Goal: Task Accomplishment & Management: Manage account settings

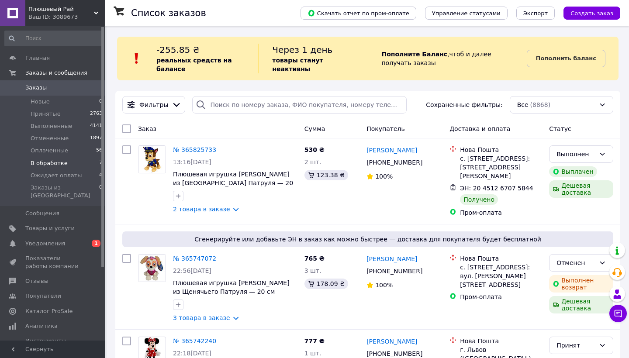
click at [87, 162] on li "В обработке 7" at bounding box center [53, 163] width 107 height 12
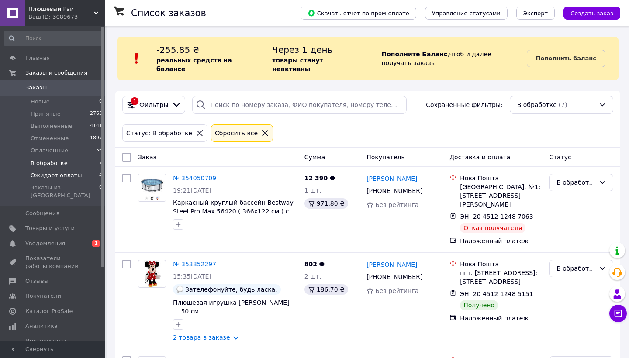
click at [95, 177] on li "Ожидает оплаты 4" at bounding box center [53, 175] width 107 height 12
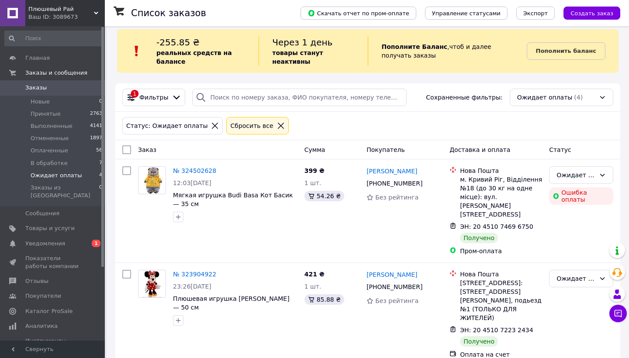
scroll to position [6, 0]
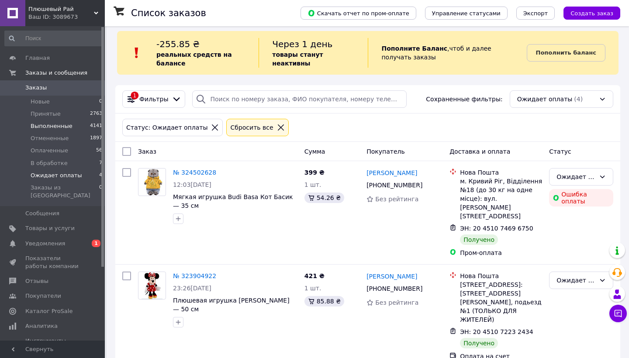
click at [92, 127] on span "4141" at bounding box center [96, 126] width 12 height 8
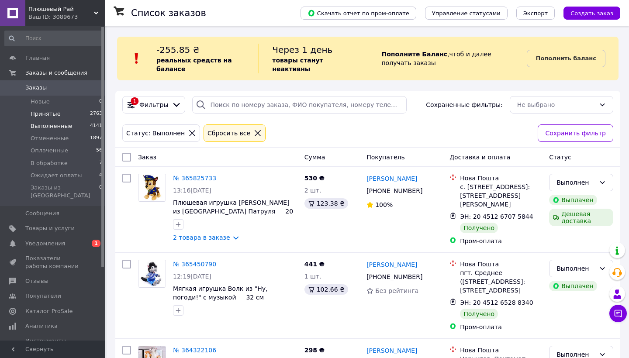
click at [93, 114] on span "2763" at bounding box center [96, 114] width 12 height 8
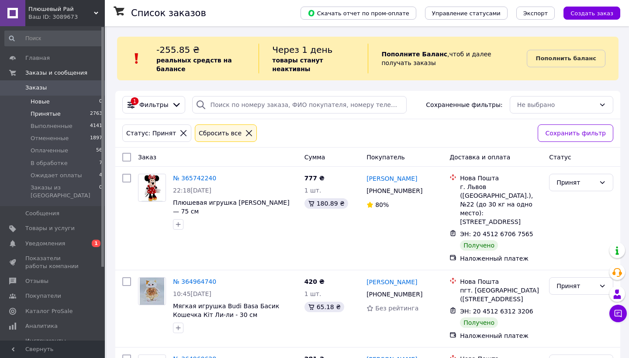
click at [92, 101] on li "Новые 0" at bounding box center [53, 102] width 107 height 12
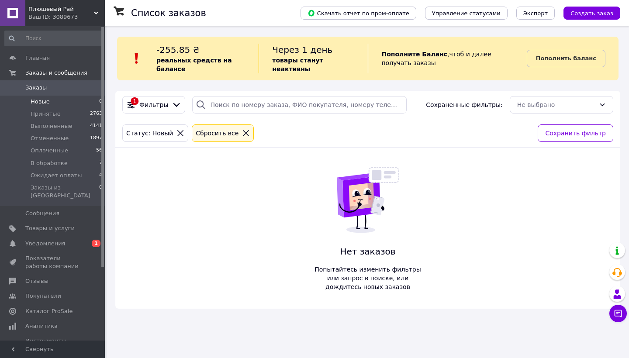
click at [242, 134] on icon at bounding box center [246, 133] width 8 height 8
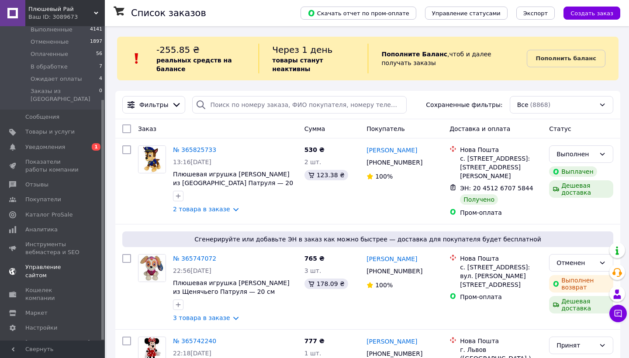
scroll to position [96, 0]
click at [47, 178] on link "Отзывы" at bounding box center [53, 185] width 107 height 15
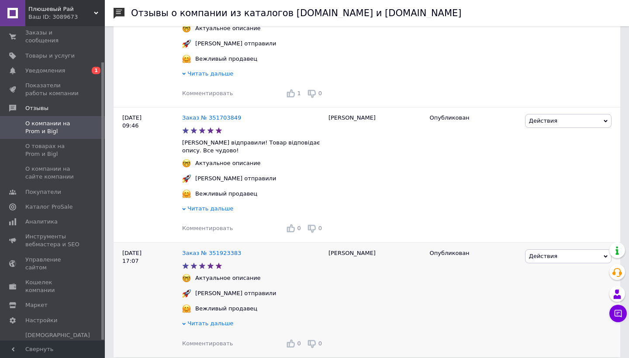
scroll to position [1775, 0]
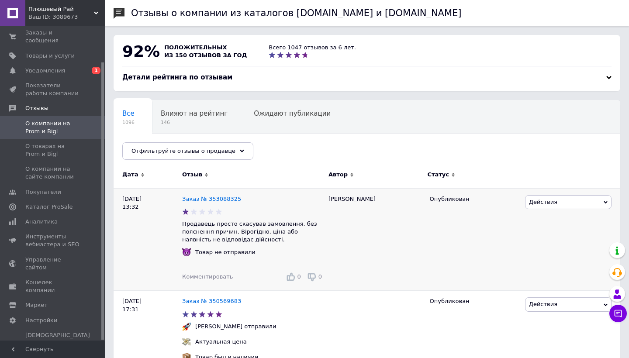
click at [392, 201] on div "[PERSON_NAME]" at bounding box center [374, 239] width 101 height 103
click at [600, 199] on span "Действия" at bounding box center [568, 202] width 86 height 14
click at [420, 217] on div "[PERSON_NAME]" at bounding box center [374, 239] width 101 height 103
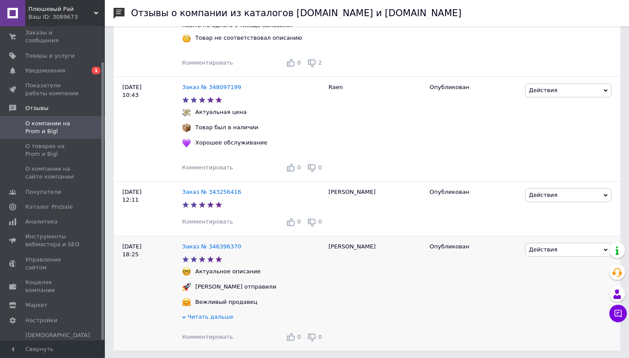
scroll to position [1680, 0]
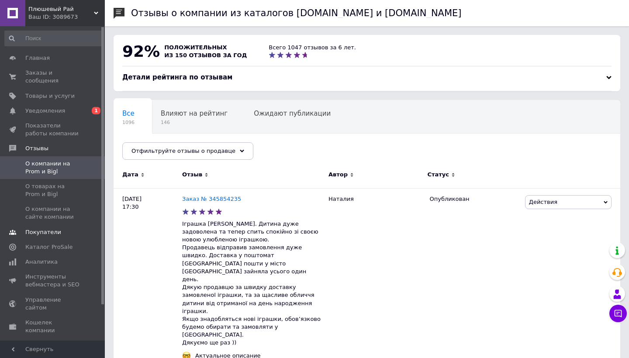
click at [65, 231] on span "Покупатели" at bounding box center [52, 232] width 55 height 8
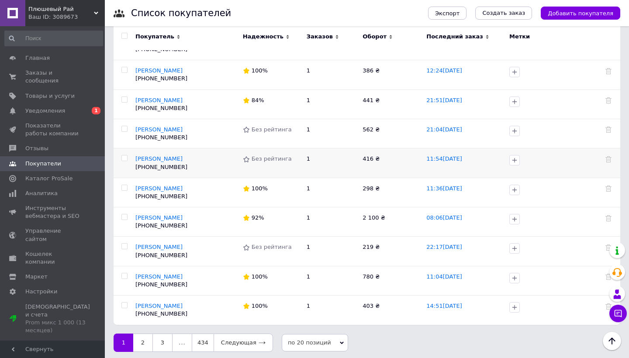
scroll to position [410, 0]
click at [57, 194] on span "Аналитика" at bounding box center [52, 194] width 55 height 8
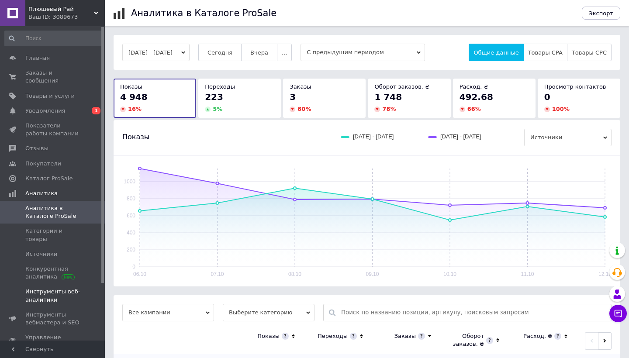
click at [79, 284] on link "Инструменты веб-аналитики" at bounding box center [53, 295] width 107 height 23
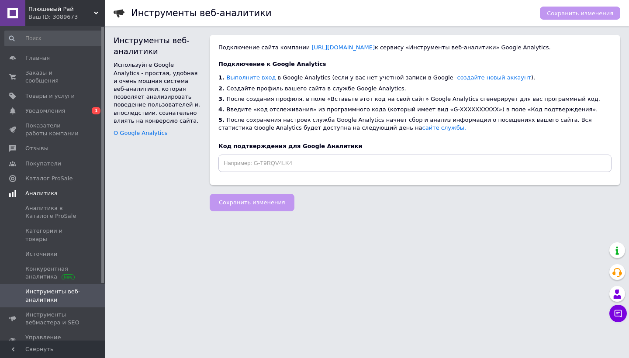
click at [58, 194] on span "Аналитика" at bounding box center [64, 194] width 79 height 8
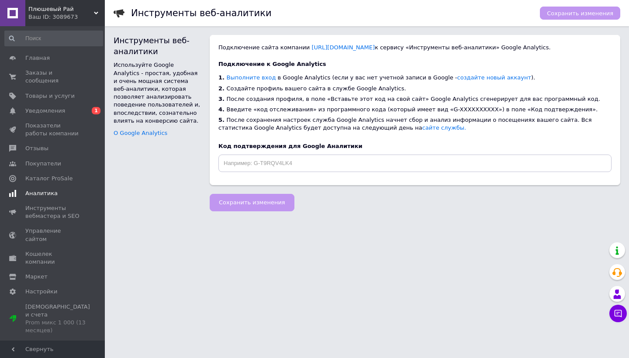
click at [47, 194] on span "Аналитика" at bounding box center [41, 194] width 32 height 8
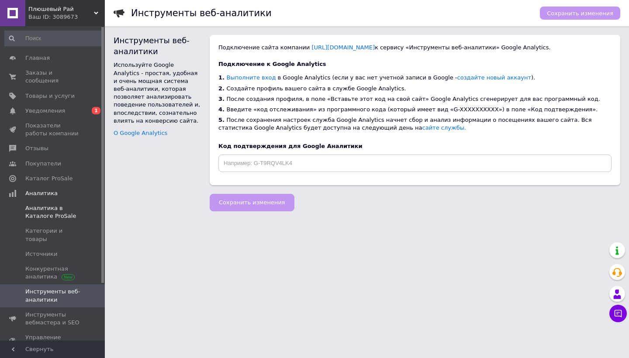
click at [46, 209] on span "Аналитика в Каталоге ProSale" at bounding box center [52, 212] width 55 height 16
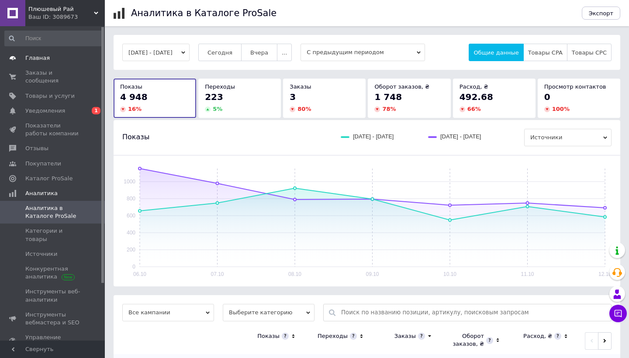
click at [55, 59] on span "Главная" at bounding box center [52, 58] width 55 height 8
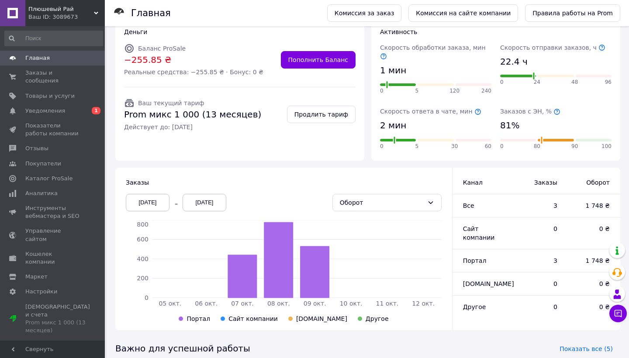
scroll to position [92, 0]
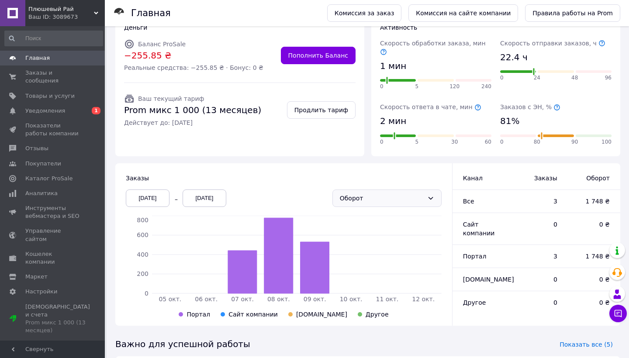
click at [352, 193] on div "Оборот" at bounding box center [382, 198] width 84 height 10
click at [356, 208] on li "Заказы" at bounding box center [387, 208] width 108 height 16
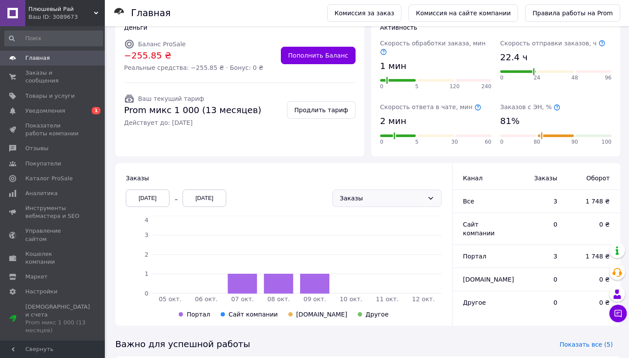
click at [384, 196] on div "Заказы" at bounding box center [386, 198] width 109 height 17
click at [367, 224] on li "Оборот" at bounding box center [387, 223] width 108 height 16
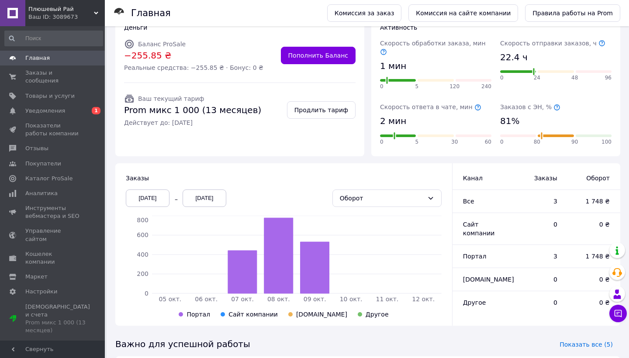
click at [167, 190] on div "[DATE]" at bounding box center [148, 198] width 44 height 17
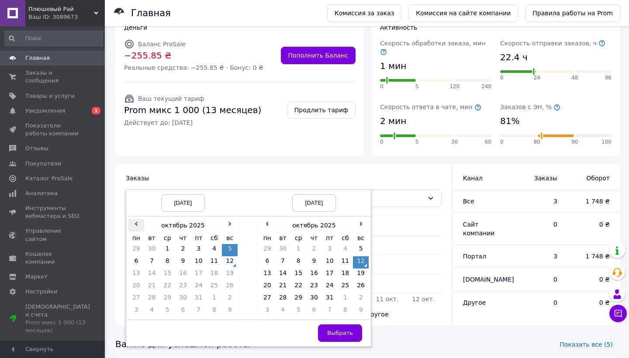
click at [138, 219] on span "‹" at bounding box center [136, 223] width 16 height 9
click at [136, 219] on span "‹" at bounding box center [136, 223] width 16 height 9
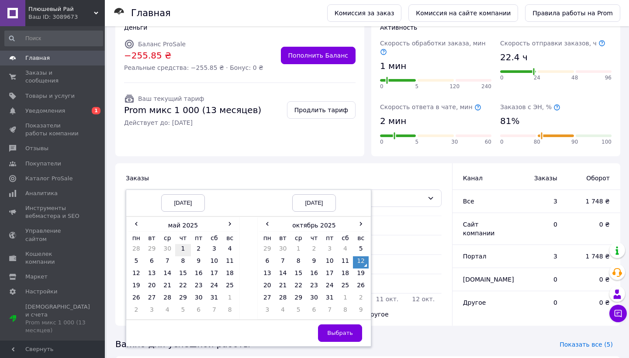
click at [186, 244] on td "1" at bounding box center [183, 250] width 16 height 12
click at [347, 328] on button "Выбрать" at bounding box center [340, 333] width 44 height 17
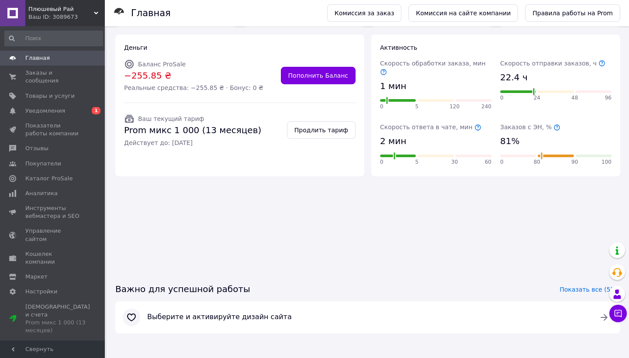
scroll to position [62, 0]
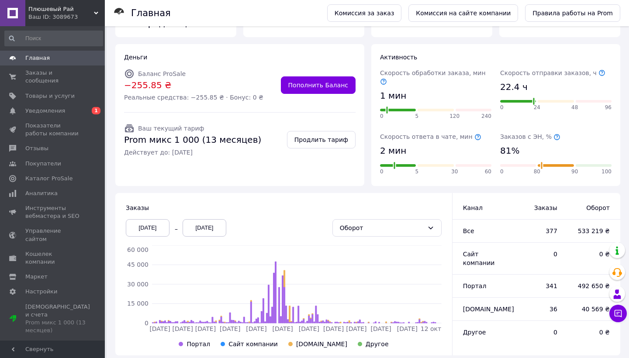
click at [163, 219] on div "[DATE]" at bounding box center [148, 227] width 44 height 17
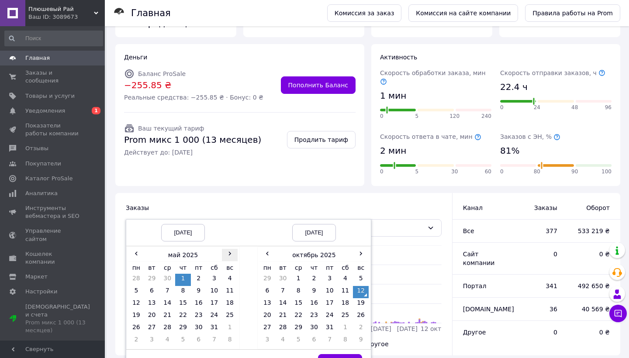
click at [230, 249] on span "›" at bounding box center [230, 253] width 16 height 9
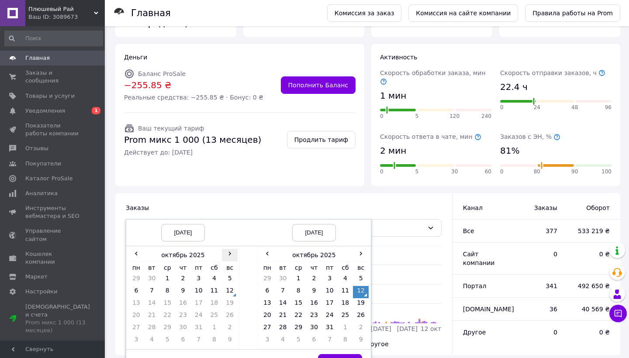
click at [230, 249] on span "›" at bounding box center [230, 253] width 16 height 9
click at [135, 249] on span "‹" at bounding box center [136, 253] width 16 height 9
click at [169, 274] on td "1" at bounding box center [167, 280] width 16 height 12
click at [337, 358] on span "Выбрать" at bounding box center [340, 362] width 26 height 7
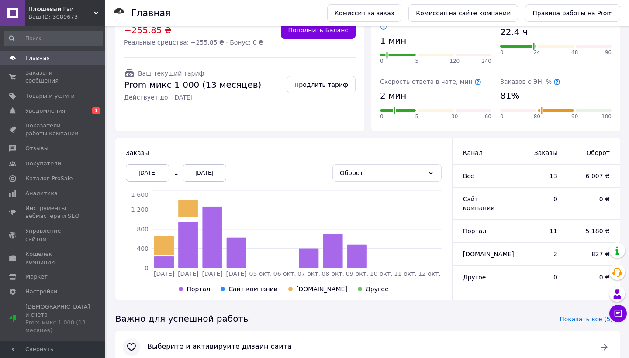
scroll to position [131, 0]
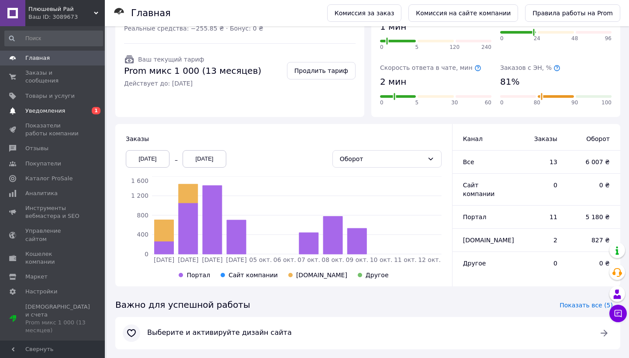
click at [75, 113] on span "Уведомления" at bounding box center [52, 111] width 55 height 8
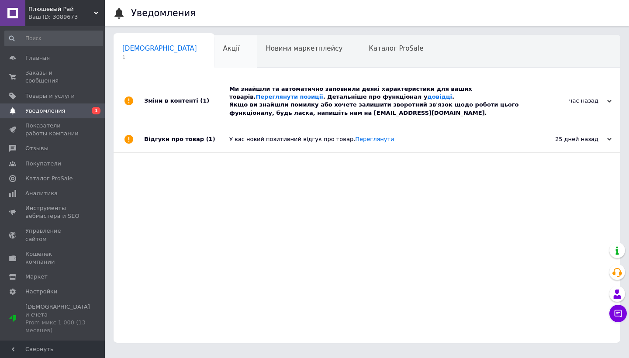
click at [214, 60] on div "Акції 0" at bounding box center [235, 51] width 43 height 33
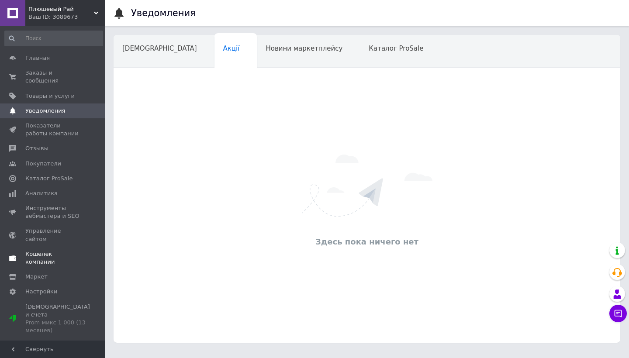
click at [60, 250] on span "Кошелек компании" at bounding box center [52, 258] width 55 height 16
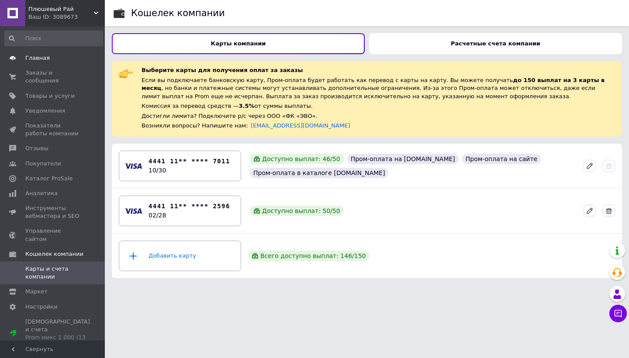
click at [74, 56] on span "Главная" at bounding box center [52, 58] width 55 height 8
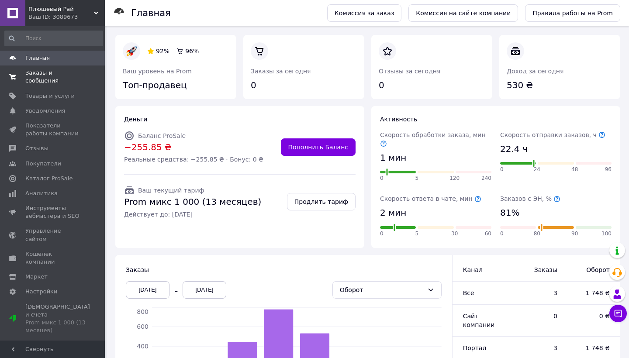
click at [69, 73] on span "Заказы и сообщения" at bounding box center [52, 77] width 55 height 16
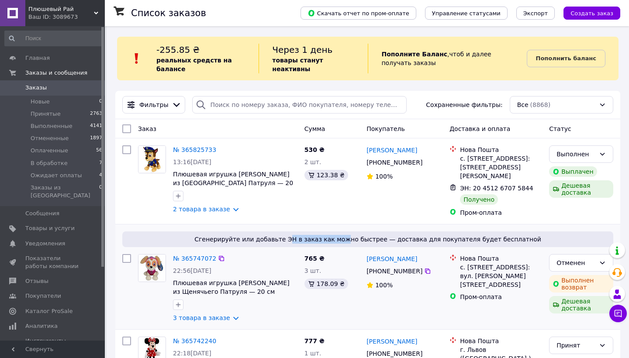
drag, startPoint x: 300, startPoint y: 238, endPoint x: 352, endPoint y: 235, distance: 52.0
click at [352, 235] on span "Сгенерируйте или добавьте ЭН в заказ как можно быстрее — доставка для покупател…" at bounding box center [368, 239] width 484 height 9
click at [349, 251] on div "765 ₴ 3 шт. 178.09 ₴" at bounding box center [332, 288] width 62 height 75
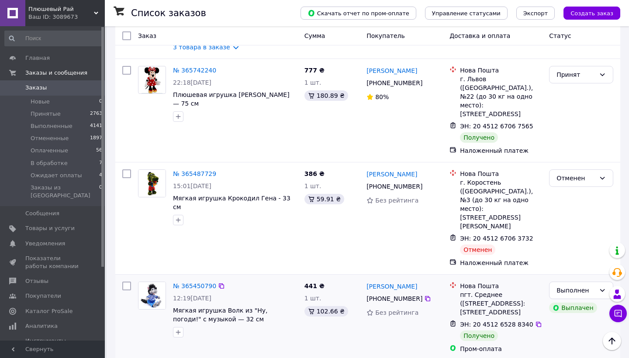
scroll to position [280, 0]
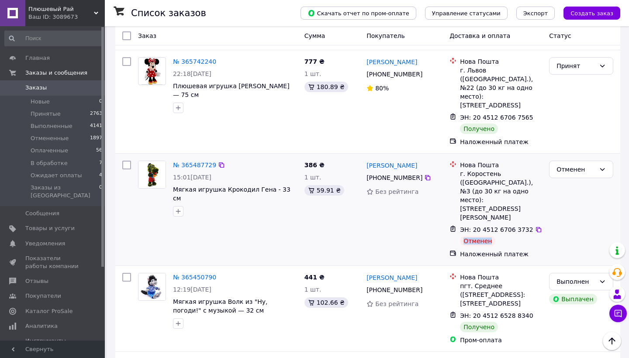
drag, startPoint x: 502, startPoint y: 190, endPoint x: 459, endPoint y: 187, distance: 42.9
click at [459, 224] on div "ЭН: 20 4512 6706 3732 Отменен" at bounding box center [501, 236] width 86 height 24
click at [418, 188] on div "[PERSON_NAME] [PHONE_NUMBER] Без рейтинга" at bounding box center [404, 209] width 83 height 105
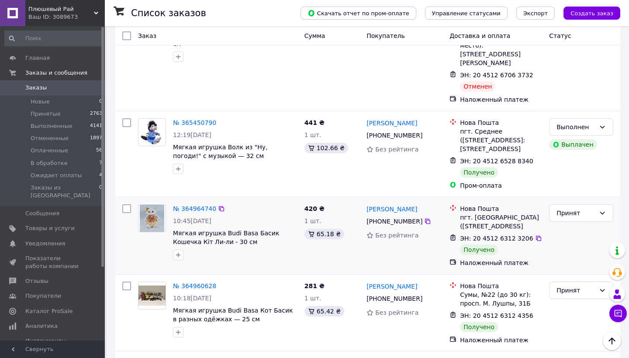
scroll to position [435, 0]
click at [158, 204] on img at bounding box center [152, 217] width 24 height 27
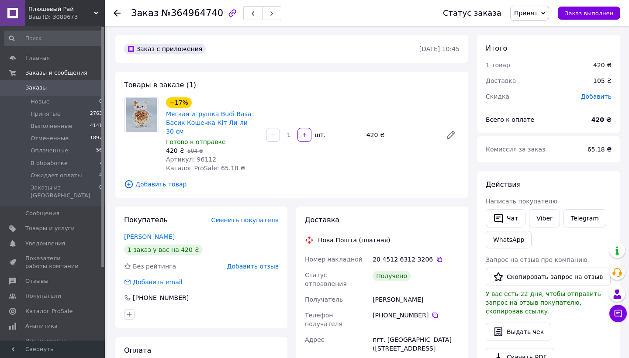
click at [135, 121] on img at bounding box center [141, 115] width 30 height 34
click at [140, 119] on img at bounding box center [141, 115] width 30 height 34
click at [68, 90] on span "Заказы" at bounding box center [52, 88] width 55 height 8
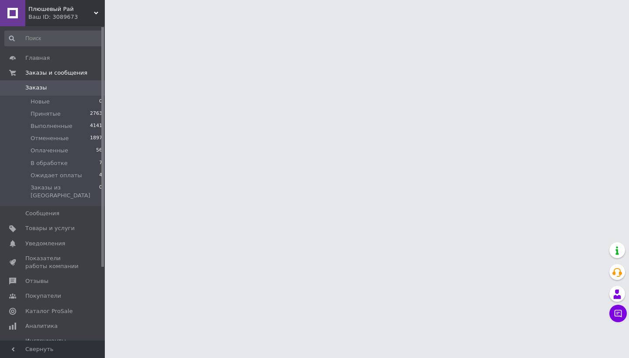
drag, startPoint x: 28, startPoint y: 82, endPoint x: 30, endPoint y: 90, distance: 7.5
click at [28, 82] on link "Заказы 0" at bounding box center [53, 87] width 107 height 15
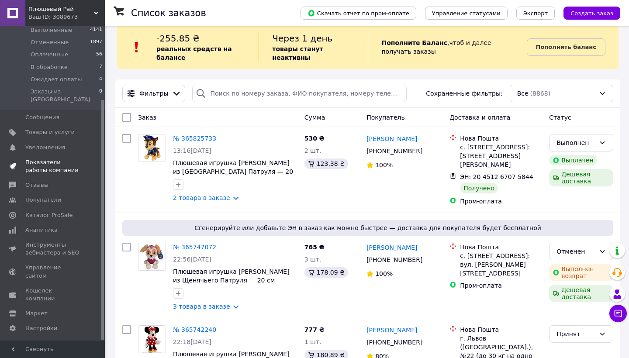
scroll to position [92, 0]
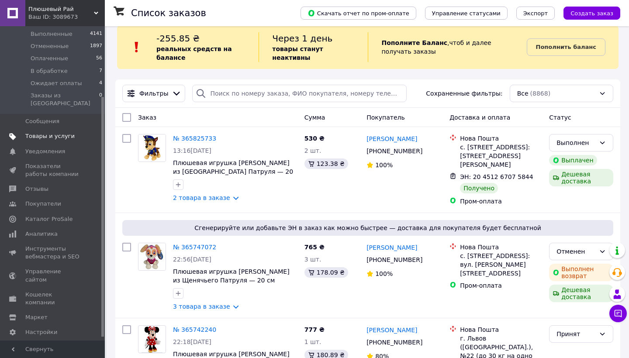
click at [66, 132] on span "Товары и услуги" at bounding box center [49, 136] width 49 height 8
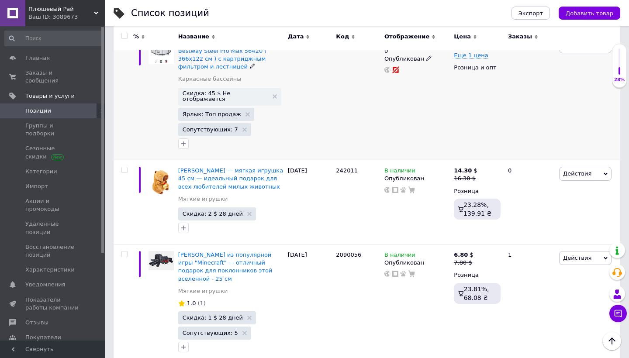
scroll to position [242, 0]
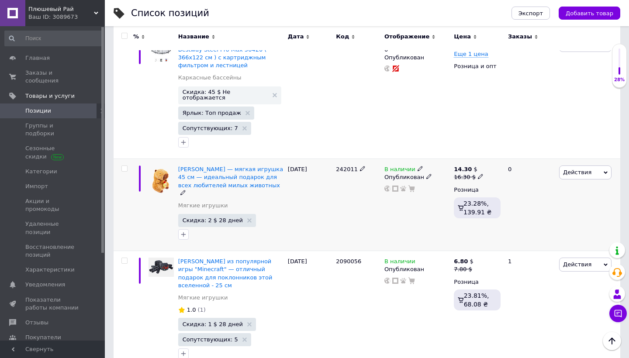
click at [579, 169] on span "Действия" at bounding box center [577, 172] width 28 height 7
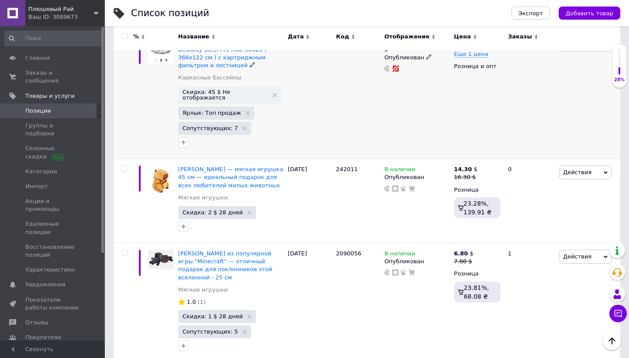
click at [564, 96] on div "Действия Редактировать Поднять в начало группы Копировать Скидка Подарок Сопутс…" at bounding box center [588, 95] width 63 height 128
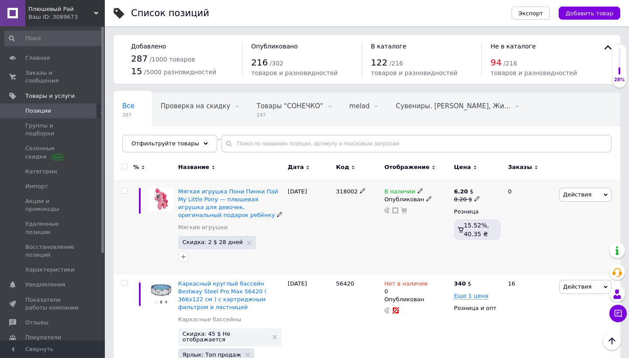
scroll to position [0, 0]
click at [166, 200] on img at bounding box center [161, 199] width 25 height 23
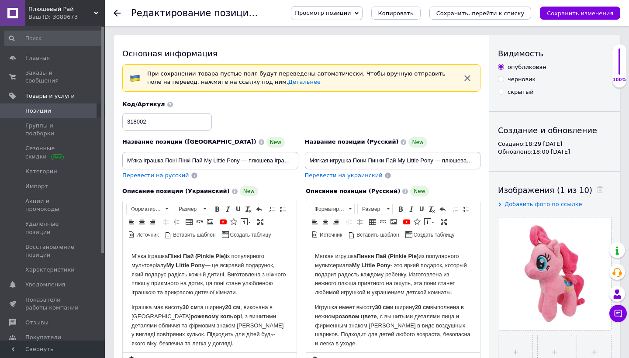
click at [112, 21] on div "Редактирование позиции: М’яка іграшка Поні Пінкі Пай My Little Pony — плюшева і…" at bounding box center [367, 13] width 524 height 26
click at [117, 18] on div at bounding box center [122, 13] width 17 height 26
click at [117, 15] on icon at bounding box center [117, 13] width 7 height 7
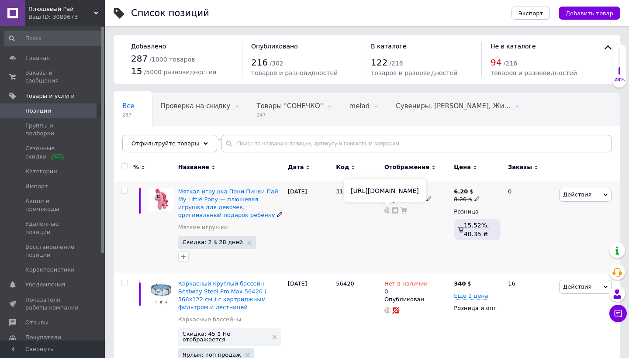
click at [387, 212] on icon at bounding box center [387, 210] width 6 height 6
drag, startPoint x: 492, startPoint y: 282, endPoint x: 455, endPoint y: 283, distance: 37.1
click at [455, 283] on div "340 $" at bounding box center [477, 284] width 47 height 8
click at [501, 293] on div "340 $ Еще 1 цена Розница и опт" at bounding box center [477, 337] width 51 height 128
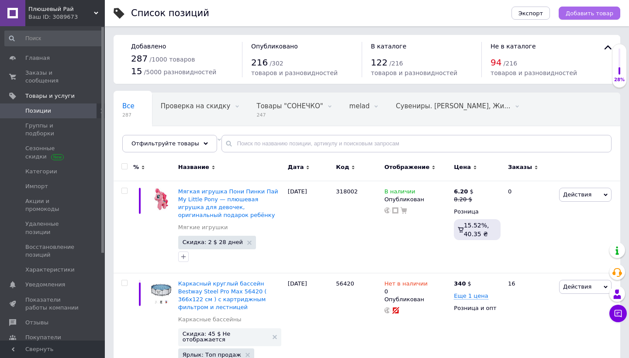
click at [608, 10] on span "Добавить товар" at bounding box center [590, 13] width 48 height 7
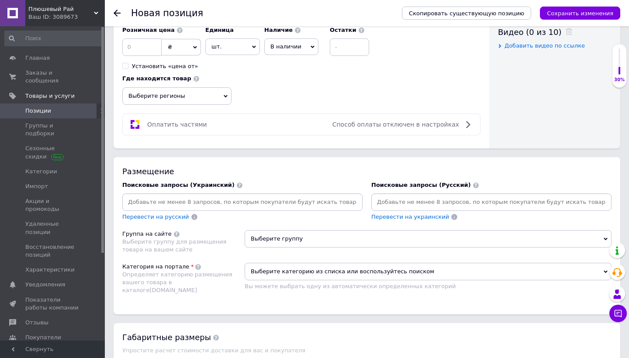
scroll to position [461, 0]
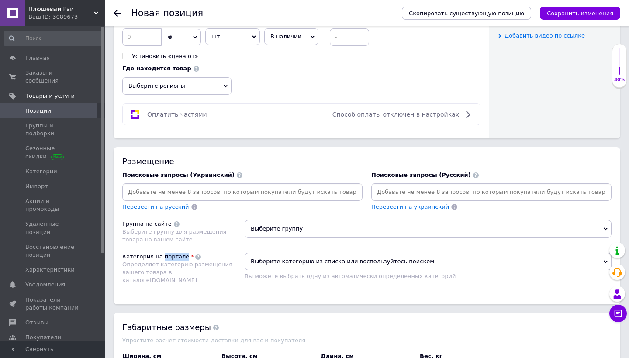
drag, startPoint x: 181, startPoint y: 253, endPoint x: 314, endPoint y: 187, distance: 148.5
click at [314, 187] on div "Размещение Поисковые запросы (Украинский) Перевести на русский Поисковые запрос…" at bounding box center [367, 225] width 507 height 157
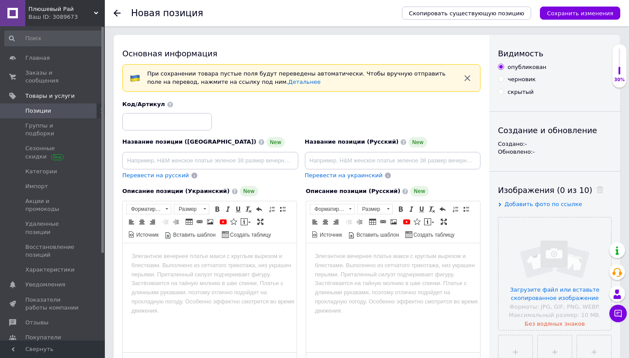
scroll to position [0, 0]
click at [113, 10] on div "Новая позиция Скопировать существующую позицию Сохранить изменения" at bounding box center [367, 13] width 524 height 26
click at [116, 11] on use at bounding box center [117, 13] width 7 height 7
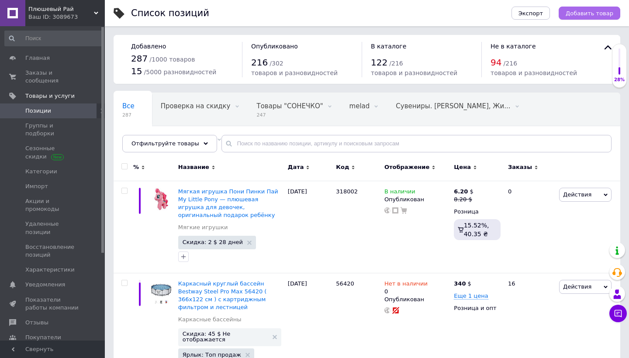
click at [581, 14] on span "Добавить товар" at bounding box center [590, 13] width 48 height 7
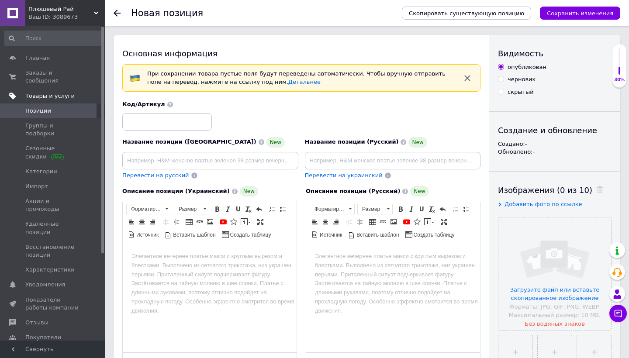
click at [83, 96] on span "Товары и услуги" at bounding box center [64, 96] width 79 height 8
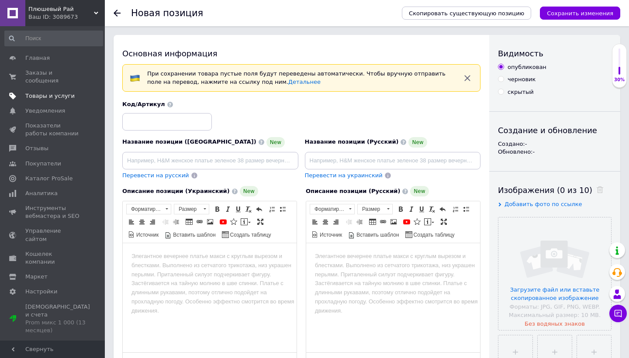
click at [74, 93] on span "Товары и услуги" at bounding box center [52, 96] width 55 height 8
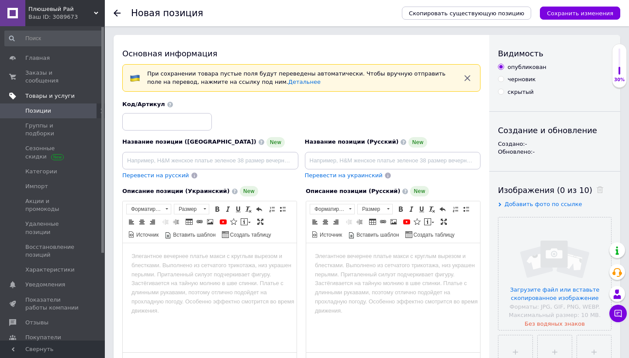
click at [50, 95] on span "Товары и услуги" at bounding box center [49, 96] width 49 height 8
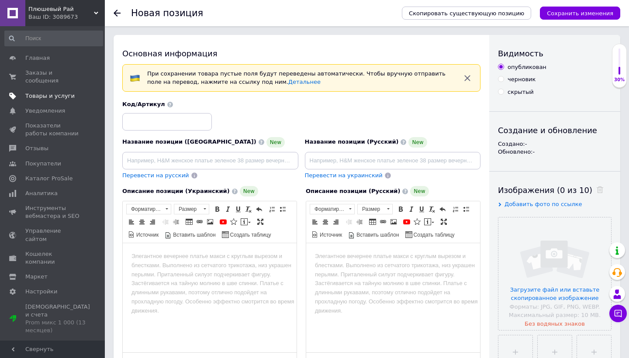
click at [50, 95] on span "Товары и услуги" at bounding box center [49, 96] width 49 height 8
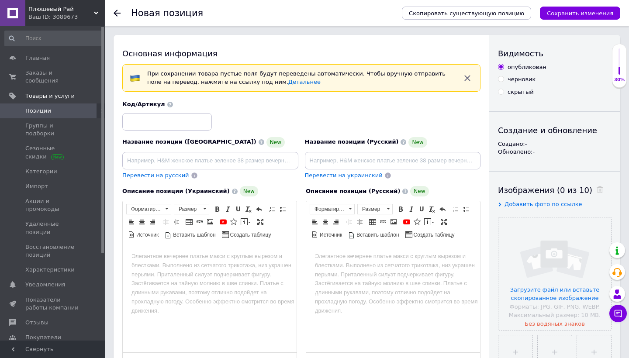
click at [50, 108] on span "Позиции" at bounding box center [52, 111] width 55 height 8
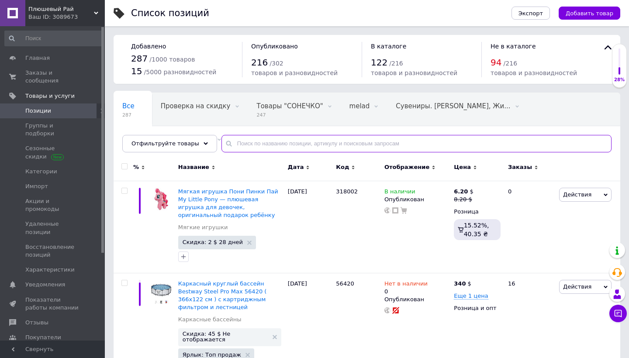
click at [272, 145] on input "text" at bounding box center [416, 143] width 390 height 17
paste input "240006"
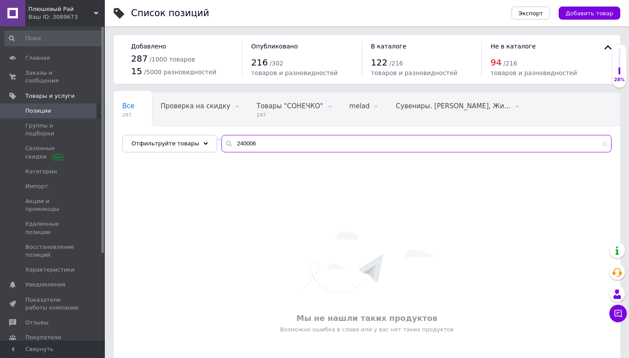
type input "240006"
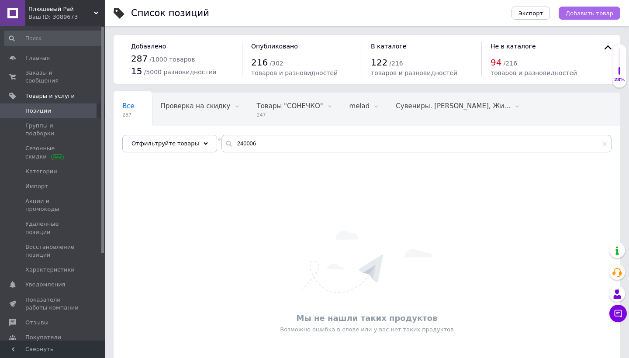
click at [577, 16] on span "Добавить товар" at bounding box center [590, 13] width 48 height 7
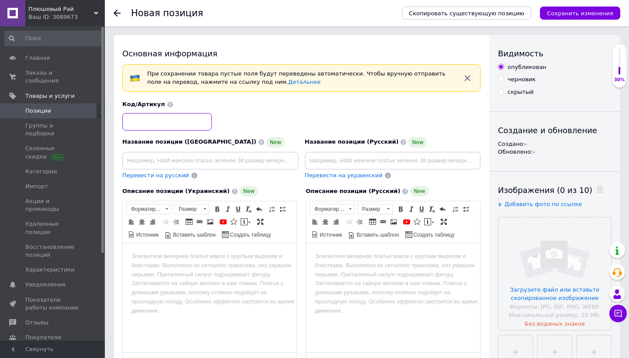
click at [183, 124] on input at bounding box center [167, 121] width 90 height 17
paste input "240006"
type input "240006"
click at [177, 159] on input at bounding box center [210, 160] width 176 height 17
click at [539, 276] on input "file" at bounding box center [554, 274] width 113 height 113
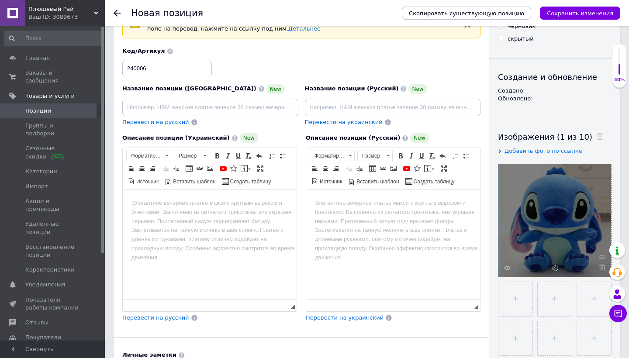
scroll to position [54, 0]
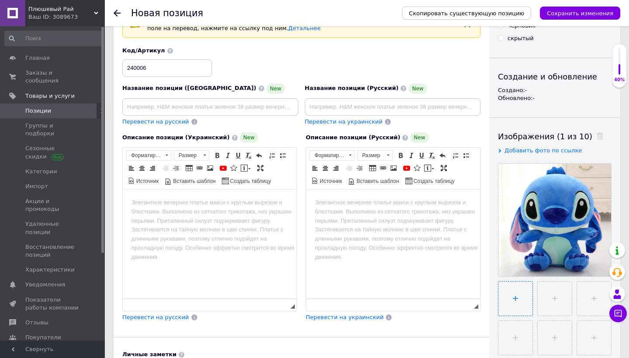
click at [512, 307] on input "file" at bounding box center [515, 299] width 34 height 34
type input "C:\fakepath\3590030865_w640_h640_3590030865.jpg.webp"
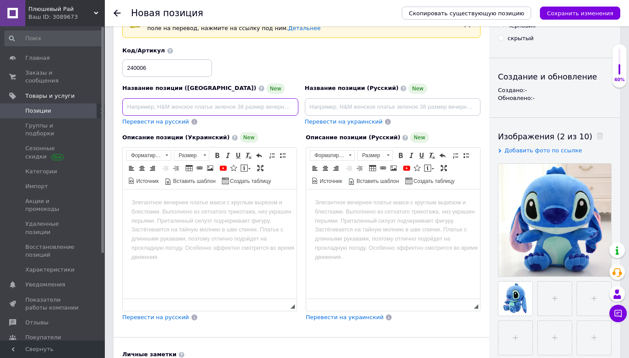
click at [234, 114] on input at bounding box center [210, 106] width 176 height 17
paste input "М’яка плюшева іграшка Стіч 30 см – великий дитячий подарунок, персонаж мультфіл…"
type input "М’яка плюшева іграшка Стіч 30 см – великий дитячий подарунок, персонаж мультфіл…"
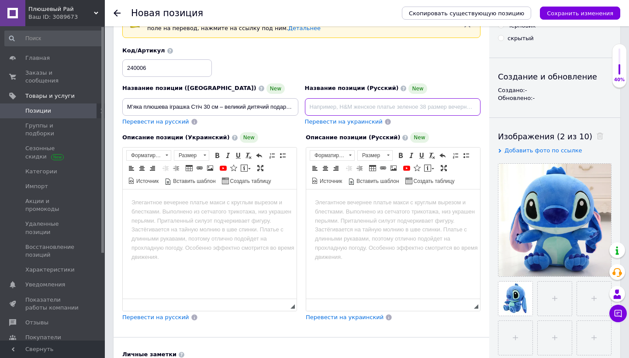
click at [369, 111] on input at bounding box center [393, 106] width 176 height 17
paste input "М’яка плюшева іграшка Стіч 30 см – великий дитячий подарунок, персонаж мультфіл…"
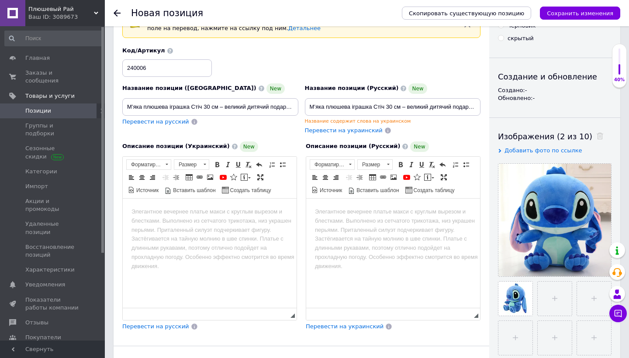
click at [217, 222] on html at bounding box center [210, 211] width 174 height 27
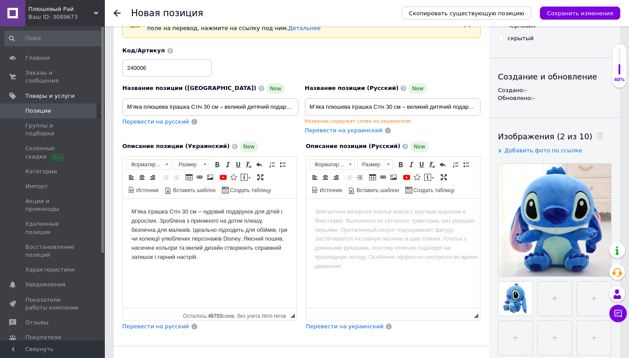
click at [388, 225] on html at bounding box center [393, 211] width 174 height 27
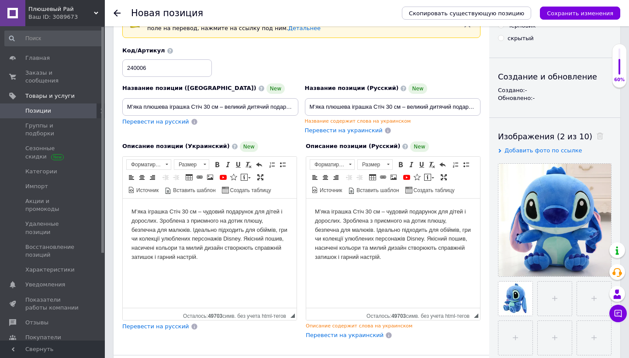
click at [170, 327] on span "Перевести на русский" at bounding box center [155, 326] width 67 height 7
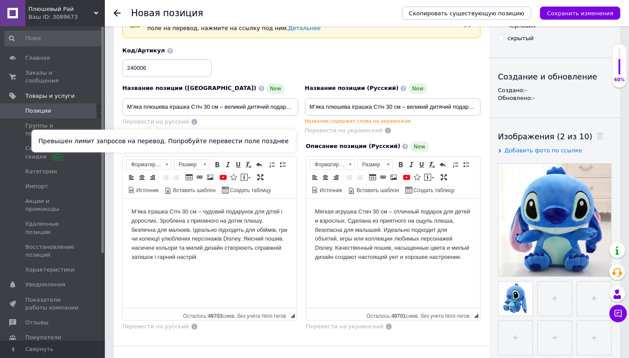
click at [154, 121] on span "Перевести на русский" at bounding box center [155, 121] width 67 height 7
click at [159, 123] on span "Перевести на русский" at bounding box center [155, 121] width 67 height 7
click at [159, 121] on span "Перевести на русский" at bounding box center [155, 121] width 67 height 7
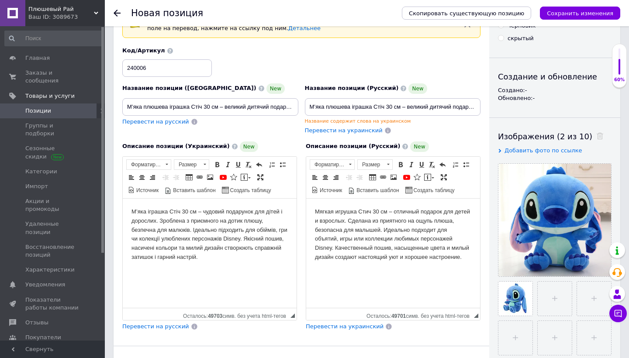
click at [156, 121] on span "Перевести на русский" at bounding box center [155, 121] width 67 height 7
type input "Мягкая плюшевая игрушка Стич 30 см – большой детский подарок, персонаж мультфил…"
click at [156, 121] on span "Перевести на русский" at bounding box center [155, 121] width 67 height 7
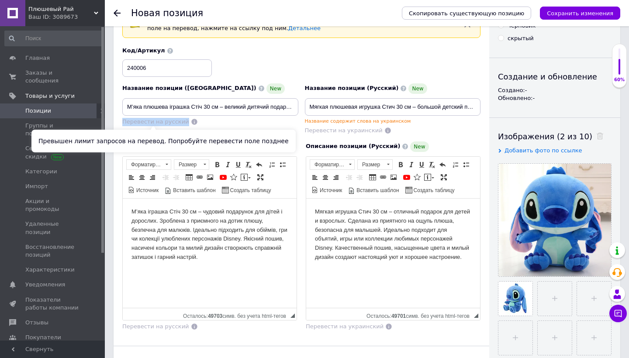
click at [156, 121] on span "Перевести на русский" at bounding box center [155, 121] width 67 height 7
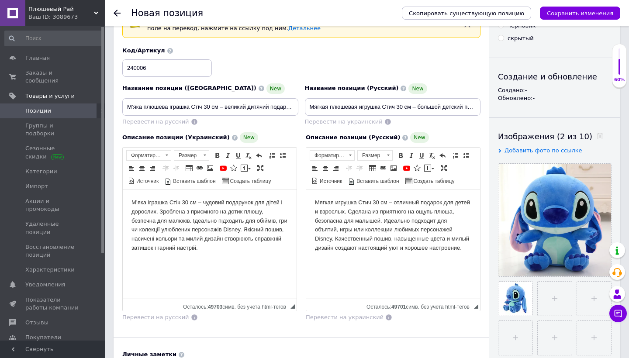
click at [305, 135] on div "Описание позиции (Русский) New Мягкая игрушка Стич 30 см – отличный подарок для…" at bounding box center [392, 227] width 183 height 198
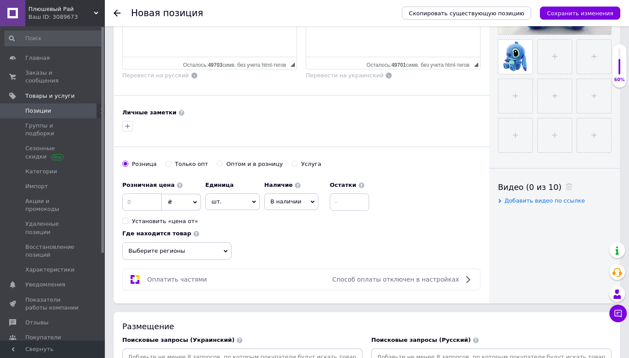
scroll to position [316, 0]
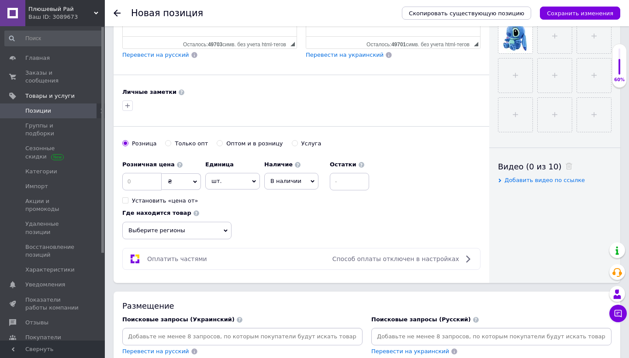
click at [196, 177] on span "₴" at bounding box center [181, 181] width 39 height 17
click at [183, 197] on li "$" at bounding box center [181, 199] width 38 height 12
click at [143, 187] on input at bounding box center [141, 181] width 39 height 17
type input "11"
click at [219, 229] on span "Выберите регионы" at bounding box center [176, 230] width 109 height 17
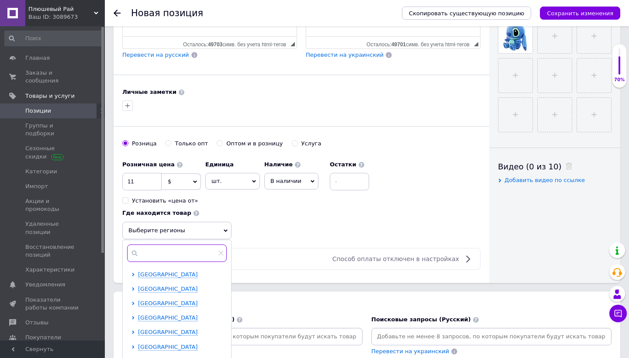
click at [185, 247] on input "text" at bounding box center [177, 253] width 100 height 17
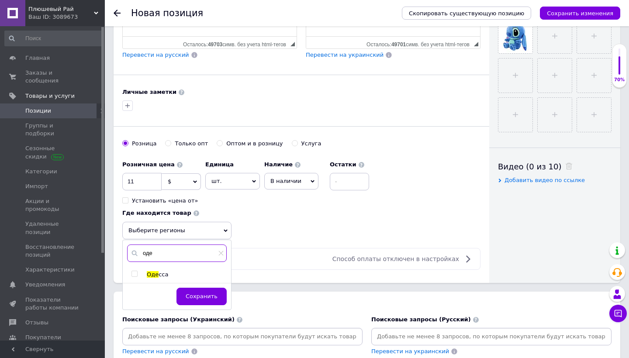
type input "оде"
click at [135, 272] on input "checkbox" at bounding box center [134, 274] width 6 height 6
checkbox input "true"
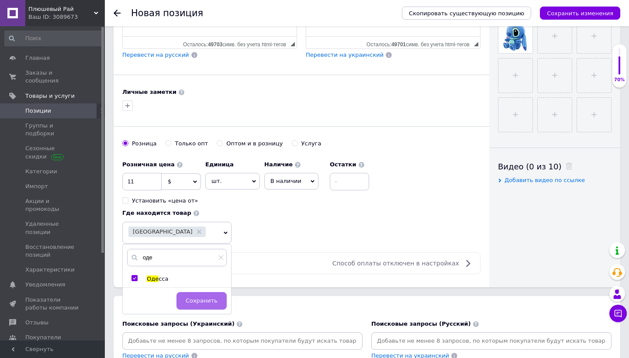
click at [204, 297] on span "Сохранить" at bounding box center [202, 300] width 32 height 7
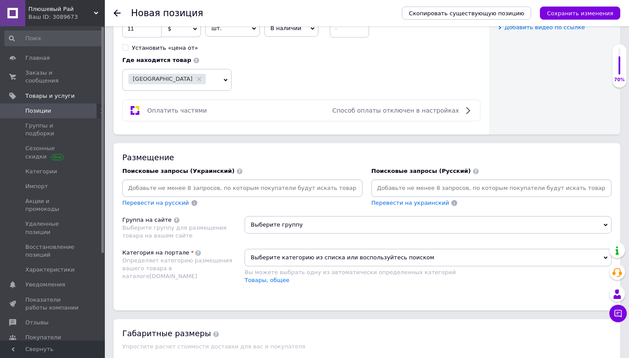
scroll to position [470, 0]
click at [292, 186] on input at bounding box center [242, 187] width 237 height 13
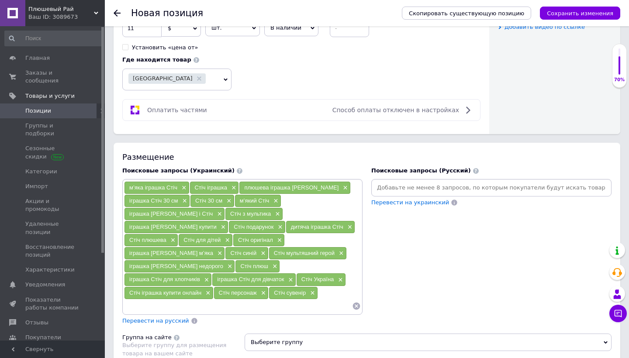
click at [170, 318] on span "Перевести на русский" at bounding box center [155, 321] width 67 height 7
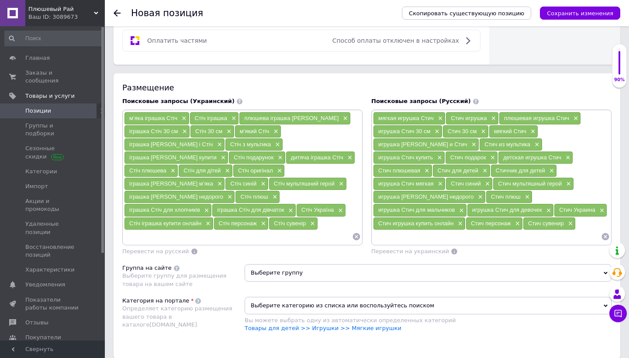
scroll to position [539, 0]
click at [266, 264] on span "Выберите группу" at bounding box center [428, 272] width 367 height 17
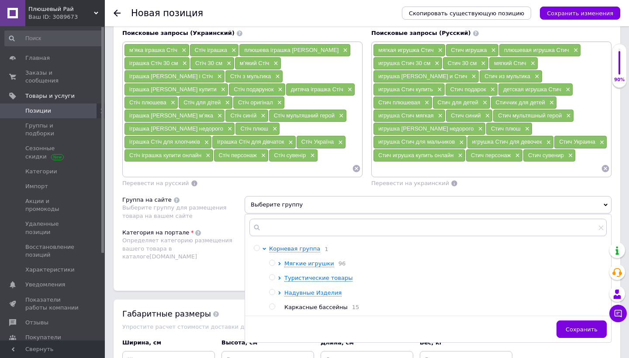
scroll to position [618, 0]
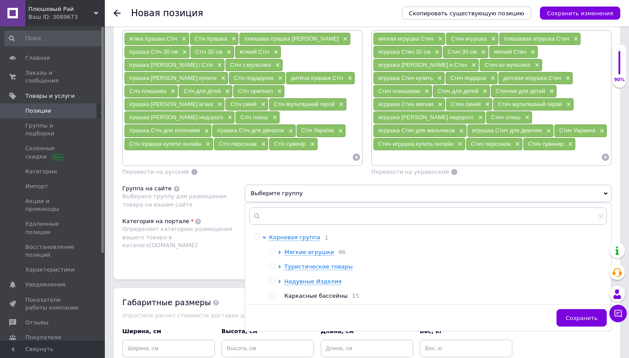
click at [271, 249] on input "radio" at bounding box center [272, 252] width 6 height 6
radio input "true"
click at [573, 315] on span "Сохранить" at bounding box center [582, 318] width 32 height 7
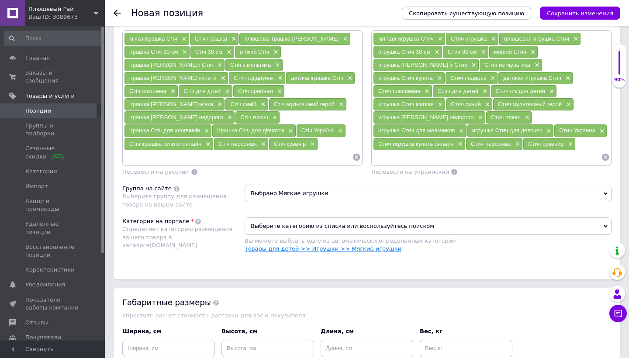
click at [273, 245] on link "Товары для детей >> Игрушки >> Мягкие игрушки" at bounding box center [323, 248] width 157 height 7
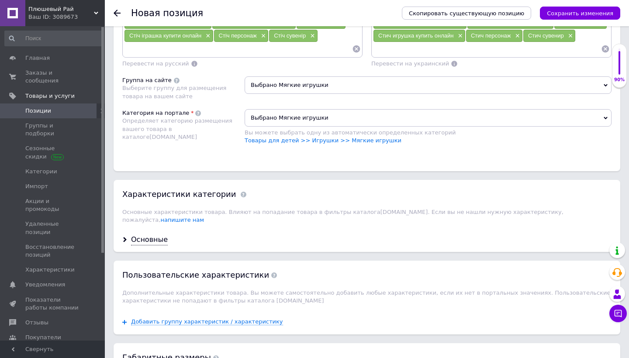
scroll to position [741, 0]
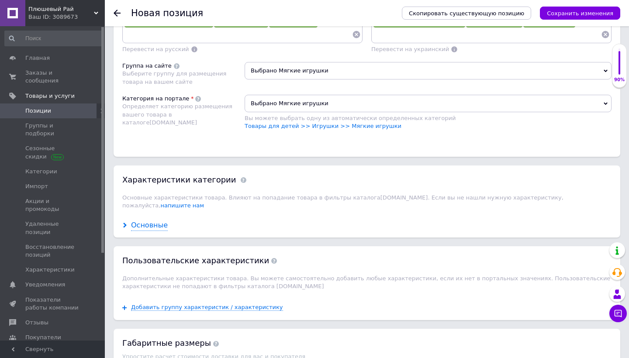
click at [161, 221] on div "Основные" at bounding box center [149, 226] width 37 height 10
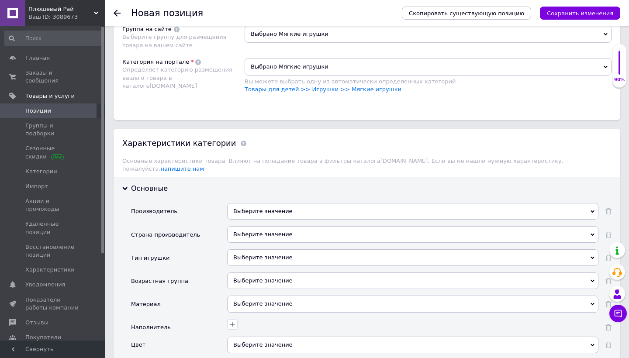
scroll to position [780, 0]
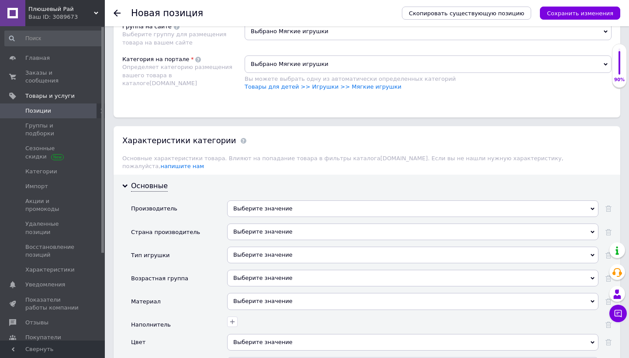
click at [291, 200] on div "Выберите значение" at bounding box center [412, 208] width 371 height 17
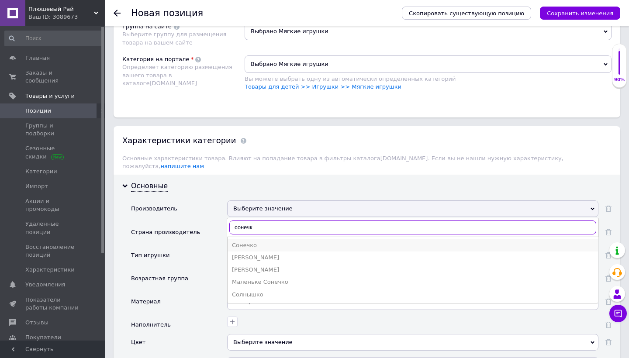
type input "сонечк"
click at [251, 239] on li "Сонечко" at bounding box center [413, 245] width 370 height 12
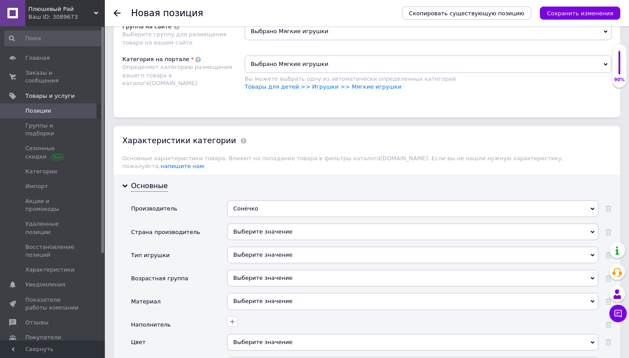
click at [277, 247] on div "Выберите значение" at bounding box center [412, 255] width 371 height 17
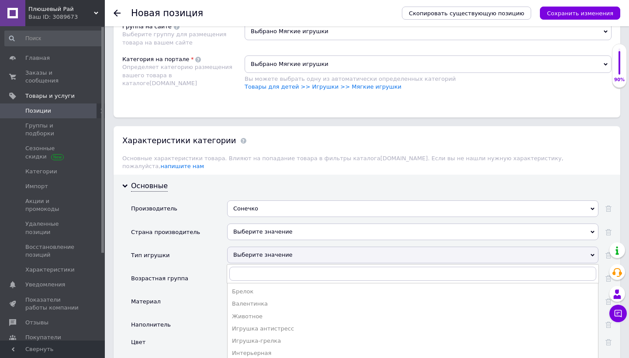
click at [277, 247] on div "Выберите значение" at bounding box center [412, 255] width 371 height 17
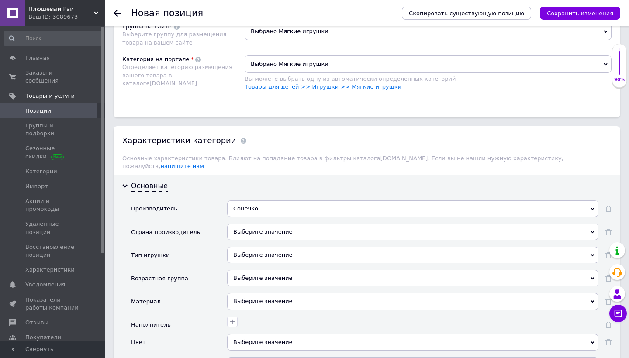
click at [293, 224] on div "Выберите значение" at bounding box center [412, 232] width 371 height 17
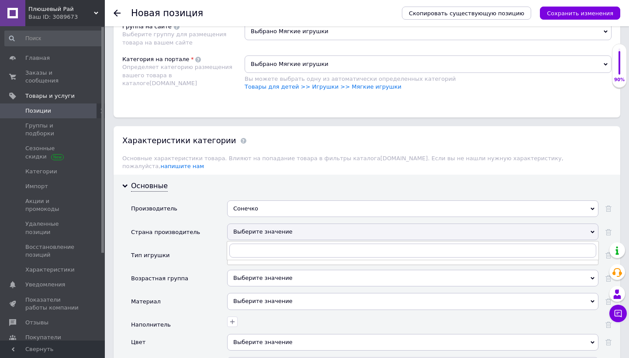
click at [293, 224] on div "Выберите значение" at bounding box center [412, 232] width 371 height 17
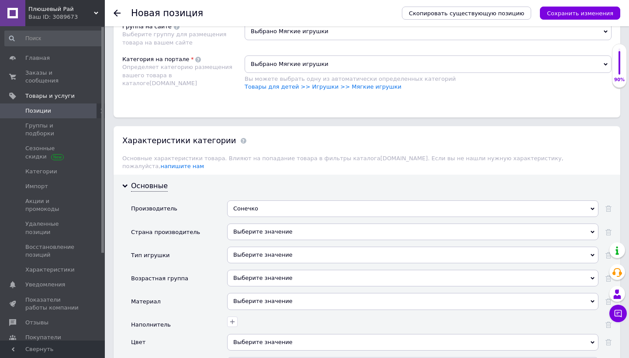
click at [273, 247] on div "Выберите значение" at bounding box center [412, 255] width 371 height 17
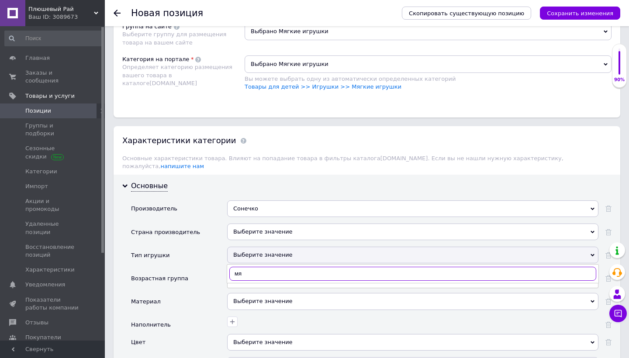
type input "м"
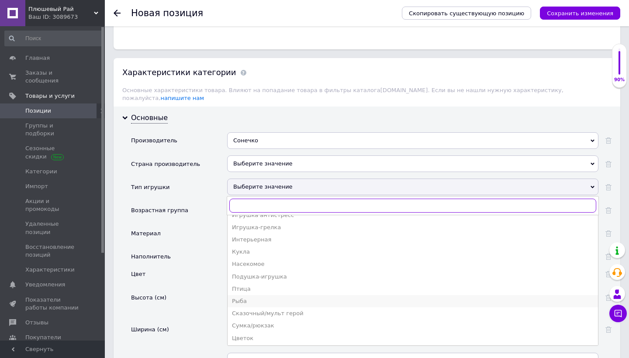
scroll to position [853, 0]
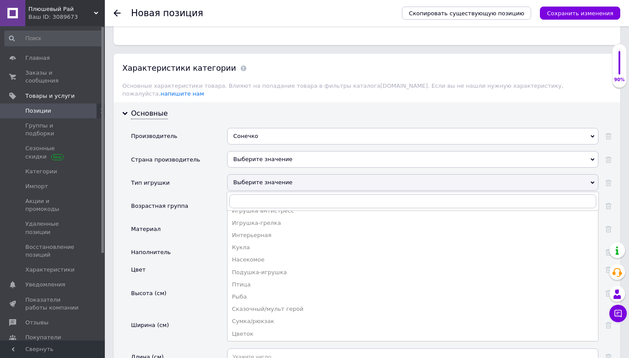
click at [203, 262] on div "Цвет" at bounding box center [179, 273] width 96 height 23
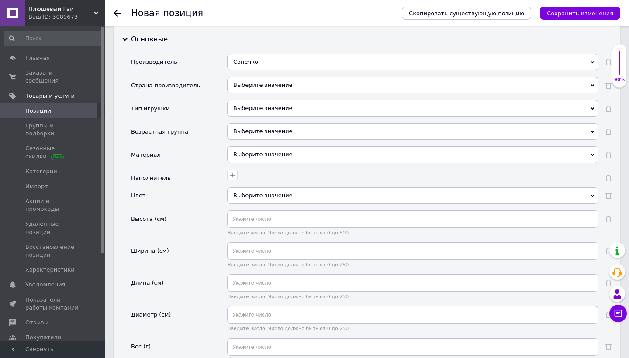
scroll to position [929, 0]
click at [297, 186] on div "Выберите значение" at bounding box center [412, 197] width 371 height 23
click at [297, 209] on input "text" at bounding box center [412, 217] width 371 height 17
type input "30"
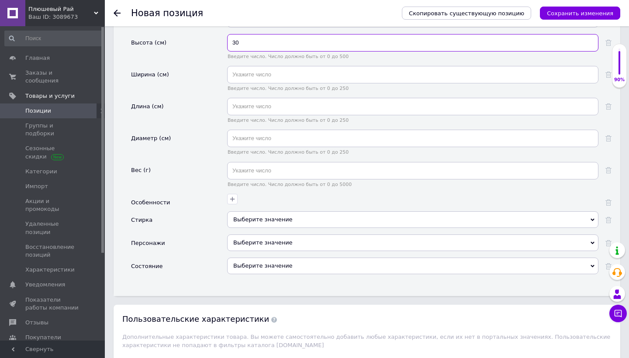
scroll to position [1104, 0]
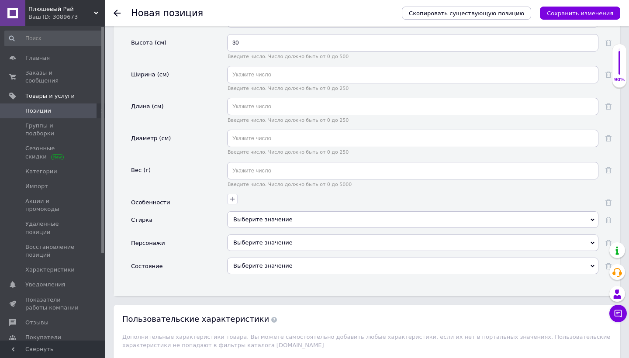
click at [276, 258] on div "Выберите значение" at bounding box center [412, 266] width 371 height 17
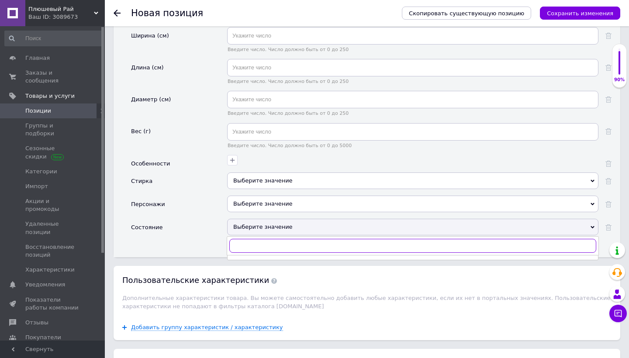
scroll to position [1146, 0]
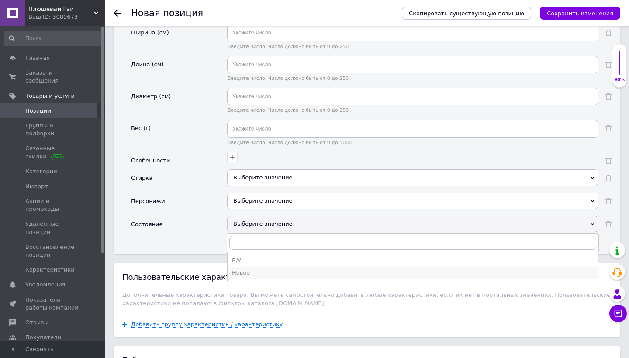
click at [275, 269] on div "Новое" at bounding box center [413, 273] width 362 height 8
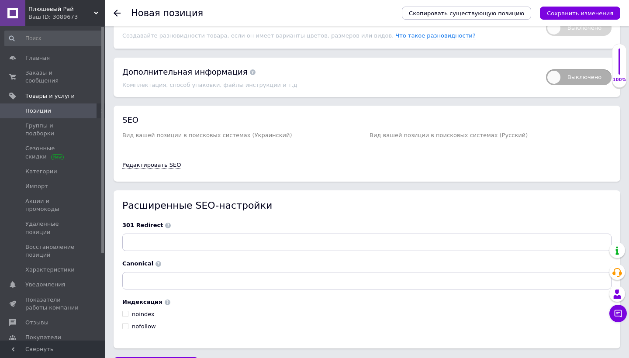
scroll to position [1570, 0]
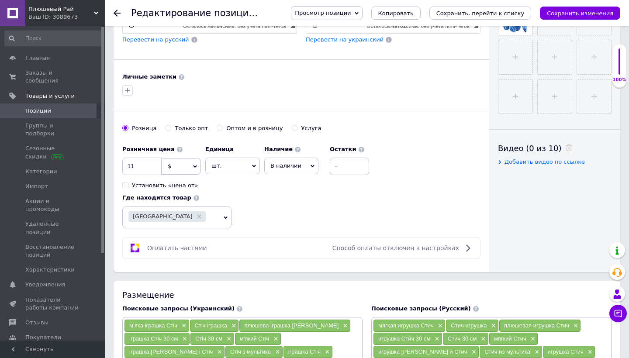
scroll to position [338, 0]
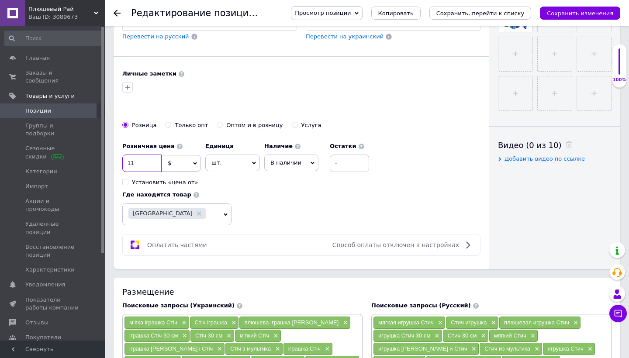
click at [135, 163] on input "11" at bounding box center [141, 163] width 39 height 17
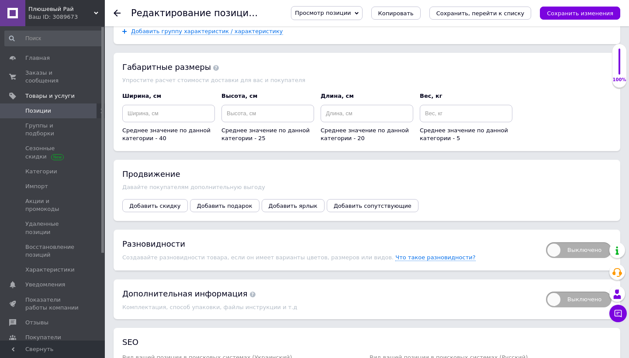
scroll to position [999, 0]
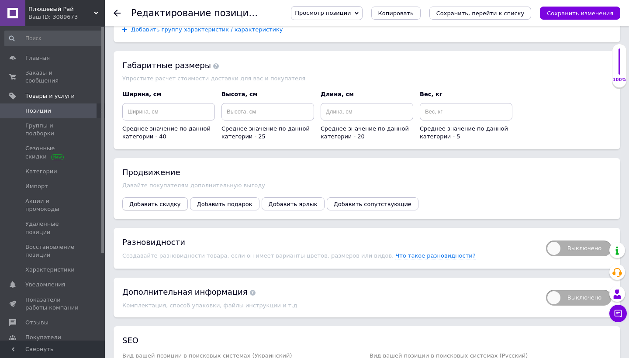
type input "13"
click at [125, 197] on button "Добавить скидку" at bounding box center [155, 203] width 66 height 13
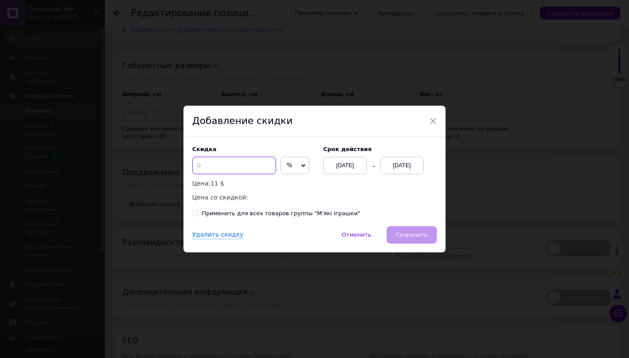
click at [249, 164] on input at bounding box center [234, 165] width 84 height 17
type input "1"
click at [304, 163] on div "Скидка % $ Цена: 11 $ Цена со скидкой:" at bounding box center [253, 174] width 122 height 57
click at [298, 163] on span "%" at bounding box center [294, 165] width 29 height 17
click at [289, 182] on li "$" at bounding box center [295, 184] width 28 height 12
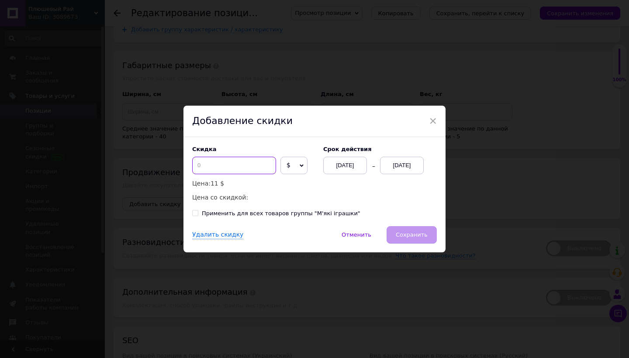
click at [246, 171] on input at bounding box center [234, 165] width 84 height 17
type input "2"
click at [412, 166] on div "[DATE]" at bounding box center [402, 165] width 44 height 17
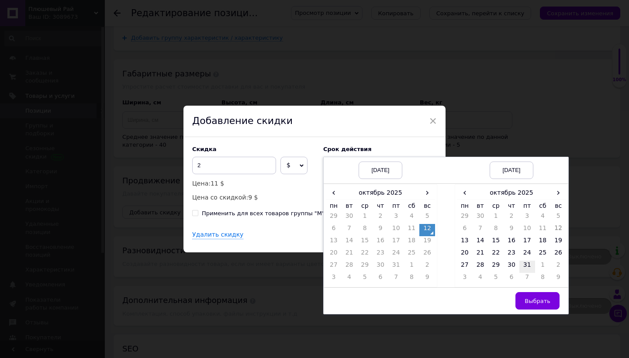
click at [520, 269] on td "31" at bounding box center [527, 267] width 16 height 12
click at [548, 304] on span "Выбрать" at bounding box center [538, 301] width 26 height 7
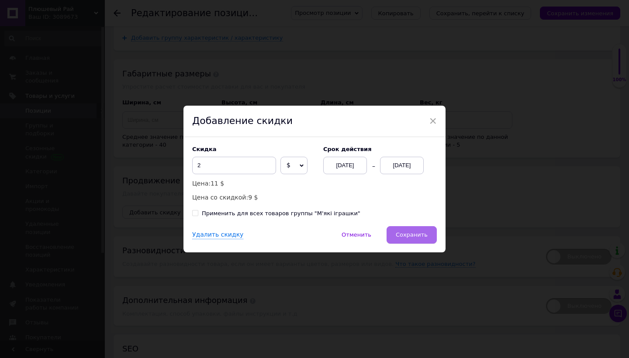
click at [425, 235] on span "Сохранить" at bounding box center [412, 234] width 32 height 7
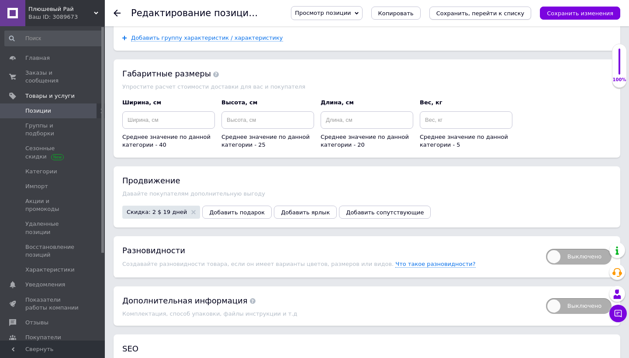
click at [502, 14] on icon "Сохранить, перейти к списку" at bounding box center [480, 13] width 88 height 7
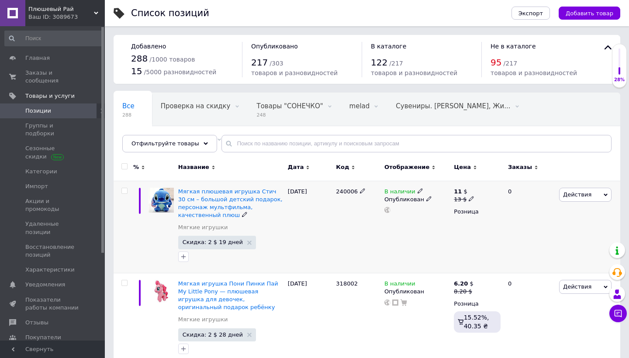
click at [570, 190] on span "Действия" at bounding box center [585, 195] width 52 height 14
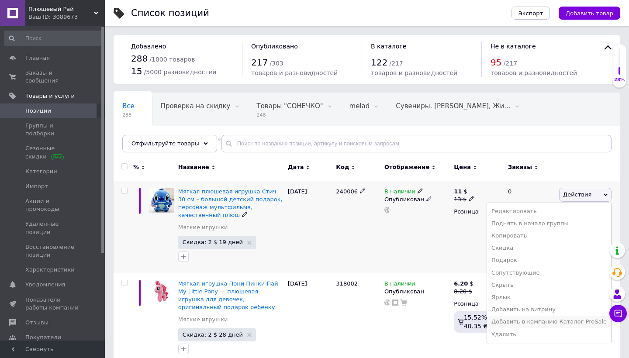
click at [533, 319] on li "Добавить в кампанию Каталог ProSale" at bounding box center [549, 322] width 124 height 12
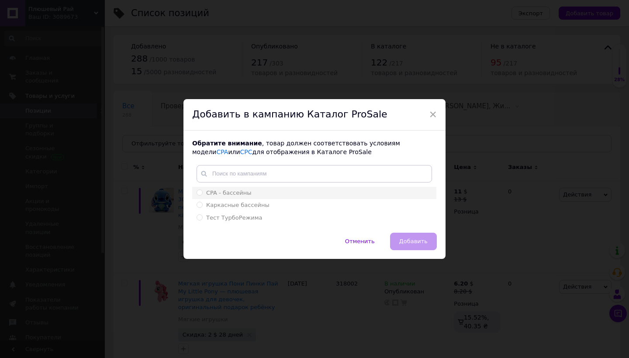
click at [194, 193] on li "CPA - бассейны" at bounding box center [314, 193] width 244 height 12
radio input "true"
click at [414, 238] on span "Добавить" at bounding box center [413, 241] width 28 height 7
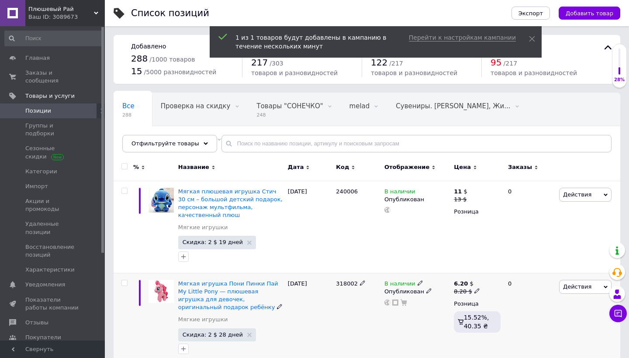
click at [572, 283] on span "Действия" at bounding box center [577, 286] width 28 height 7
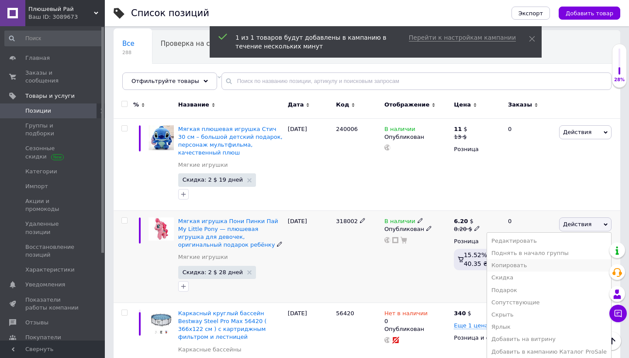
scroll to position [66, 0]
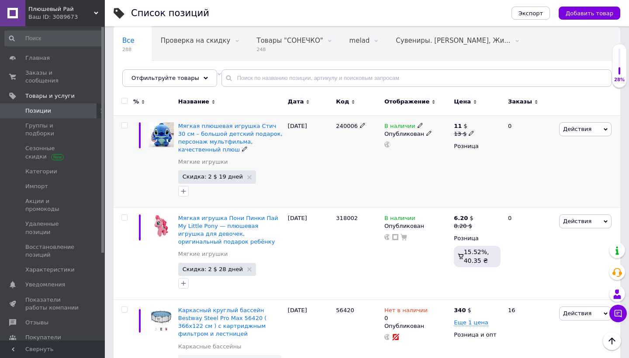
click at [556, 196] on div "0" at bounding box center [530, 161] width 54 height 92
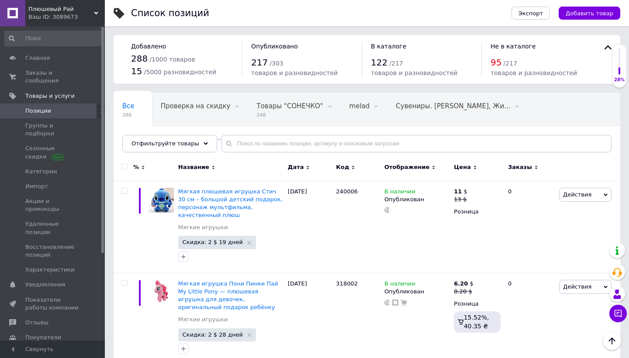
scroll to position [0, 0]
click at [597, 21] on div "Экспорт Добавить товар" at bounding box center [557, 13] width 126 height 26
click at [592, 16] on span "Добавить товар" at bounding box center [590, 13] width 48 height 7
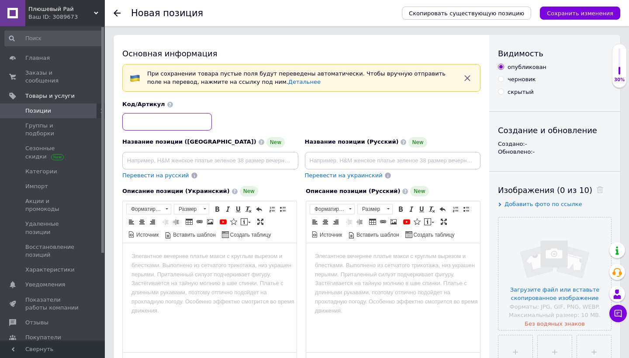
click at [184, 128] on input at bounding box center [167, 121] width 90 height 17
type input "м"
paste input "277042"
type input "277042"
click at [549, 280] on input "file" at bounding box center [554, 274] width 113 height 113
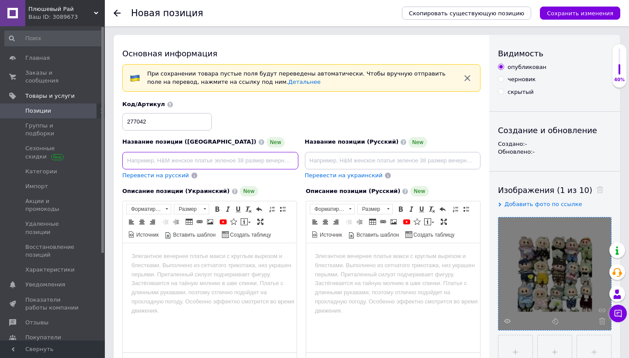
click at [202, 156] on input at bounding box center [210, 160] width 176 height 17
paste input "М’яка іграшка [PERSON_NAME] в одязі 17 см – колекційний персонаж, стильний пода…"
type input "М’яка іграшка [PERSON_NAME] в одязі 17 см – колекційний персонаж, стильний пода…"
click at [171, 171] on div "Перевести на русский" at bounding box center [155, 176] width 69 height 10
type input "Мягкая игрушка [PERSON_NAME] в одежде 17 см – коллекционный персонаж, стильный …"
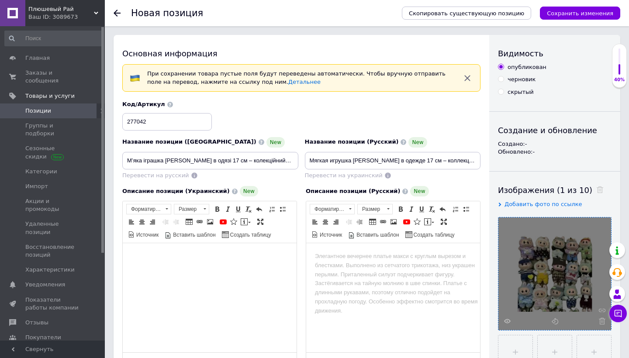
click at [244, 270] on html at bounding box center [210, 256] width 174 height 27
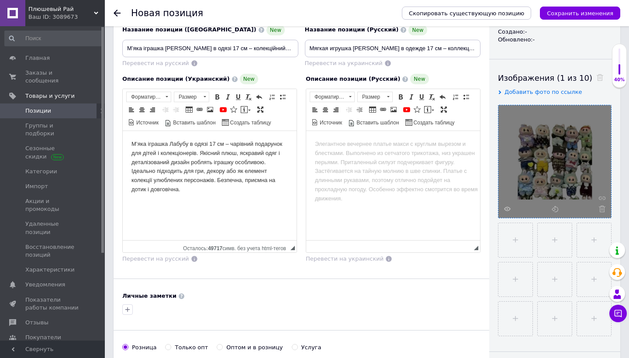
scroll to position [113, 0]
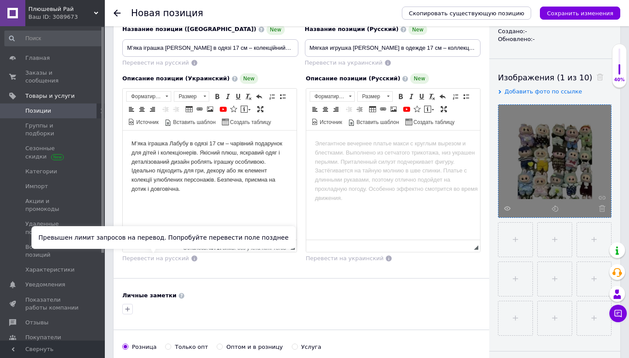
click at [171, 256] on span "Перевести на русский" at bounding box center [155, 258] width 67 height 7
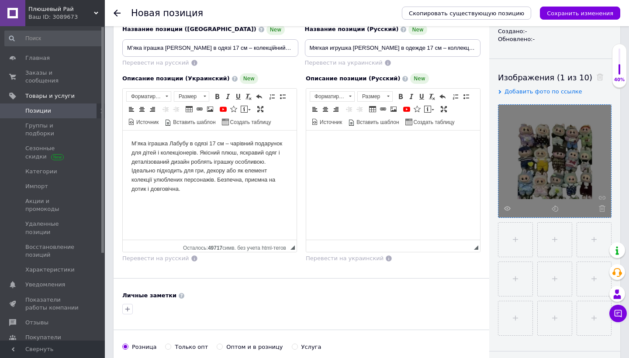
click at [352, 157] on html at bounding box center [393, 144] width 174 height 27
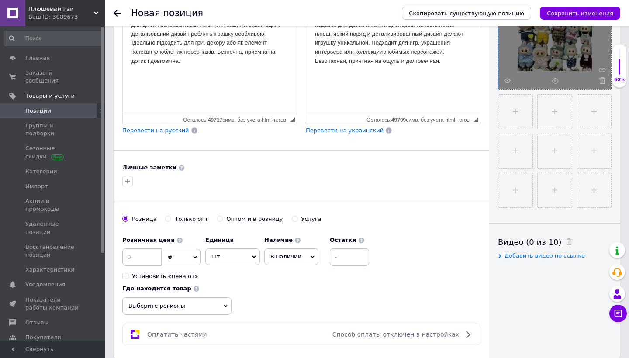
scroll to position [241, 0]
click at [149, 259] on input at bounding box center [141, 257] width 39 height 17
type input "8.4"
click at [199, 253] on span "₴" at bounding box center [181, 257] width 39 height 17
click at [181, 276] on li "$" at bounding box center [181, 275] width 38 height 12
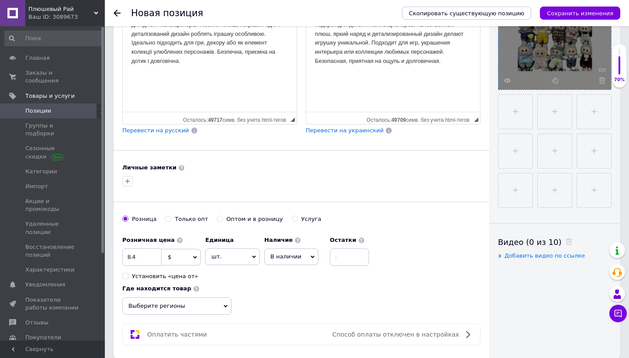
click at [196, 300] on span "Выберите регионы" at bounding box center [176, 305] width 109 height 17
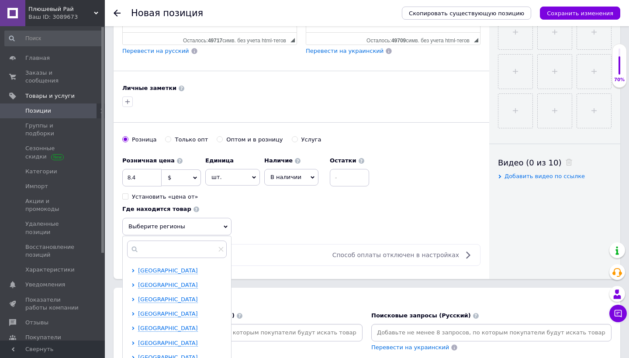
scroll to position [322, 0]
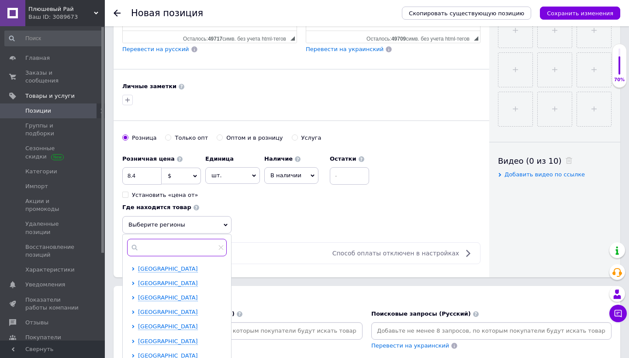
click at [172, 244] on input "text" at bounding box center [177, 247] width 100 height 17
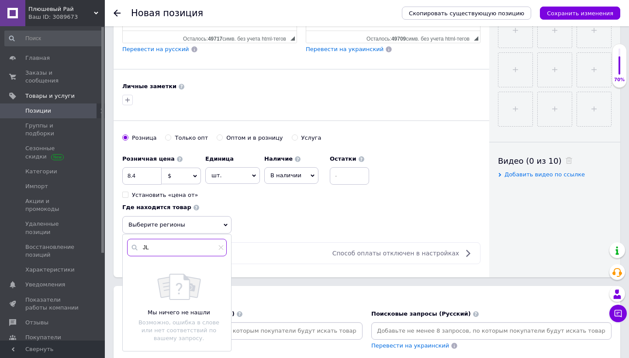
type input "J"
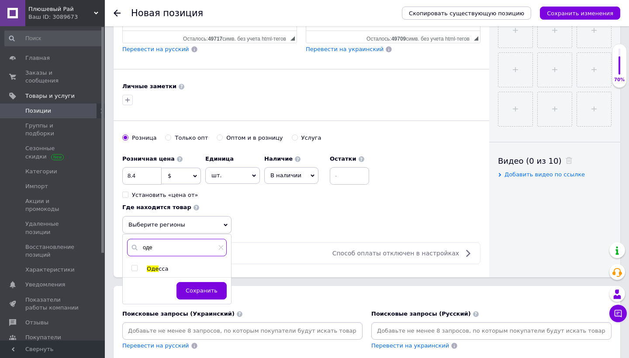
type input "оде"
click at [138, 266] on div at bounding box center [135, 269] width 9 height 8
click at [137, 268] on span at bounding box center [134, 268] width 6 height 6
click at [137, 268] on input "checkbox" at bounding box center [134, 269] width 6 height 6
checkbox input "true"
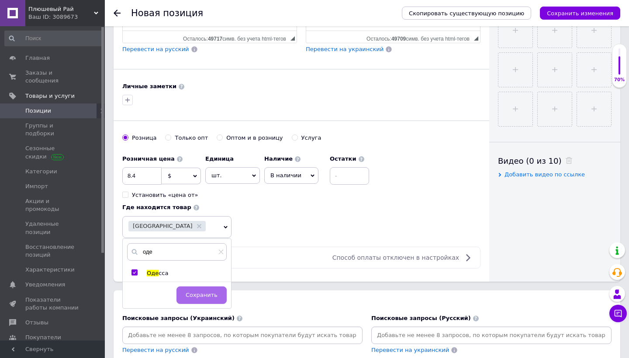
click at [210, 292] on span "Сохранить" at bounding box center [202, 295] width 32 height 7
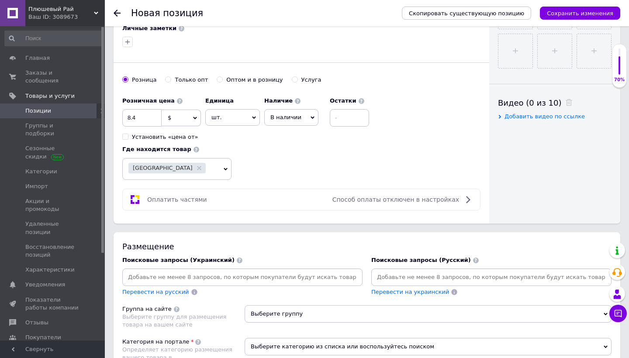
scroll to position [394, 0]
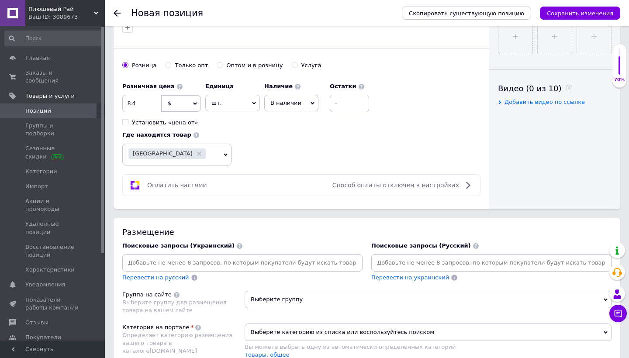
click at [262, 259] on input at bounding box center [242, 262] width 237 height 13
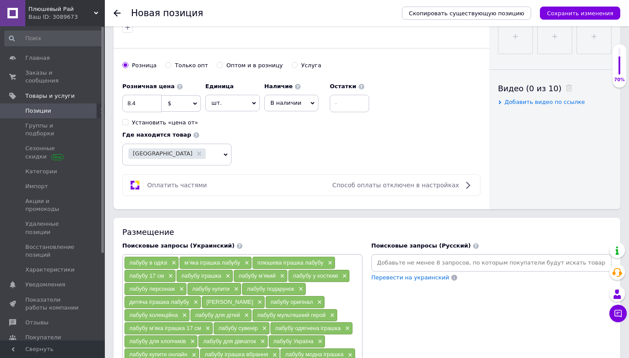
scroll to position [581, 0]
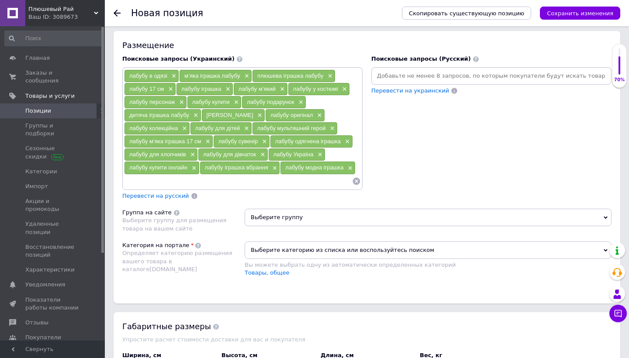
click at [173, 197] on span "Перевести на русский" at bounding box center [155, 196] width 67 height 7
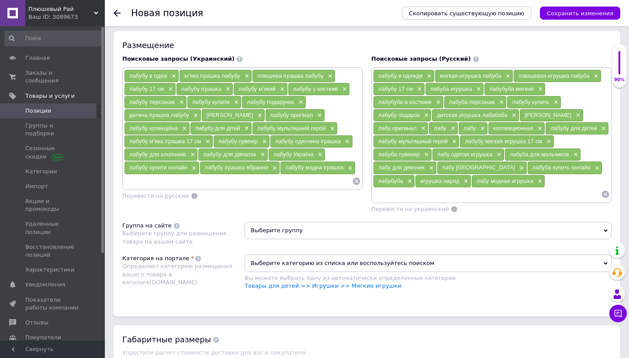
click at [280, 224] on span "Выберите группу" at bounding box center [428, 230] width 367 height 17
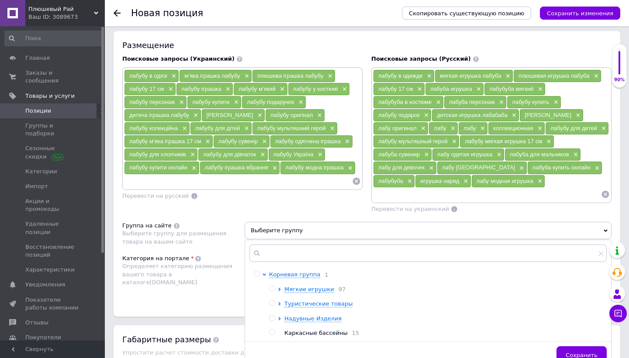
click at [271, 286] on input "radio" at bounding box center [272, 289] width 6 height 6
radio input "true"
click at [566, 349] on button "Сохранить" at bounding box center [581, 354] width 50 height 17
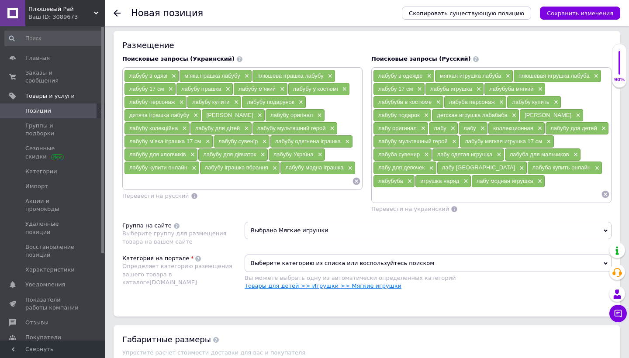
click at [284, 286] on link "Товары для детей >> Игрушки >> Мягкие игрушки" at bounding box center [323, 286] width 157 height 7
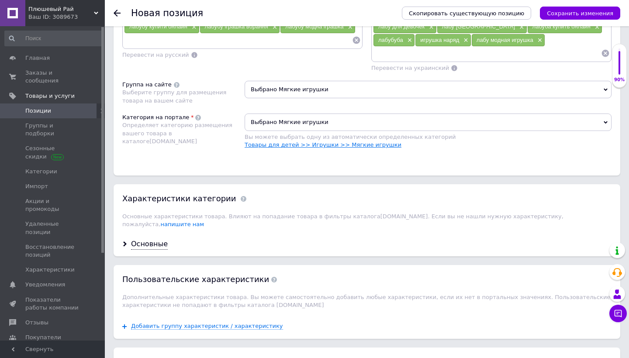
scroll to position [764, 0]
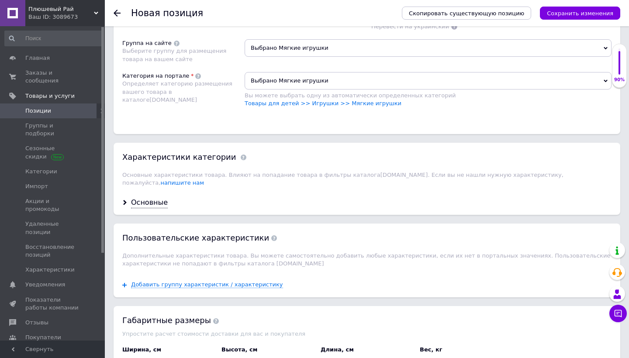
click at [156, 191] on div "Основные" at bounding box center [367, 202] width 507 height 23
click at [157, 198] on div "Основные" at bounding box center [149, 203] width 37 height 10
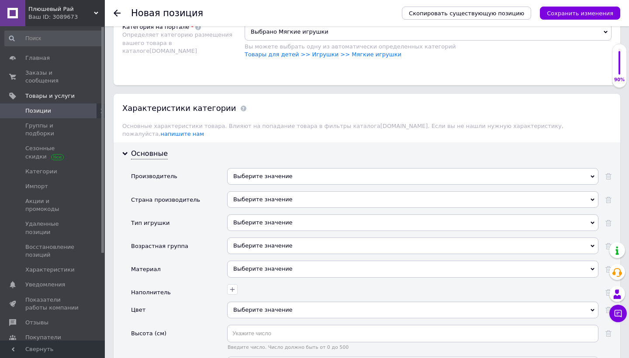
scroll to position [814, 0]
click at [279, 167] on div "Выберите значение" at bounding box center [412, 175] width 371 height 17
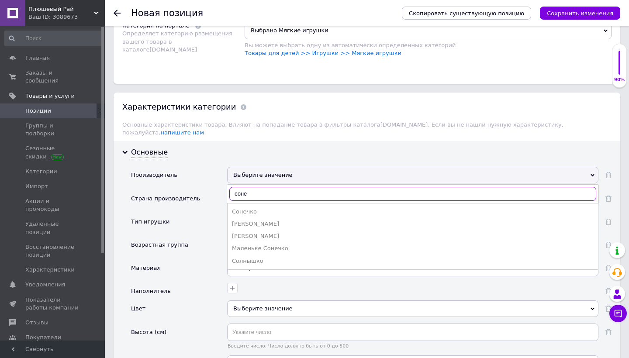
type input "соне"
drag, startPoint x: 272, startPoint y: 226, endPoint x: 265, endPoint y: 202, distance: 25.6
click at [265, 208] on div "Сонечко" at bounding box center [413, 212] width 362 height 8
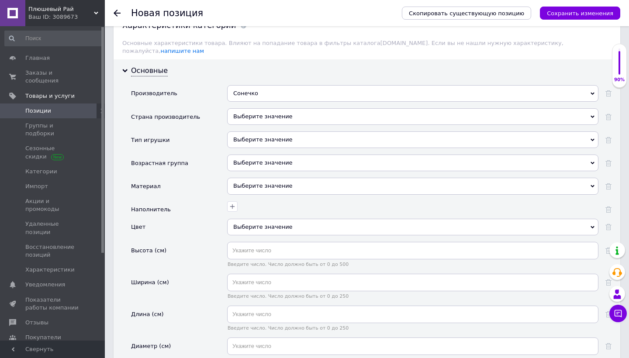
scroll to position [897, 0]
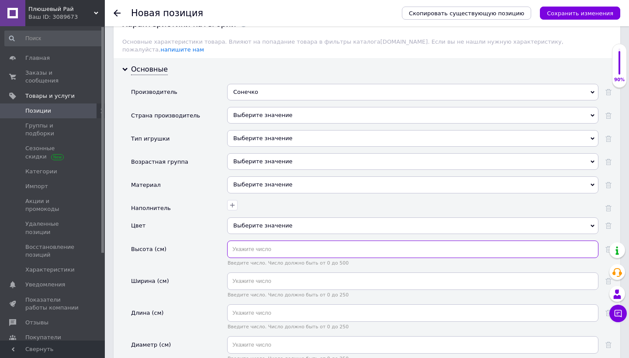
click at [273, 242] on input "text" at bounding box center [412, 249] width 371 height 17
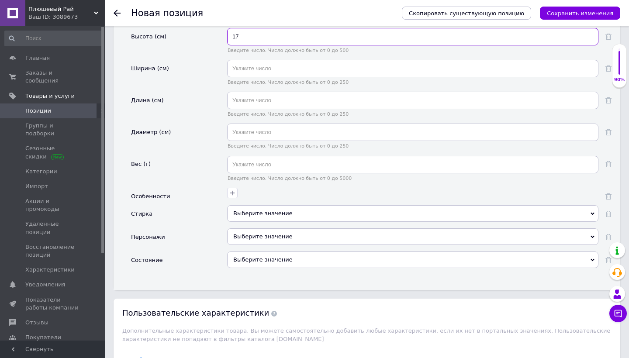
scroll to position [1111, 0]
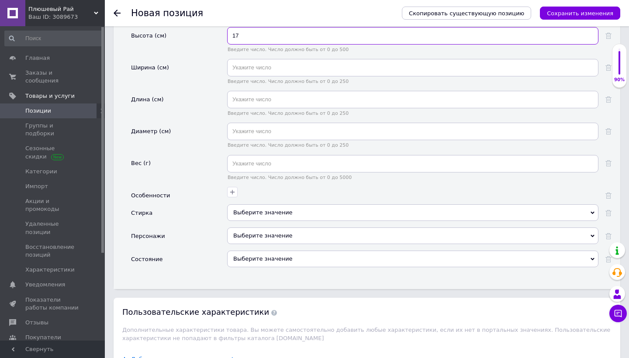
type input "17"
click at [302, 251] on div "Выберите значение" at bounding box center [412, 259] width 371 height 17
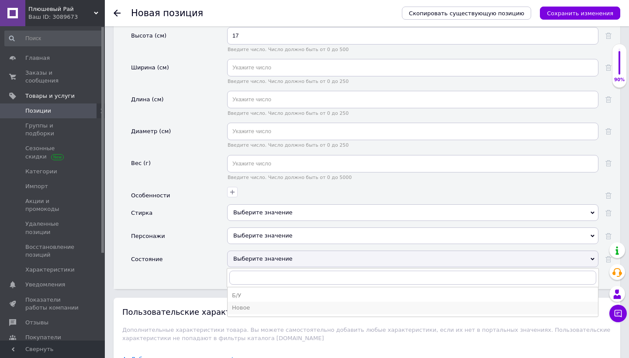
click at [282, 304] on div "Новое" at bounding box center [413, 308] width 362 height 8
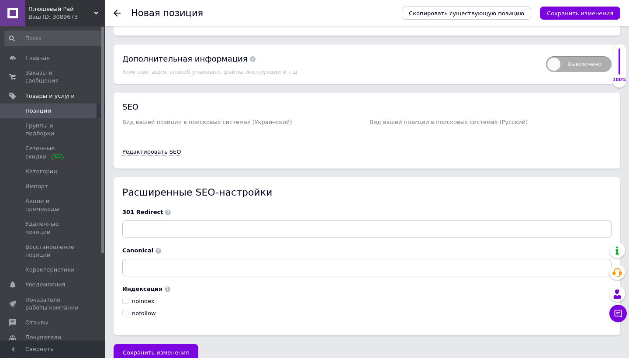
scroll to position [1583, 0]
click at [167, 350] on span "Сохранить изменения" at bounding box center [156, 353] width 66 height 7
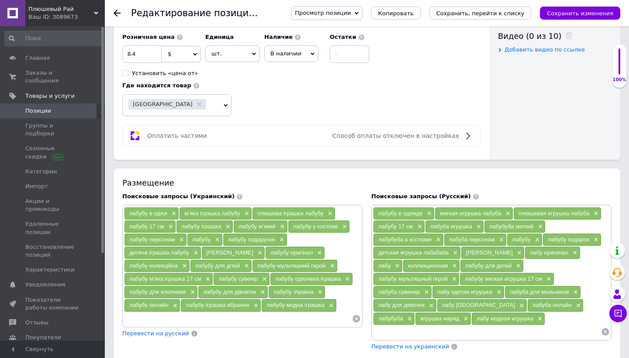
scroll to position [449, 0]
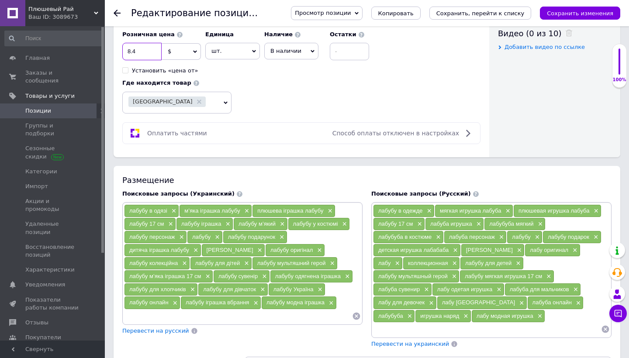
click at [130, 49] on input "8.4" at bounding box center [141, 51] width 39 height 17
type input "10.4"
click at [288, 122] on div "Оплатить частями Способ оплаты отключен в настройках" at bounding box center [301, 133] width 358 height 22
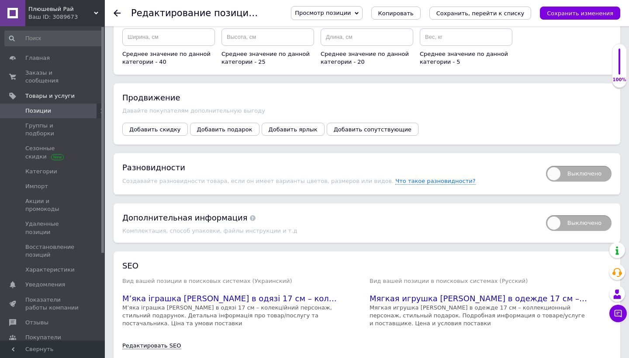
scroll to position [1092, 0]
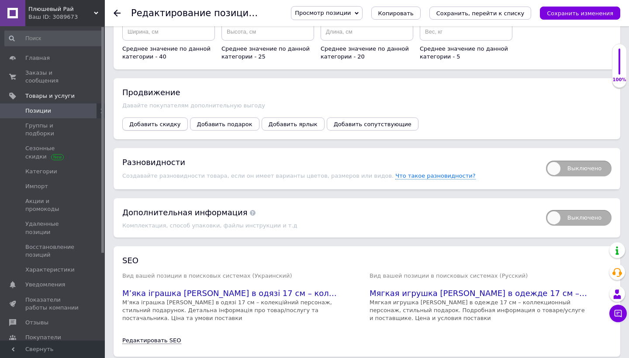
click at [169, 117] on button "Добавить скидку" at bounding box center [155, 123] width 66 height 13
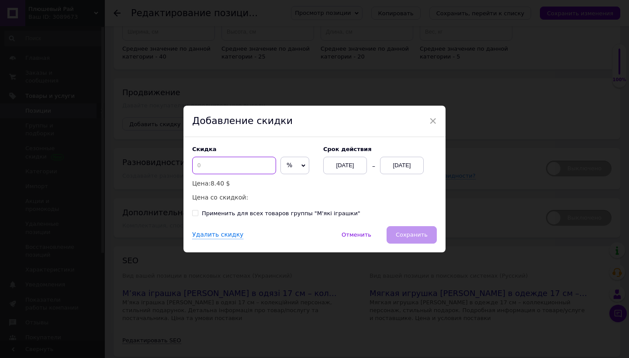
click at [239, 169] on input at bounding box center [234, 165] width 84 height 17
type input "2"
click at [292, 161] on span "%" at bounding box center [294, 165] width 29 height 17
click at [286, 188] on li "$" at bounding box center [295, 184] width 28 height 12
click at [411, 234] on span "Сохранить" at bounding box center [412, 234] width 32 height 7
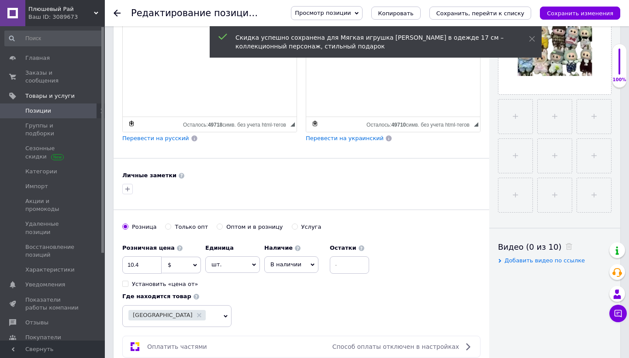
scroll to position [291, 0]
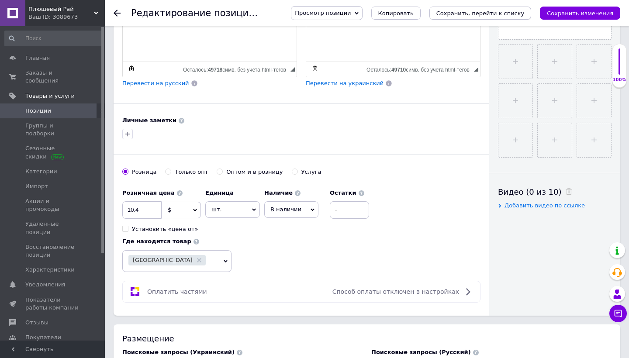
click at [515, 13] on icon "Сохранить, перейти к списку" at bounding box center [480, 13] width 88 height 7
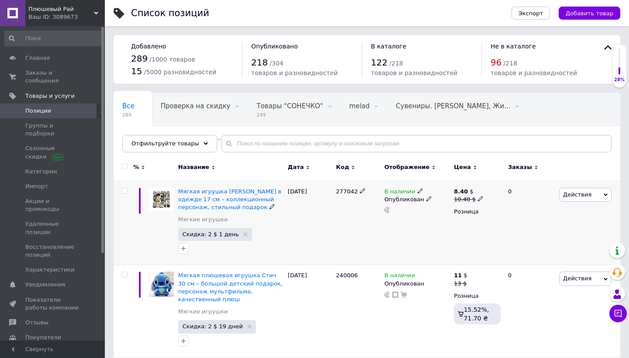
click at [226, 239] on span "Скидка: 2 $ 1 день" at bounding box center [215, 234] width 74 height 13
click at [594, 191] on span "Действия" at bounding box center [585, 195] width 52 height 14
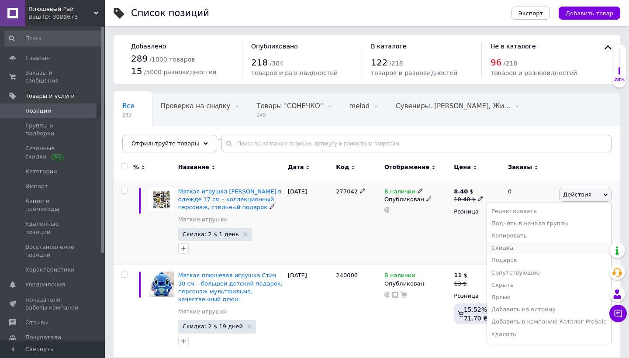
click at [507, 245] on li "Скидка" at bounding box center [549, 248] width 124 height 12
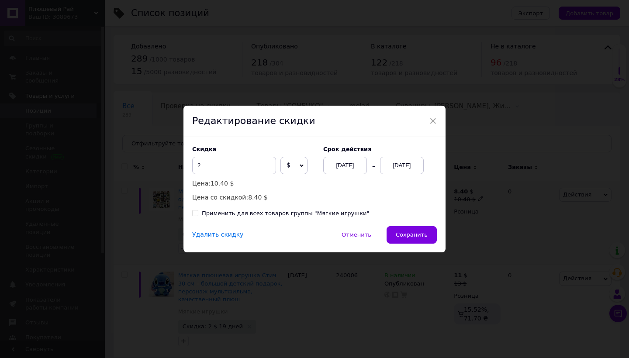
click at [407, 166] on div "[DATE]" at bounding box center [402, 165] width 44 height 17
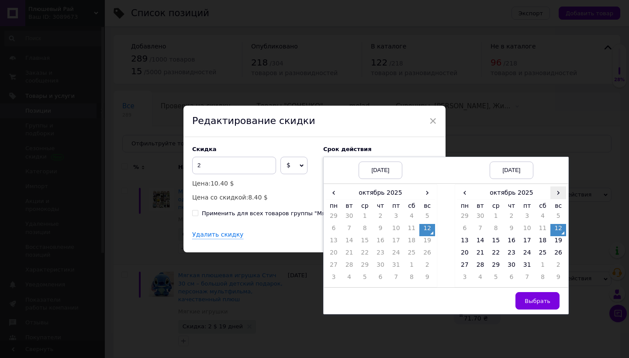
click at [556, 193] on span "›" at bounding box center [558, 192] width 16 height 13
click at [478, 266] on td "25" at bounding box center [481, 267] width 16 height 12
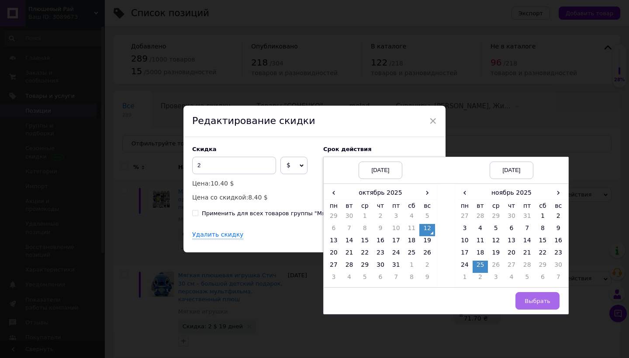
click at [537, 295] on button "Выбрать" at bounding box center [537, 300] width 44 height 17
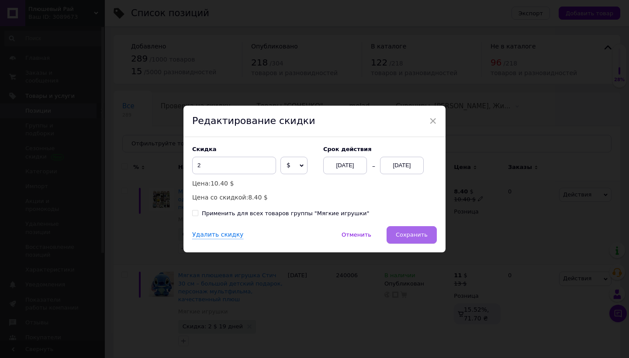
click at [420, 237] on span "Сохранить" at bounding box center [412, 234] width 32 height 7
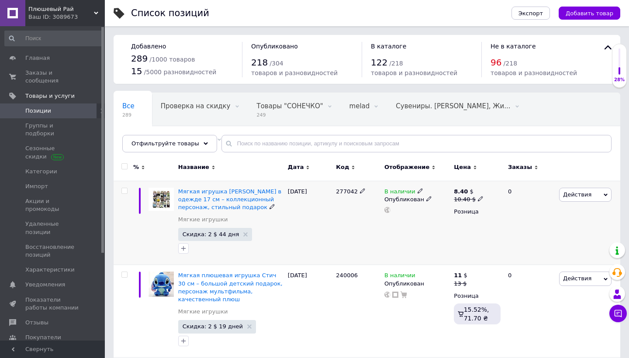
click at [577, 201] on span "Действия" at bounding box center [585, 195] width 52 height 14
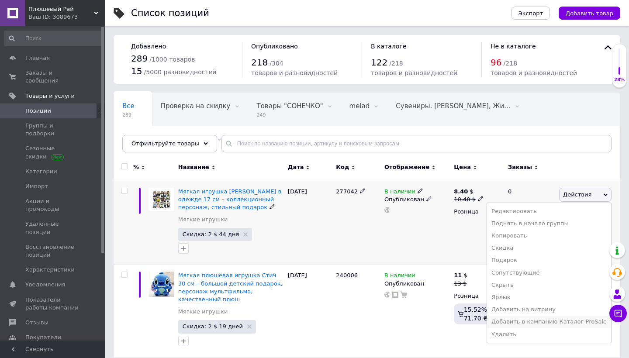
click at [532, 325] on li "Добавить в кампанию Каталог ProSale" at bounding box center [549, 322] width 124 height 12
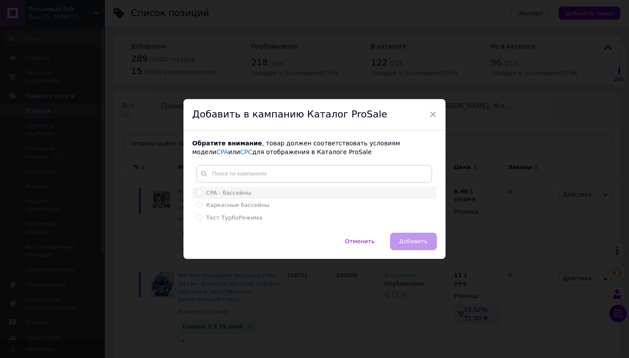
click at [294, 194] on div "CPA - бассейны" at bounding box center [314, 193] width 235 height 8
radio input "true"
click at [420, 239] on span "Добавить" at bounding box center [413, 241] width 28 height 7
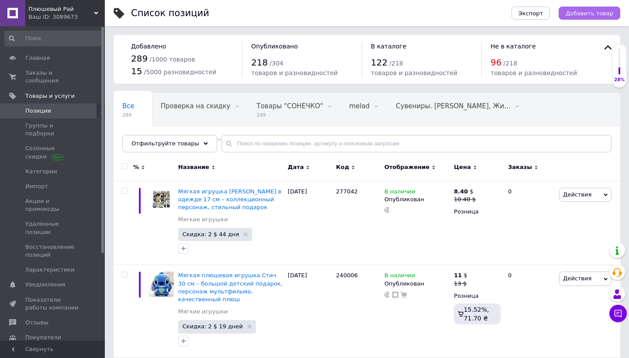
click at [592, 14] on span "Добавить товар" at bounding box center [590, 13] width 48 height 7
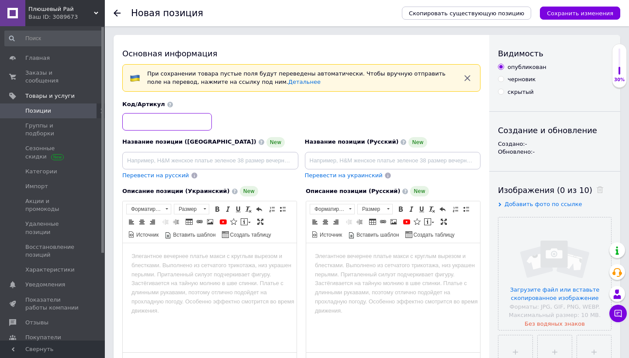
click at [186, 124] on input at bounding box center [167, 121] width 90 height 17
paste input "256056"
type input "256056"
click at [526, 237] on input "file" at bounding box center [554, 274] width 113 height 113
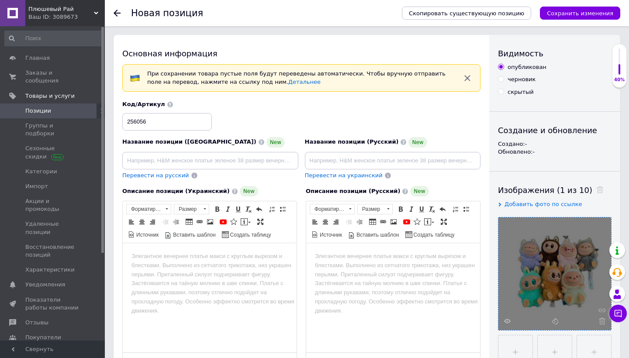
click at [270, 150] on div "Название позиции ([GEOGRAPHIC_DATA]) New" at bounding box center [210, 153] width 176 height 32
click at [270, 156] on input at bounding box center [210, 160] width 176 height 17
paste input "М’яка іграшка Лабубу 17 см – милий персонаж, якісний плюш, чудовий подарунок"
type input "М’яка іграшка Лабубу 17 см – милий персонаж, якісний плюш, чудовий подарунок"
click at [401, 154] on input at bounding box center [393, 160] width 176 height 17
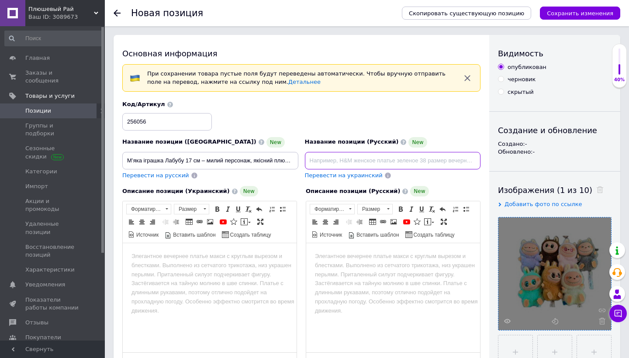
paste input "Мягкая игрушка Лабубу 17 см – милый персонаж, качественный плюш, отличный подар…"
type input "Мягкая игрушка Лабубу 17 см – милый персонаж, качественный плюш, отличный подар…"
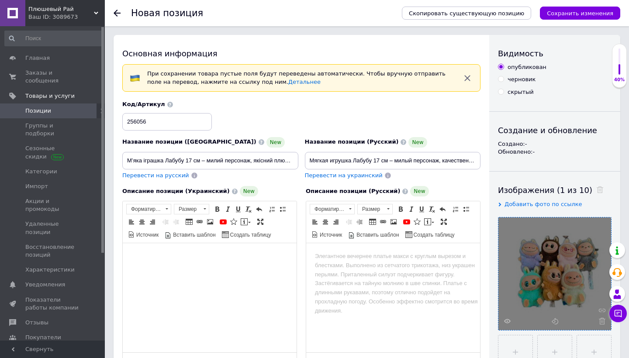
click at [234, 256] on body "Визуальный текстовый редактор, 58E05C37-C0F8-4AC3-B928-A001CC614690" at bounding box center [209, 256] width 156 height 9
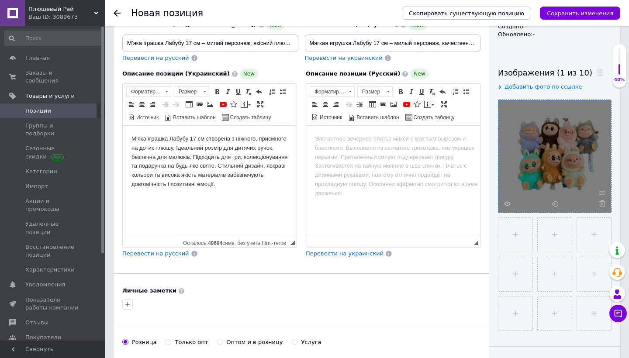
scroll to position [119, 0]
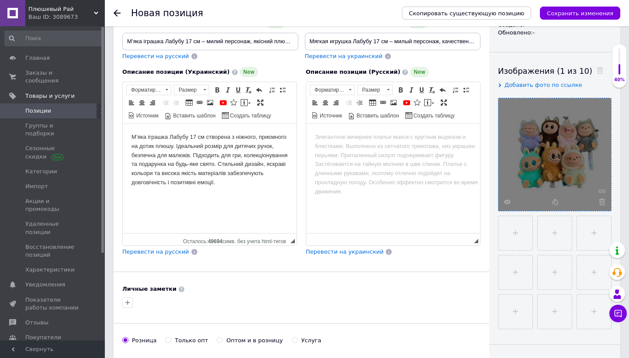
click at [168, 252] on span "Перевести на русский" at bounding box center [155, 252] width 67 height 7
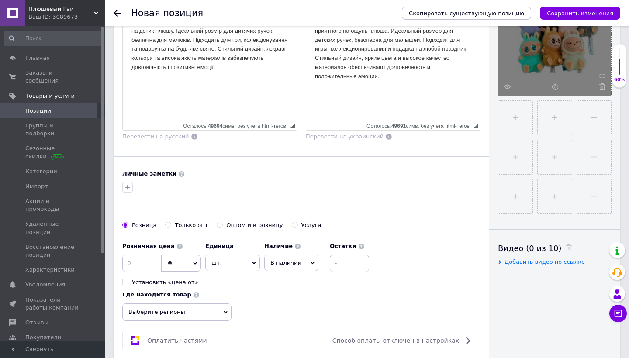
scroll to position [250, 0]
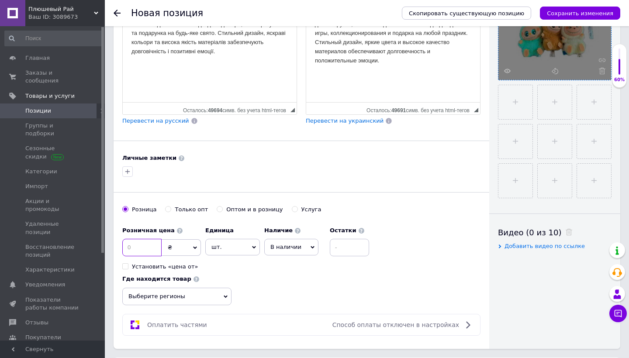
click at [152, 248] on input at bounding box center [141, 247] width 39 height 17
type input "4.6"
click at [195, 249] on span "₴" at bounding box center [181, 247] width 39 height 17
click at [186, 266] on li "$" at bounding box center [181, 265] width 38 height 12
click at [212, 284] on div "Где находится товар Выберите регионы" at bounding box center [176, 288] width 109 height 34
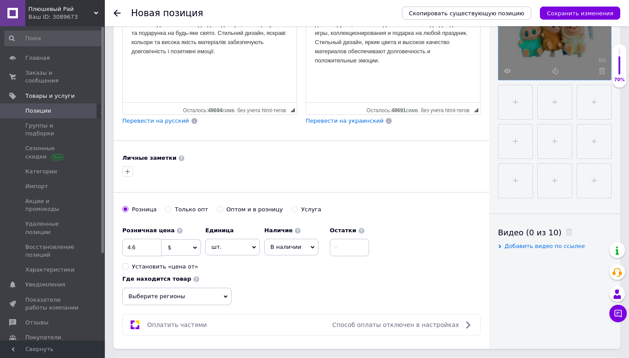
click at [212, 290] on span "Выберите регионы" at bounding box center [176, 296] width 109 height 17
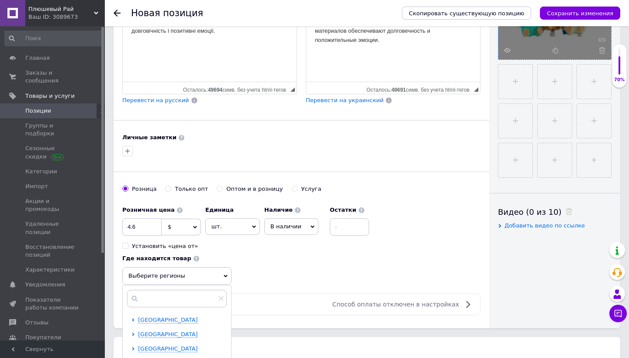
scroll to position [288, 0]
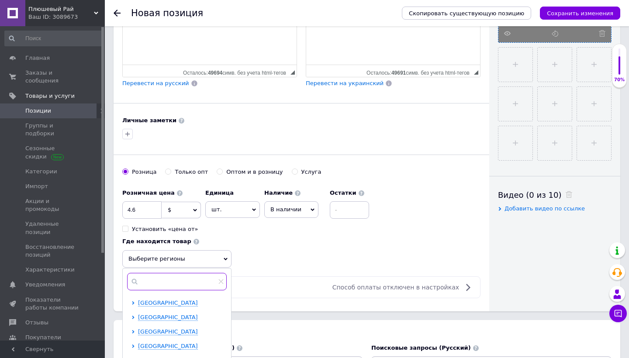
click at [191, 281] on input "text" at bounding box center [177, 281] width 100 height 17
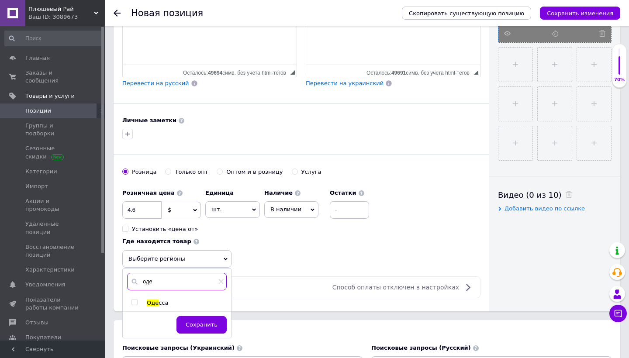
type input "оде"
click at [171, 299] on div "Оде сса" at bounding box center [186, 303] width 79 height 8
click at [135, 300] on input "checkbox" at bounding box center [134, 303] width 6 height 6
checkbox input "true"
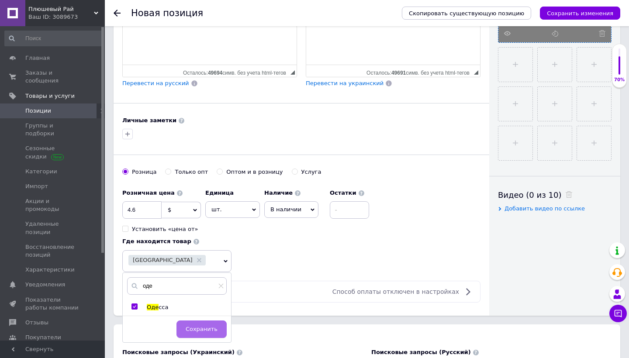
click at [212, 330] on span "Сохранить" at bounding box center [202, 329] width 32 height 7
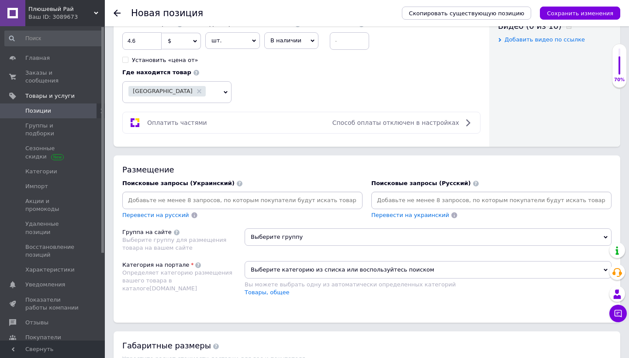
scroll to position [459, 0]
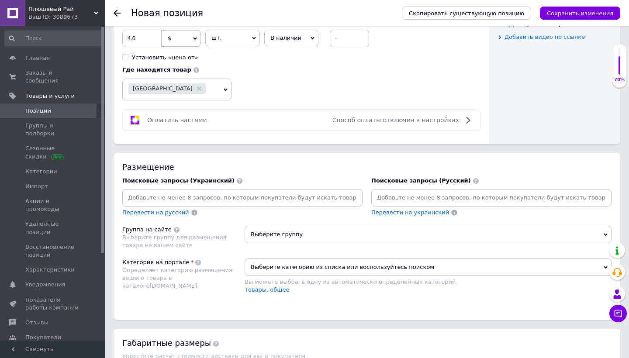
click at [233, 194] on input at bounding box center [242, 197] width 237 height 13
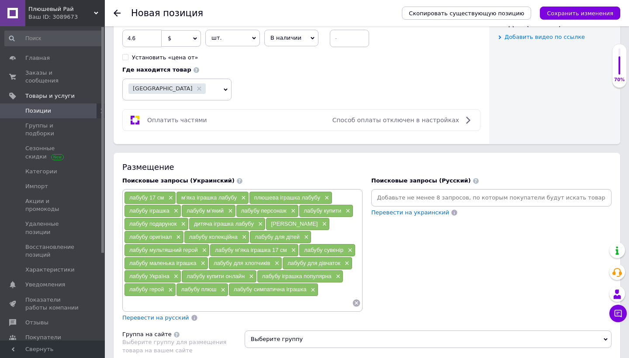
click at [159, 316] on span "Перевести на русский" at bounding box center [155, 317] width 67 height 7
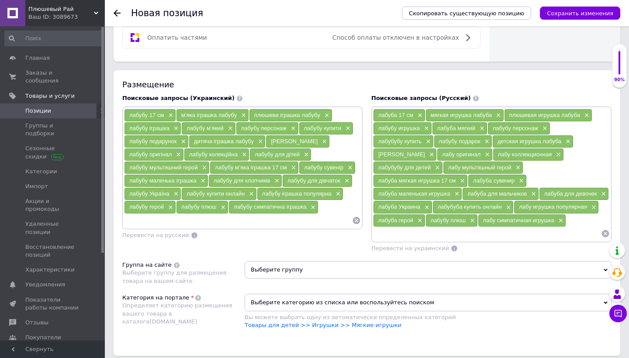
scroll to position [544, 0]
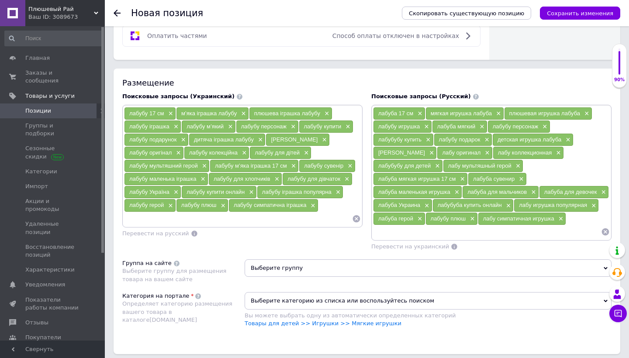
click at [273, 266] on span "Выберите группу" at bounding box center [428, 267] width 367 height 17
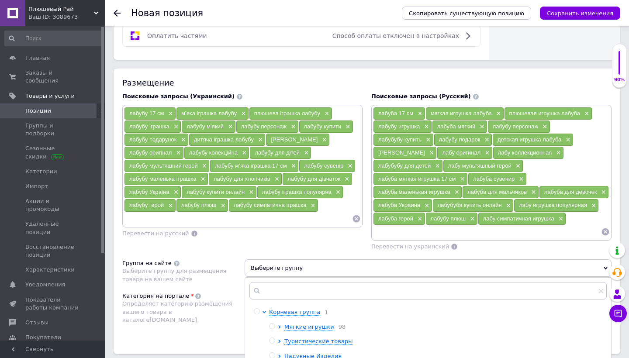
click at [273, 325] on input "radio" at bounding box center [272, 327] width 6 height 6
radio input "true"
click at [215, 315] on div "Категория на портале Определяет категорию размещения вашего товара в каталоге […" at bounding box center [183, 314] width 122 height 44
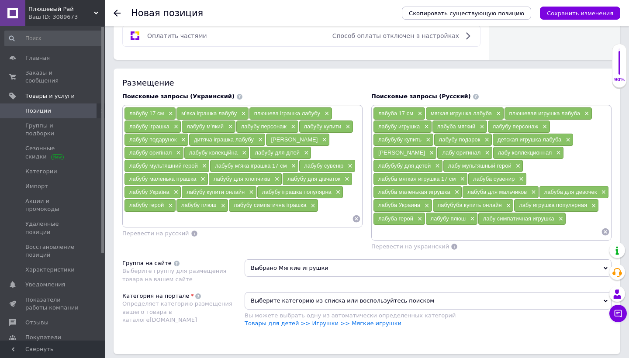
click at [272, 304] on span "Выберите категорию из списка или воспользуйтесь поиском" at bounding box center [428, 300] width 367 height 17
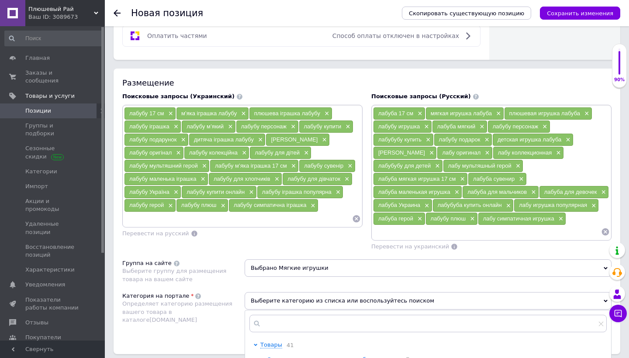
click at [224, 328] on div "Категория на портале Определяет категорию размещения вашего товара в каталоге […" at bounding box center [183, 314] width 122 height 44
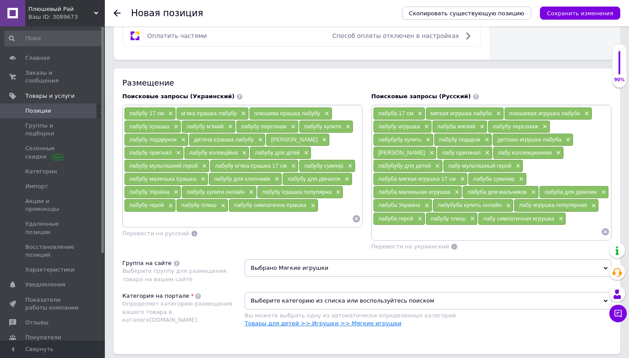
click at [246, 324] on link "Товары для детей >> Игрушки >> Мягкие игрушки" at bounding box center [323, 323] width 157 height 7
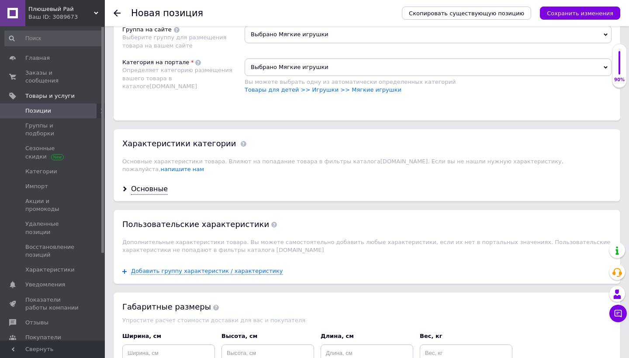
scroll to position [780, 0]
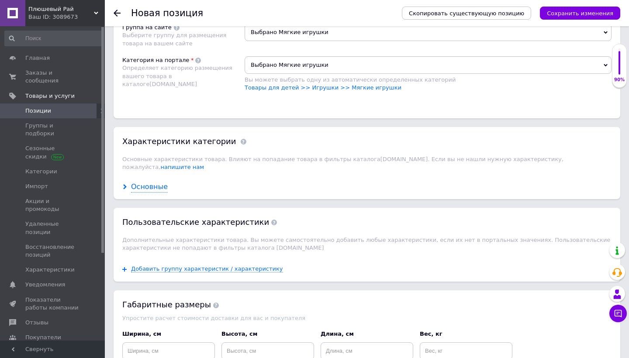
click at [140, 182] on div "Основные" at bounding box center [149, 187] width 37 height 10
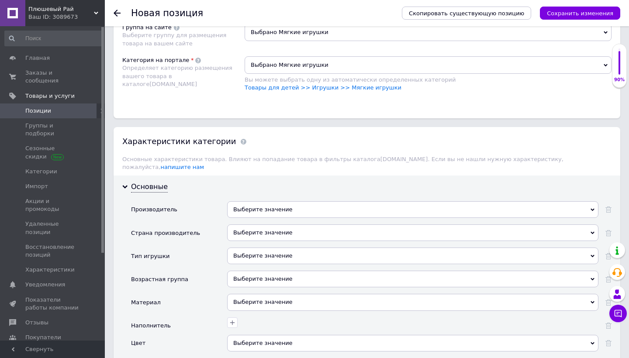
click at [272, 201] on div "Выберите значение" at bounding box center [412, 209] width 371 height 17
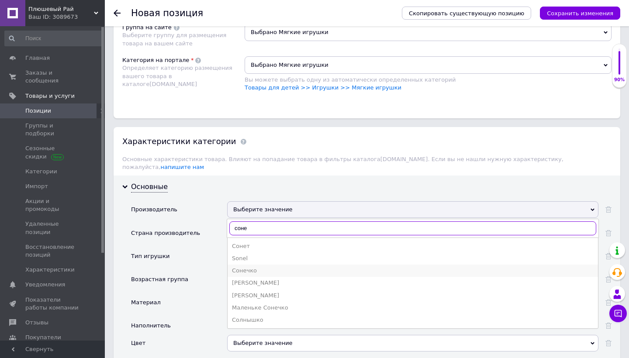
type input "соне"
click at [251, 267] on div "Сонечко" at bounding box center [413, 271] width 362 height 8
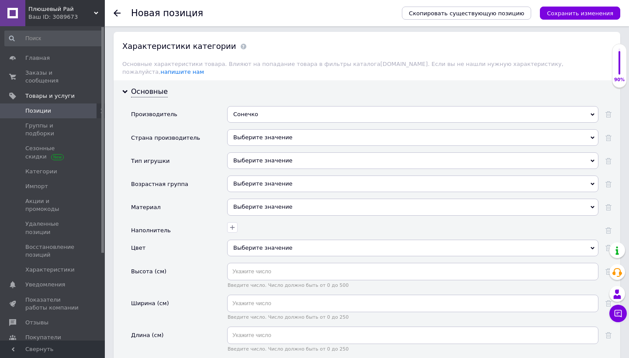
scroll to position [905, 0]
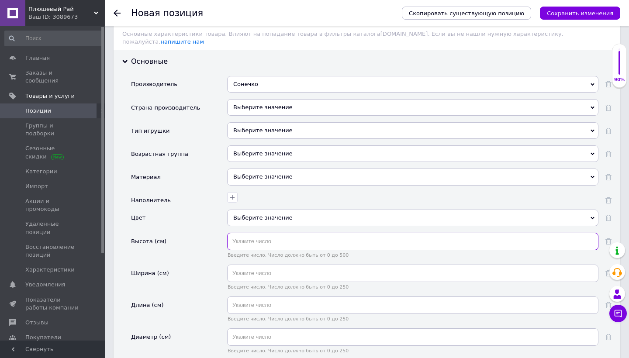
click at [275, 234] on input "text" at bounding box center [412, 241] width 371 height 17
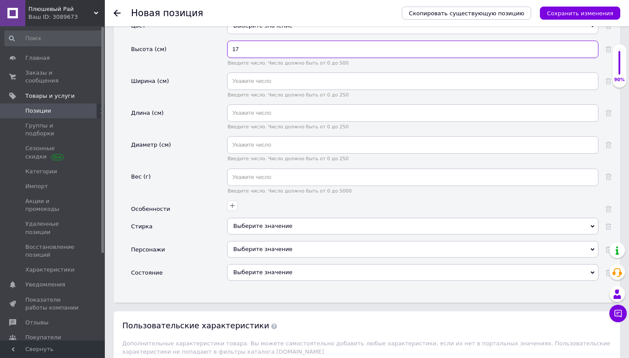
scroll to position [1099, 0]
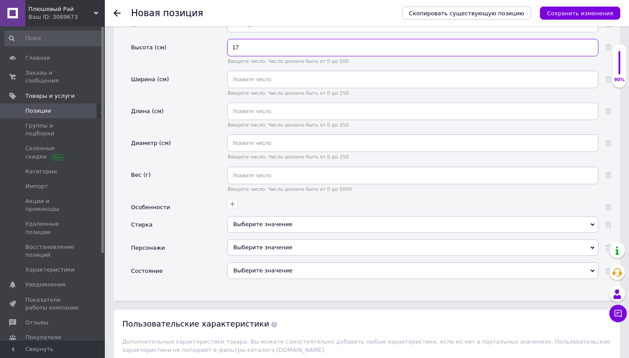
type input "17"
click at [281, 262] on div "Выберите значение" at bounding box center [412, 270] width 371 height 17
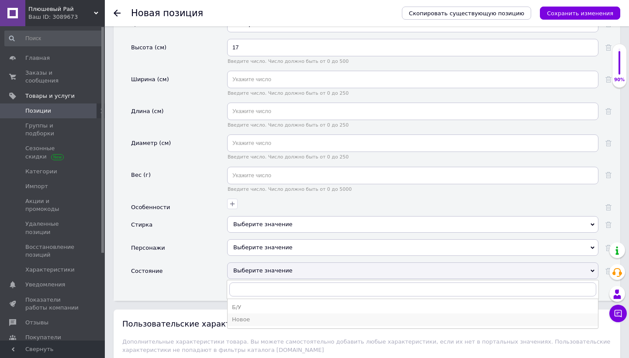
click at [268, 316] on div "Новое" at bounding box center [413, 320] width 362 height 8
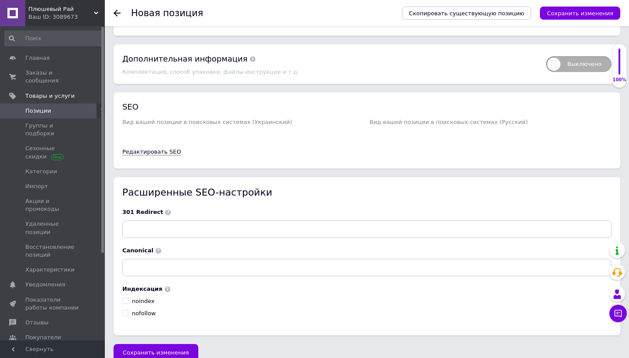
scroll to position [1583, 0]
click at [174, 345] on button "Сохранить изменения" at bounding box center [156, 353] width 85 height 17
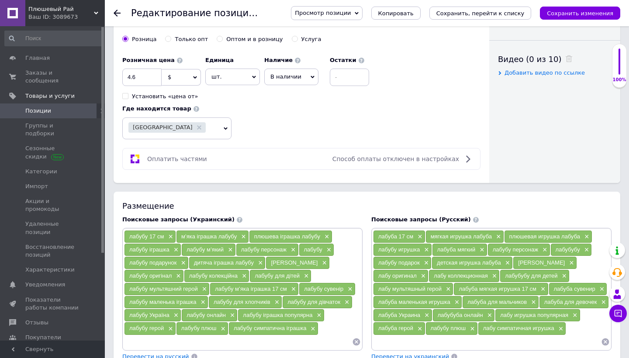
scroll to position [406, 0]
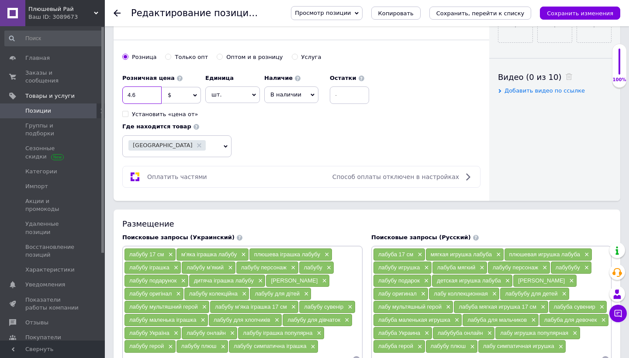
click at [131, 94] on input "4.6" at bounding box center [141, 94] width 39 height 17
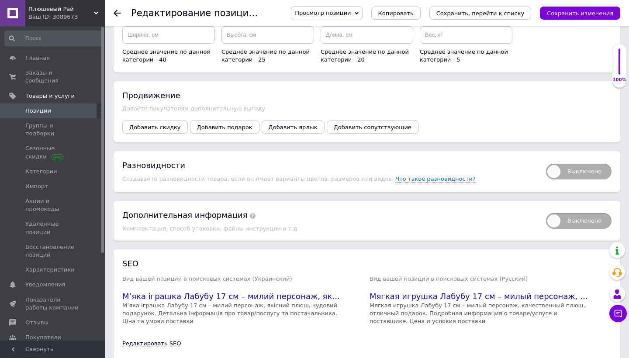
scroll to position [1060, 0]
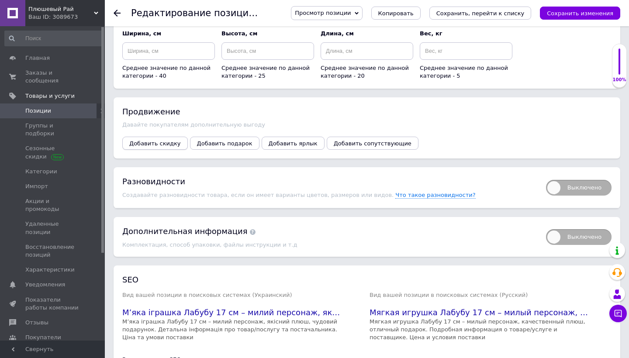
type input "6.6"
click at [151, 140] on span "Добавить скидку" at bounding box center [155, 143] width 52 height 7
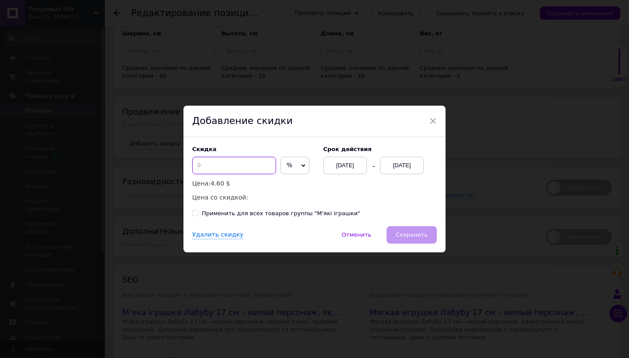
click at [230, 167] on input at bounding box center [234, 165] width 84 height 17
type input "2"
click at [305, 173] on div "Скидка 2 % $ Цена: 4.60 $ Цена со скидкой: 4.51 $" at bounding box center [253, 174] width 122 height 57
click at [300, 170] on div "Скидка 2 % $ Цена: 4.60 $ Цена со скидкой: 4.51 $" at bounding box center [253, 174] width 122 height 57
click at [300, 170] on span "%" at bounding box center [294, 165] width 29 height 17
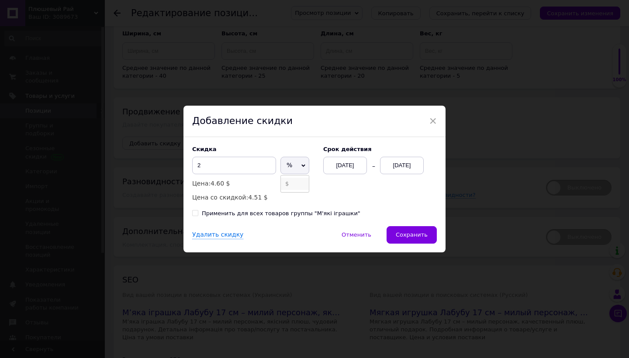
click at [288, 183] on li "$" at bounding box center [295, 184] width 28 height 12
click at [401, 160] on div "[DATE]" at bounding box center [402, 165] width 44 height 17
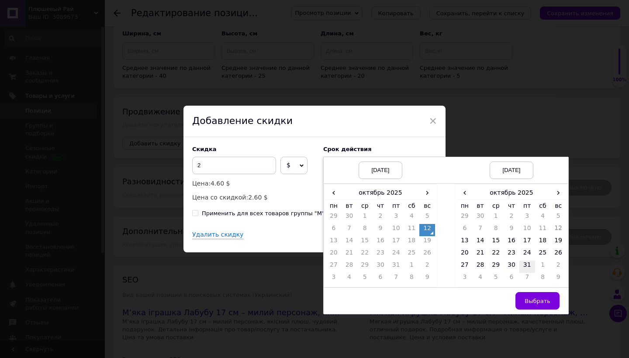
click at [527, 267] on td "31" at bounding box center [527, 267] width 16 height 12
click at [556, 197] on span "›" at bounding box center [558, 192] width 16 height 13
click at [497, 265] on td "26" at bounding box center [496, 267] width 16 height 12
click at [528, 311] on td "Выбрать" at bounding box center [512, 301] width 114 height 27
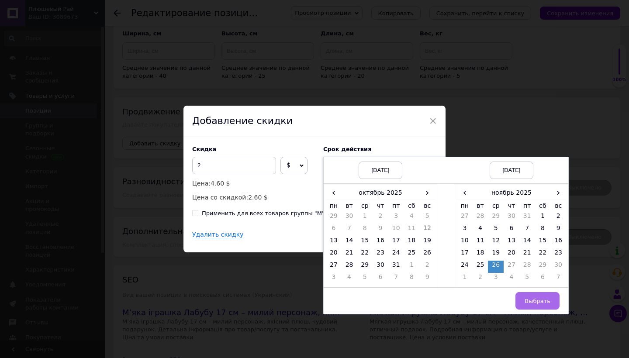
click at [531, 301] on span "Выбрать" at bounding box center [538, 301] width 26 height 7
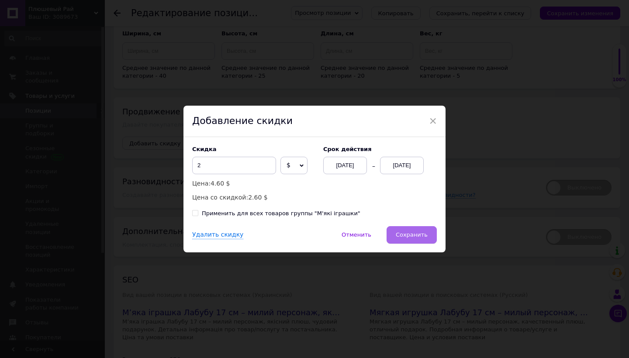
click at [430, 236] on button "Сохранить" at bounding box center [412, 234] width 50 height 17
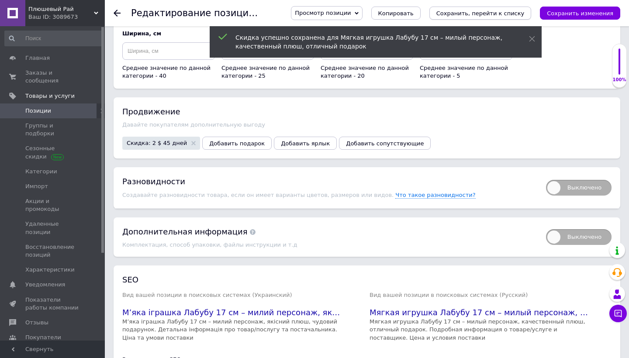
click at [511, 16] on icon "Сохранить, перейти к списку" at bounding box center [480, 13] width 88 height 7
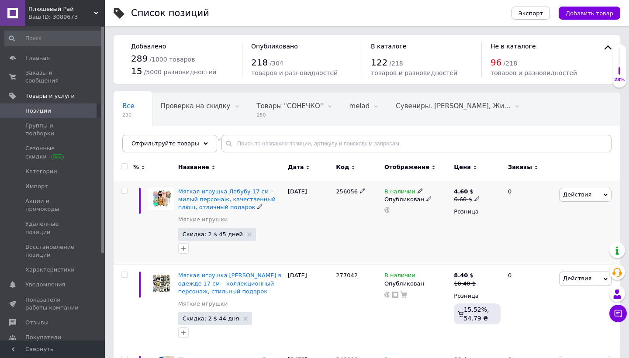
click at [588, 193] on span "Действия" at bounding box center [577, 194] width 28 height 7
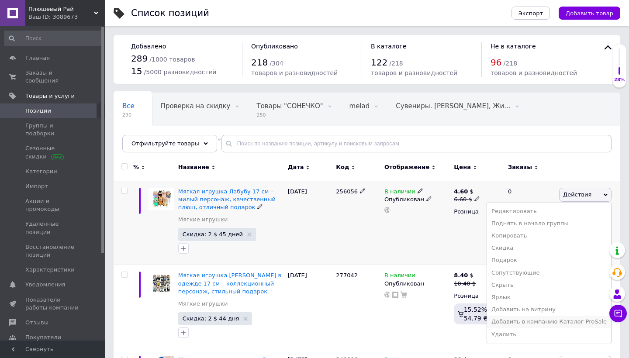
click at [542, 320] on li "Добавить в кампанию Каталог ProSale" at bounding box center [549, 322] width 124 height 12
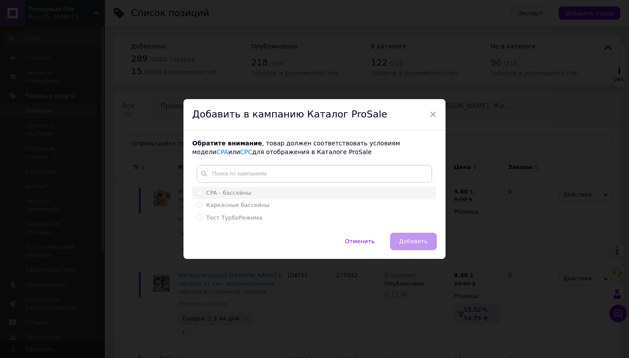
click at [336, 197] on div "CPA - бассейны" at bounding box center [314, 193] width 235 height 8
radio input "true"
click at [400, 244] on span "Добавить" at bounding box center [413, 241] width 28 height 7
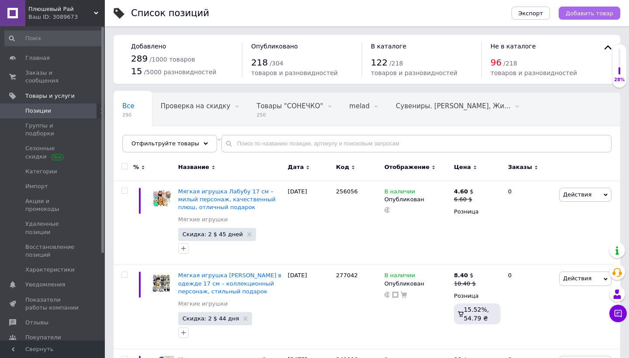
click at [595, 12] on span "Добавить товар" at bounding box center [590, 13] width 48 height 7
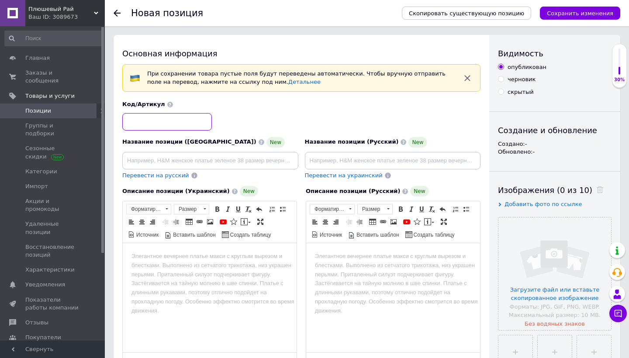
click at [190, 123] on input at bounding box center [167, 121] width 90 height 17
paste input "277039"
type input "277039"
click at [566, 254] on input "file" at bounding box center [554, 274] width 113 height 113
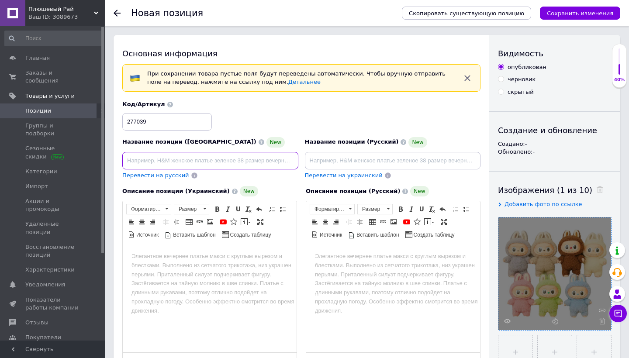
click at [220, 159] on input at bounding box center [210, 160] width 176 height 17
paste input "яка іграшка [PERSON_NAME] – популярний герой, плюшева іграшка для дітей і колек…"
type input "яка іграшка [PERSON_NAME] – популярний герой, плюшева іграшка для дітей і колек…"
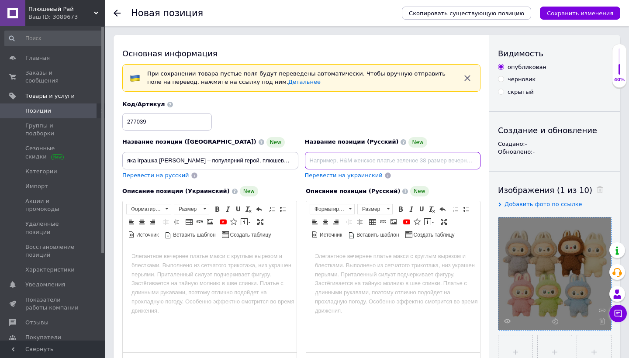
click at [333, 157] on input at bounding box center [393, 160] width 176 height 17
paste input "Мягкая игрушка [PERSON_NAME] – популярный герой, плюшевая игрушка для детей и к…"
type input "Мягкая игрушка [PERSON_NAME] – популярный герой, плюшевая игрушка для детей и к…"
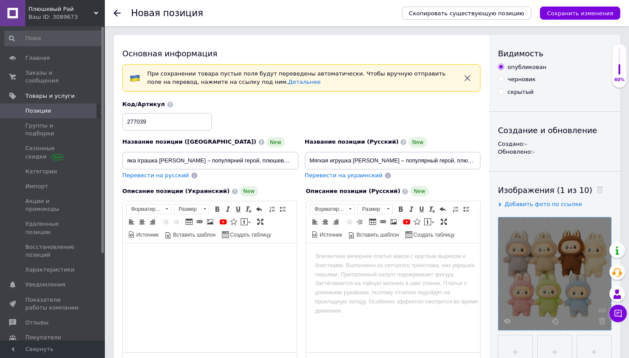
click at [227, 267] on html at bounding box center [210, 256] width 174 height 27
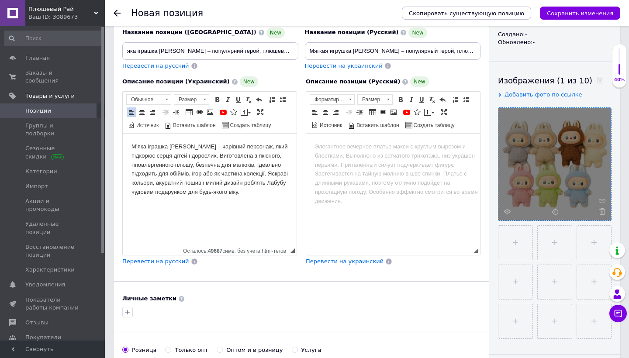
scroll to position [112, 0]
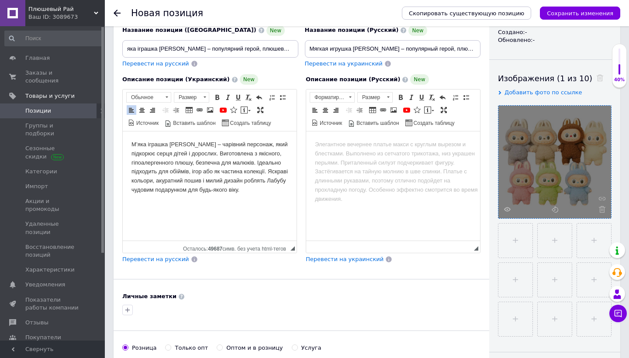
click at [155, 262] on span "Перевести на русский" at bounding box center [155, 259] width 67 height 7
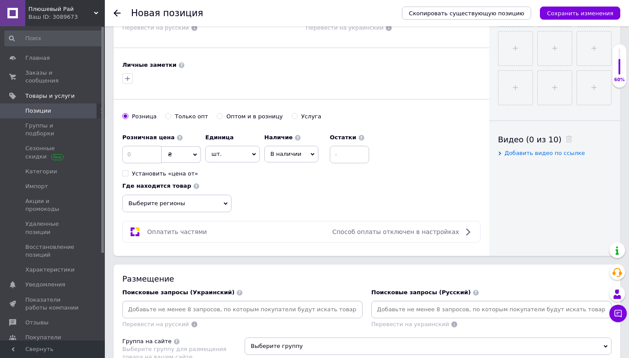
scroll to position [283, 0]
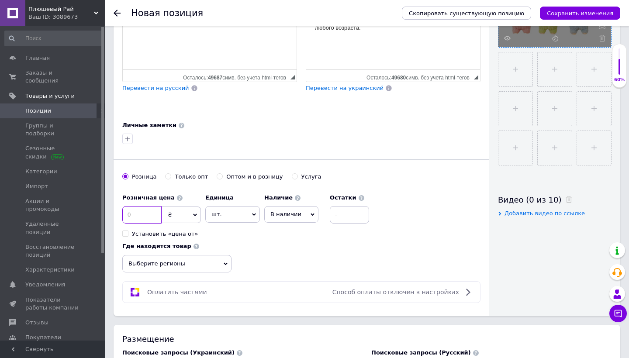
click at [144, 211] on input at bounding box center [141, 214] width 39 height 17
type input "4"
type input "4.6"
click at [249, 217] on span "шт." at bounding box center [232, 214] width 55 height 17
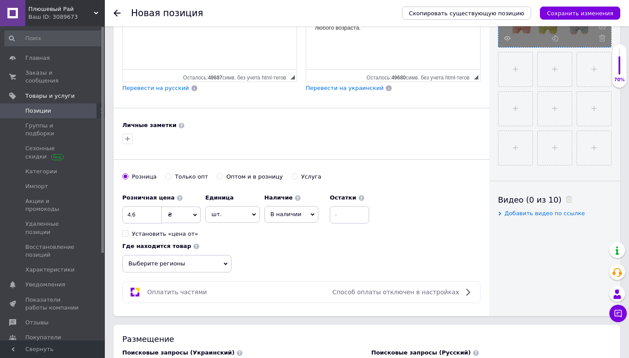
click at [194, 218] on span "₴" at bounding box center [181, 215] width 39 height 17
click at [188, 231] on li "$" at bounding box center [181, 233] width 38 height 12
click at [208, 266] on span "Выберите регионы" at bounding box center [176, 263] width 109 height 17
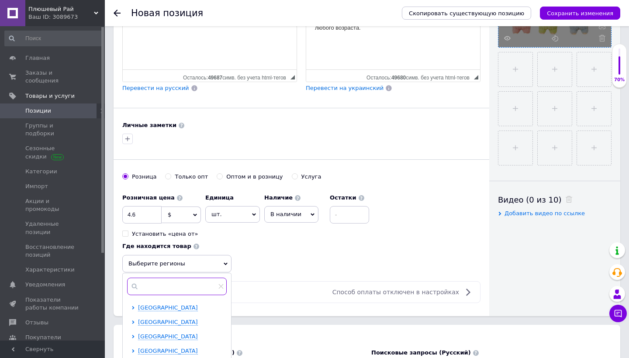
click at [187, 283] on input "text" at bounding box center [177, 286] width 100 height 17
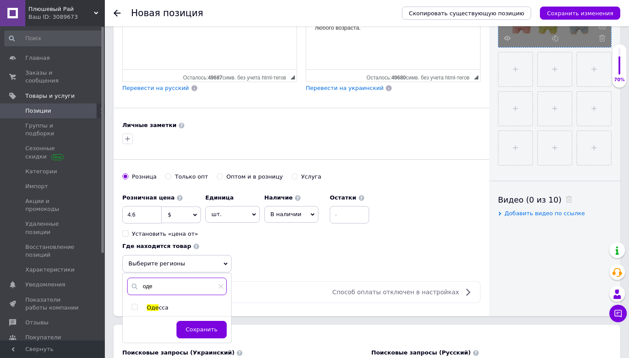
type input "оде"
click at [133, 305] on input "checkbox" at bounding box center [134, 307] width 6 height 6
checkbox input "true"
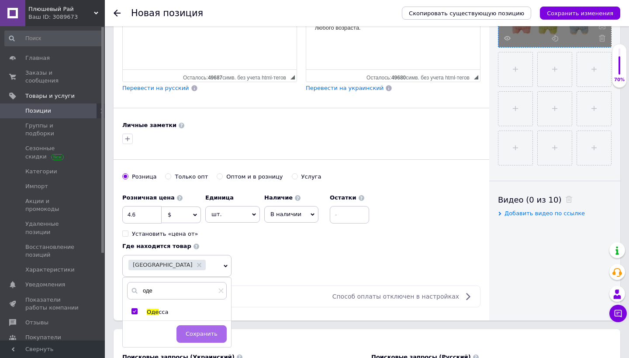
click at [200, 331] on span "Сохранить" at bounding box center [202, 334] width 32 height 7
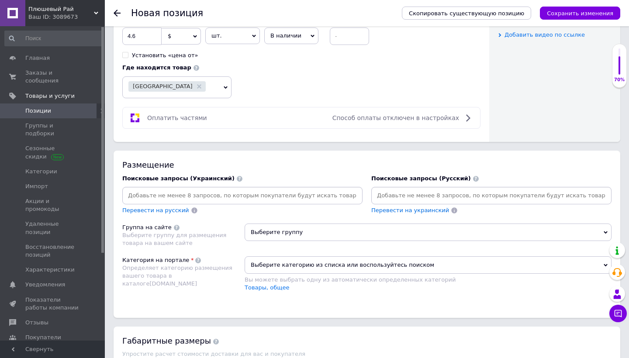
scroll to position [474, 0]
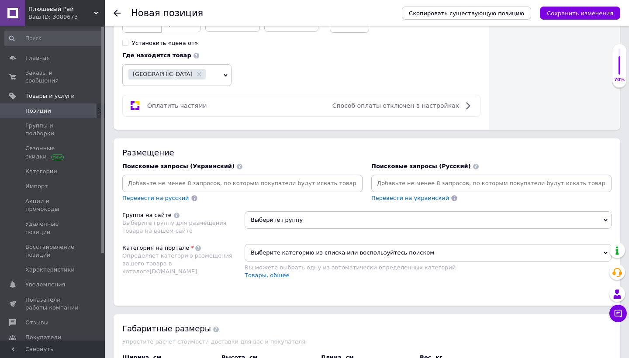
click at [234, 182] on input at bounding box center [242, 183] width 237 height 13
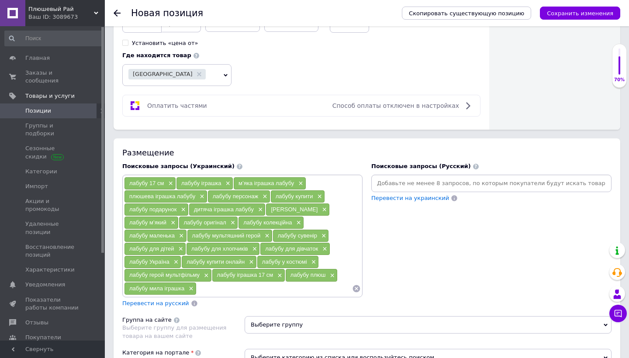
click at [162, 301] on span "Перевести на русский" at bounding box center [155, 303] width 67 height 7
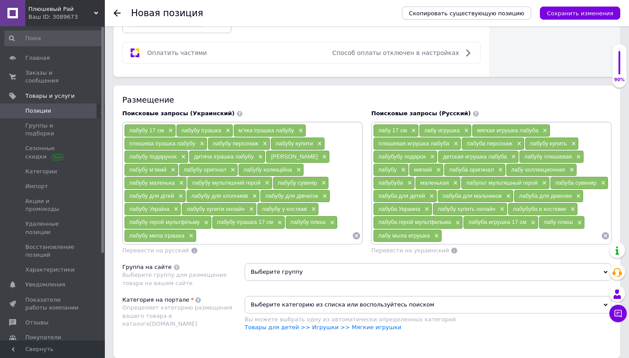
scroll to position [529, 0]
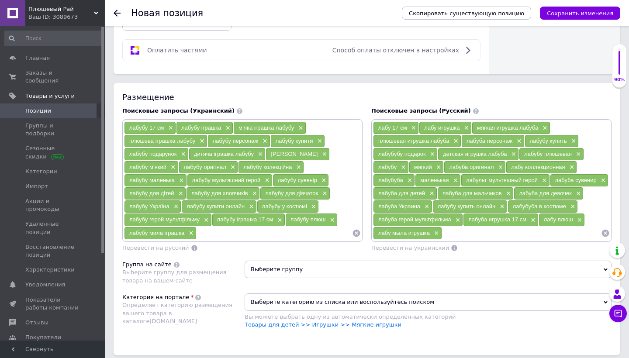
click at [361, 267] on span "Выберите группу" at bounding box center [428, 269] width 367 height 17
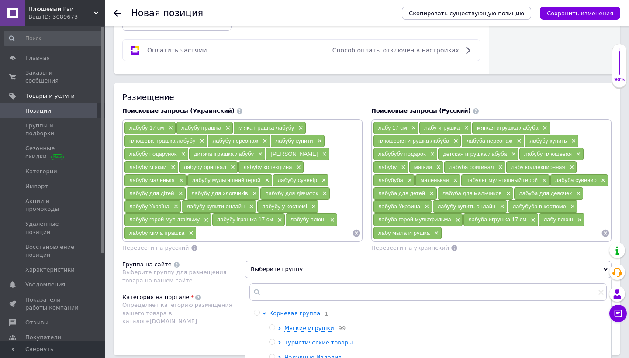
click at [275, 325] on span at bounding box center [272, 328] width 6 height 6
click at [275, 325] on input "radio" at bounding box center [272, 328] width 6 height 6
radio input "true"
click at [193, 328] on div "Категория на портале Определяет категорию размещения вашего товара в каталоге […" at bounding box center [183, 316] width 122 height 44
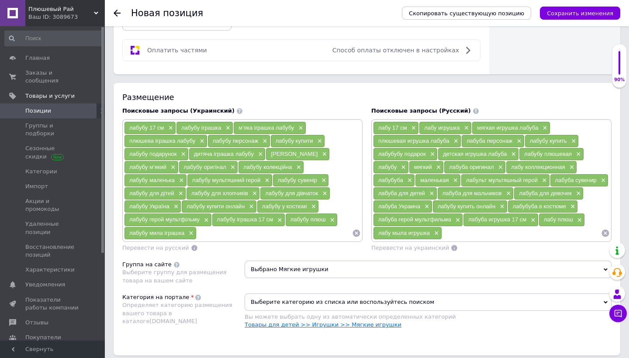
click at [270, 323] on link "Товары для детей >> Игрушки >> Мягкие игрушки" at bounding box center [323, 324] width 157 height 7
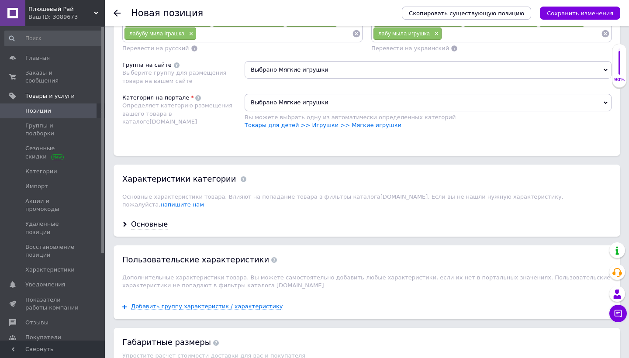
scroll to position [779, 0]
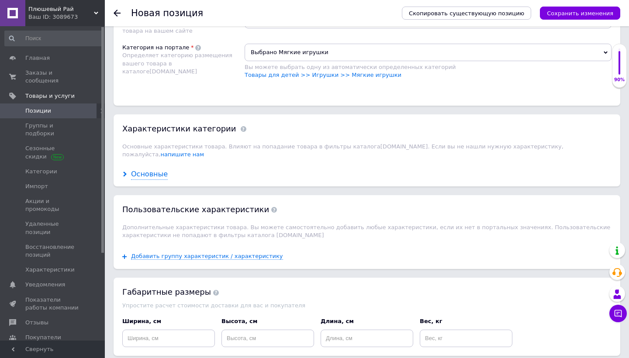
click at [155, 169] on div "Основные" at bounding box center [149, 174] width 37 height 10
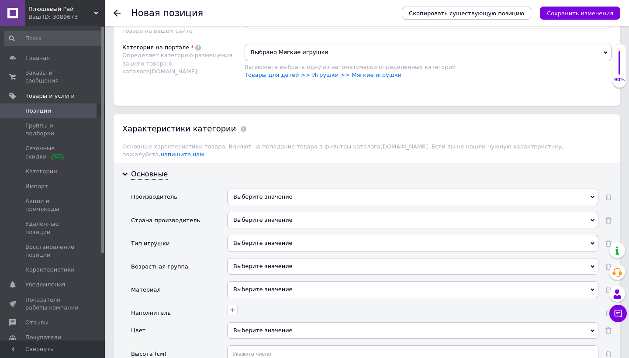
click at [289, 189] on div "Выберите значение" at bounding box center [412, 197] width 371 height 17
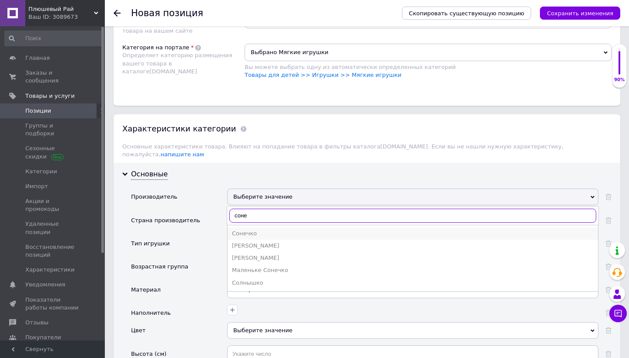
type input "соне"
drag, startPoint x: 243, startPoint y: 219, endPoint x: 254, endPoint y: 227, distance: 13.1
click at [254, 228] on li "Сонечко" at bounding box center [413, 234] width 370 height 12
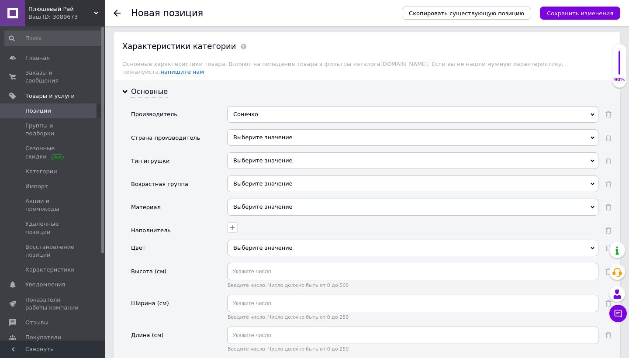
scroll to position [864, 0]
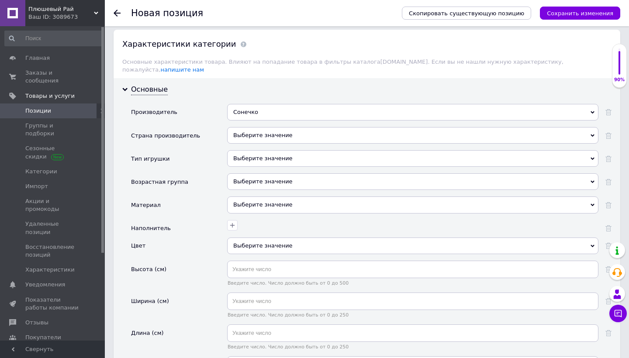
click at [290, 238] on div "Выберите значение" at bounding box center [412, 246] width 371 height 17
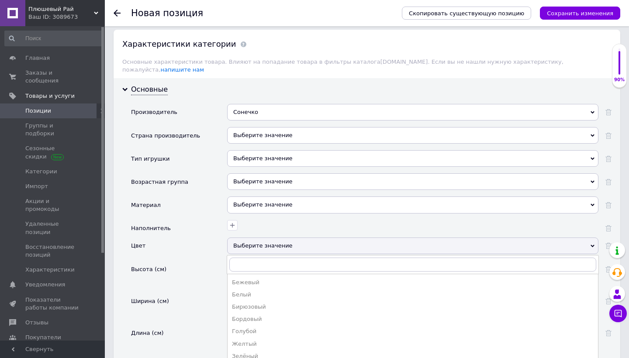
click at [290, 238] on div "Выберите значение" at bounding box center [412, 246] width 371 height 17
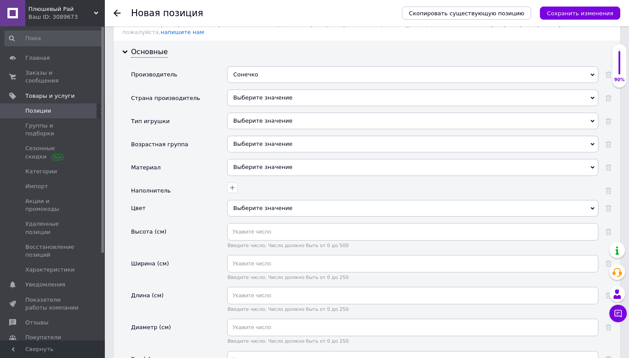
scroll to position [904, 0]
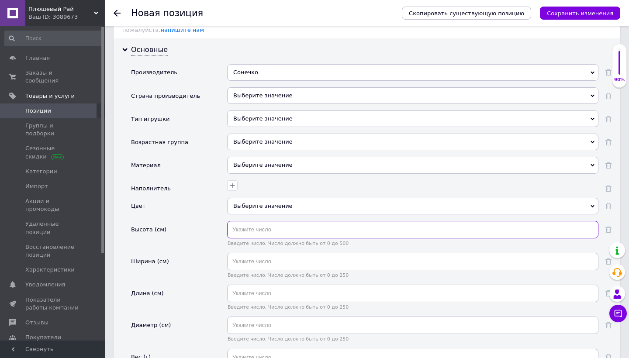
click at [290, 223] on input "text" at bounding box center [412, 229] width 371 height 17
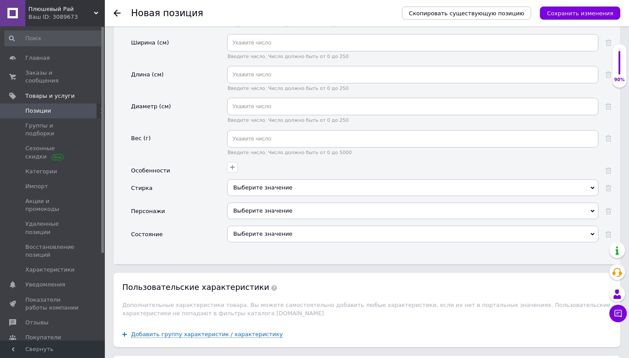
scroll to position [1135, 0]
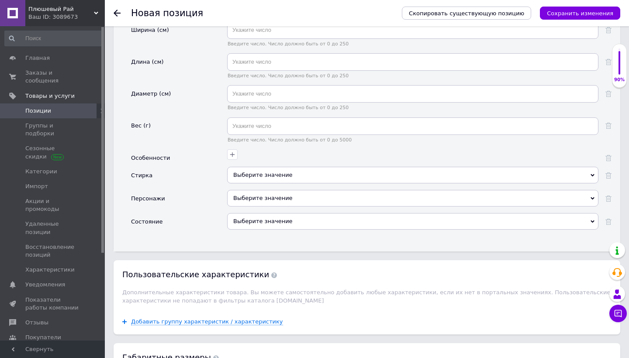
type input "17"
click at [302, 213] on div "Выберите значение" at bounding box center [412, 221] width 371 height 17
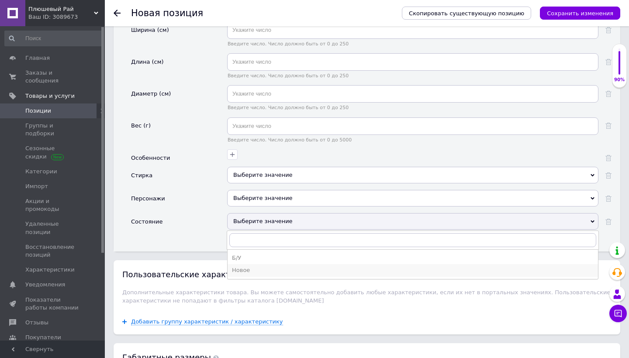
click at [263, 266] on div "Новое" at bounding box center [413, 270] width 362 height 8
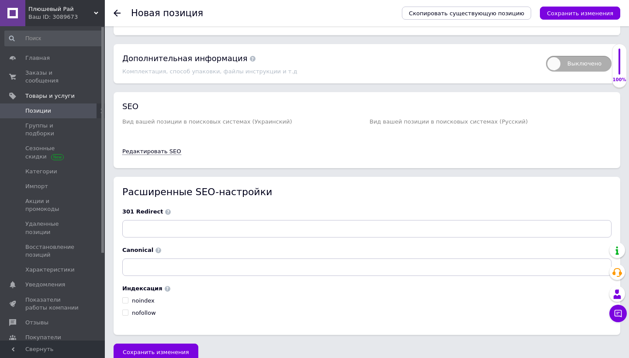
scroll to position [1570, 0]
click at [168, 350] on span "Сохранить изменения" at bounding box center [156, 353] width 66 height 7
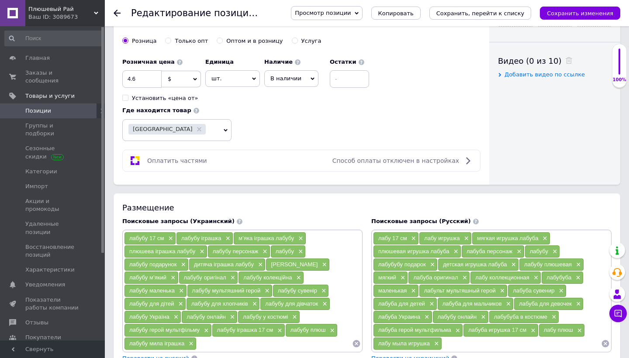
scroll to position [414, 0]
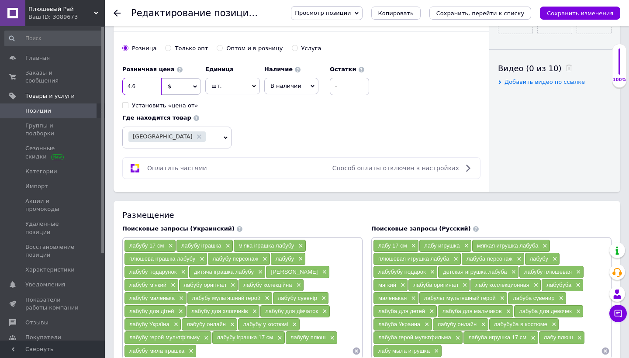
click at [131, 84] on input "4.6" at bounding box center [141, 86] width 39 height 17
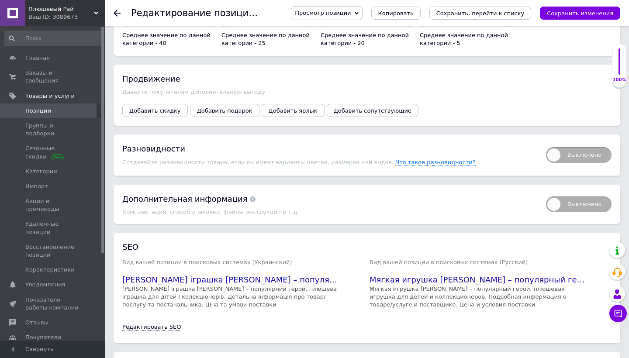
scroll to position [1078, 0]
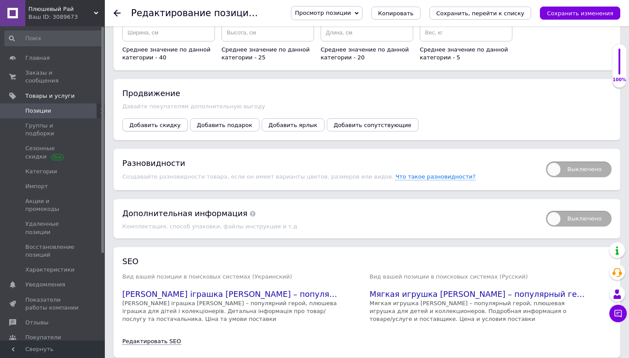
type input "6.6"
click at [140, 122] on span "Добавить скидку" at bounding box center [155, 125] width 52 height 7
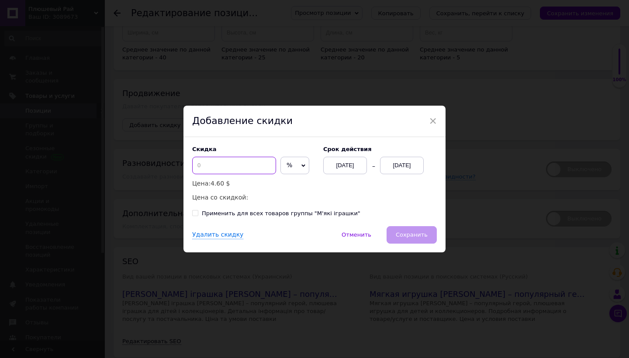
click at [232, 164] on input at bounding box center [234, 165] width 84 height 17
type input "2"
click at [294, 159] on span "%" at bounding box center [294, 165] width 29 height 17
click at [292, 186] on li "$" at bounding box center [295, 184] width 28 height 12
click at [394, 166] on div "[DATE]" at bounding box center [402, 165] width 44 height 17
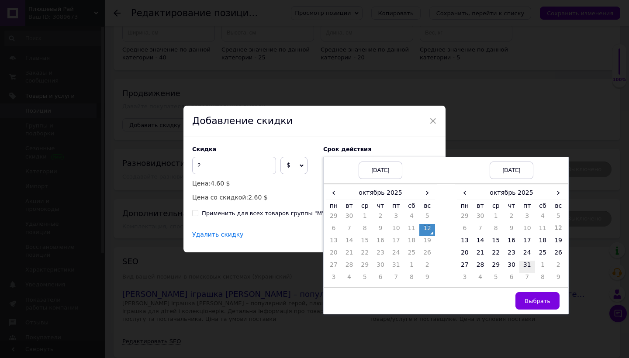
click at [531, 266] on td "31" at bounding box center [527, 267] width 16 height 12
click at [558, 196] on span "›" at bounding box center [558, 192] width 16 height 13
click at [489, 267] on td "26" at bounding box center [496, 267] width 16 height 12
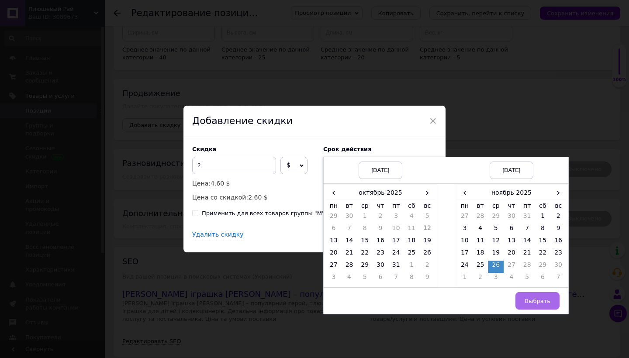
click at [538, 304] on span "Выбрать" at bounding box center [538, 301] width 26 height 7
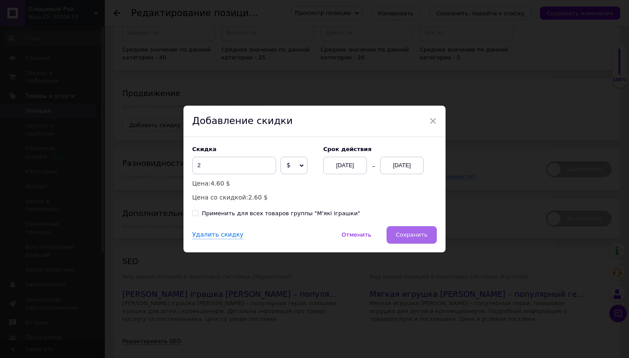
click at [426, 239] on button "Сохранить" at bounding box center [412, 234] width 50 height 17
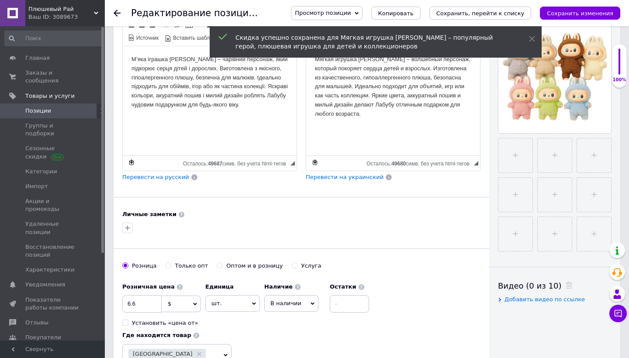
scroll to position [197, 0]
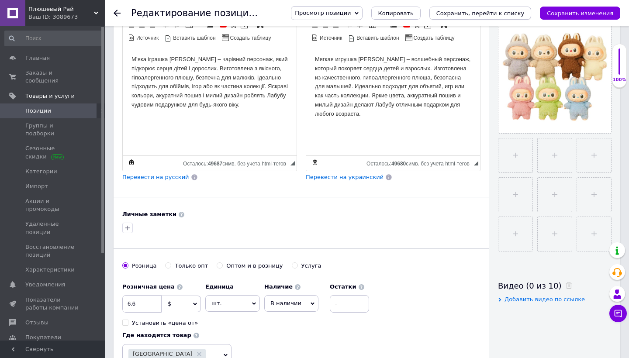
click at [521, 7] on button "Сохранить, перейти к списку" at bounding box center [480, 13] width 102 height 13
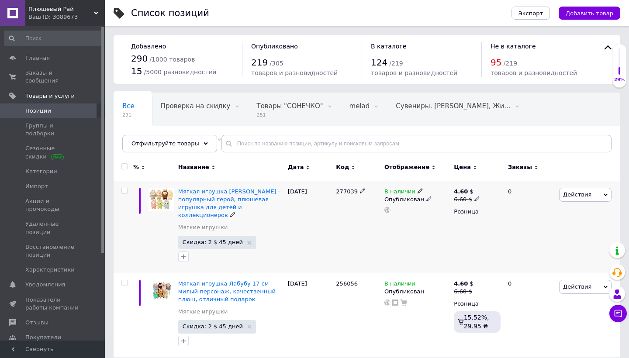
click at [598, 200] on span "Действия" at bounding box center [585, 195] width 52 height 14
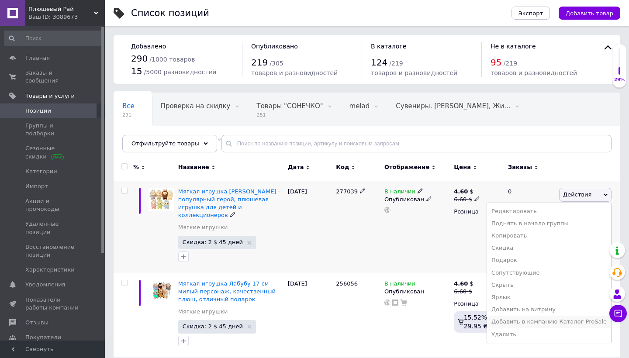
click at [522, 321] on li "Добавить в кампанию Каталог ProSale" at bounding box center [549, 322] width 124 height 12
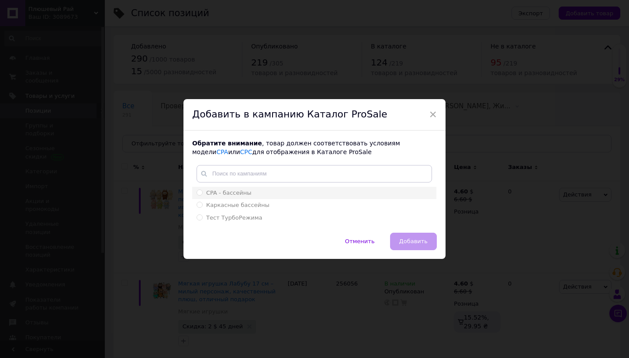
click at [277, 194] on div "CPA - бассейны" at bounding box center [314, 193] width 235 height 8
radio input "true"
click at [416, 241] on span "Добавить" at bounding box center [413, 241] width 28 height 7
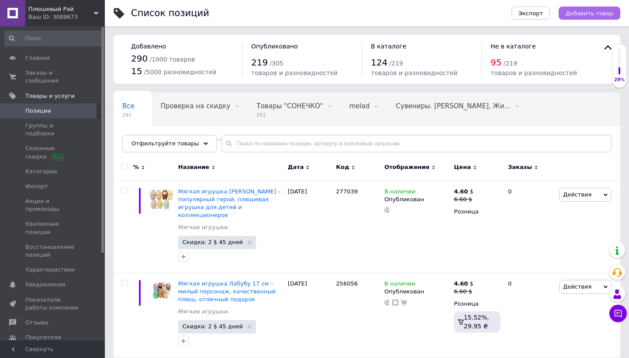
click at [585, 17] on button "Добавить товар" at bounding box center [590, 13] width 62 height 13
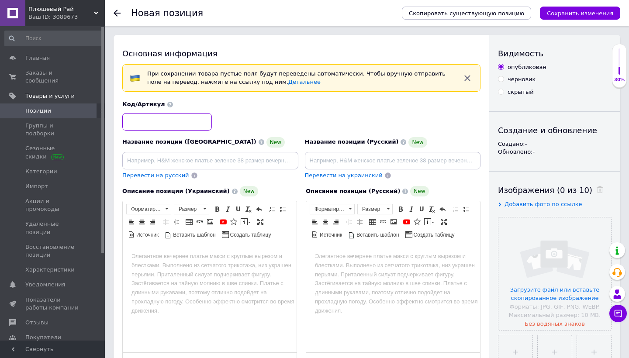
click at [195, 123] on input at bounding box center [167, 121] width 90 height 17
paste input "256058"
type input "256058"
click at [215, 157] on input at bounding box center [210, 160] width 176 height 17
paste input "Брелок Лабубу – м’яка іграшка, стильний аксесуар, подарунок для дітей і дорослих"
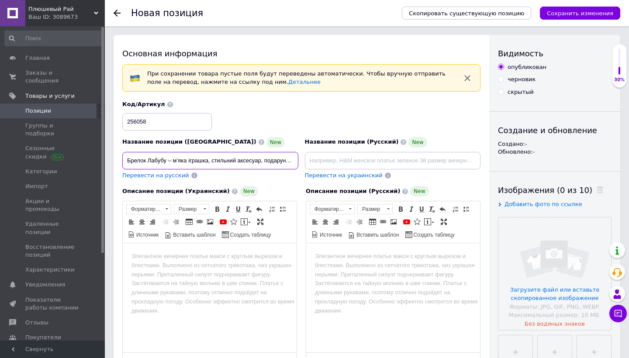
type input "Брелок Лабубу – м’яка іграшка, стильний аксесуар, подарунок для дітей і дорослих"
click at [170, 180] on div "Название позиции (Украинский) New Брелок Лабубу – м’яка іграшка, стильний аксес…" at bounding box center [210, 158] width 183 height 49
click at [173, 173] on span "Перевести на русский" at bounding box center [155, 175] width 67 height 7
type input "Брелок Лабуба – мягкая игрушка, стильный аксессуар, подарок для детей и взрослых"
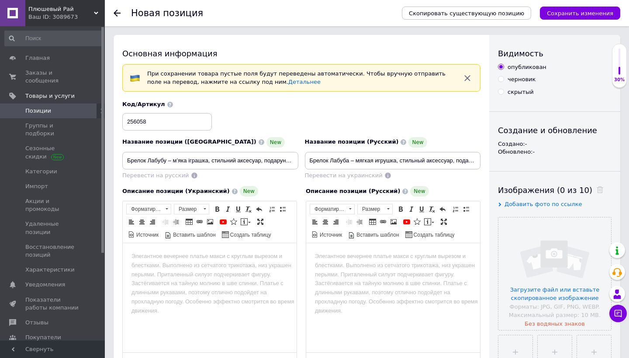
click at [226, 270] on html at bounding box center [210, 256] width 174 height 27
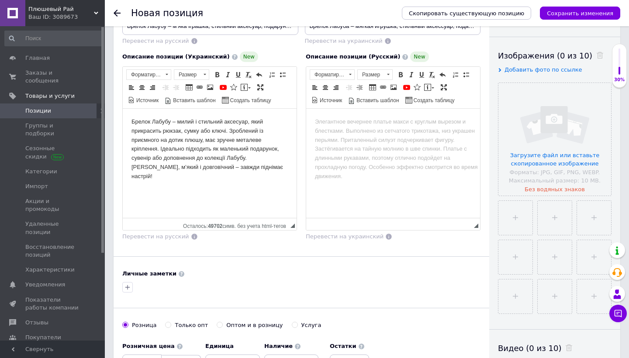
scroll to position [135, 0]
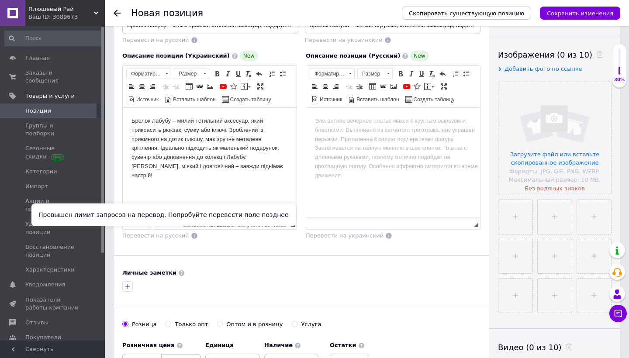
click at [167, 238] on span "Перевести на русский" at bounding box center [155, 235] width 67 height 7
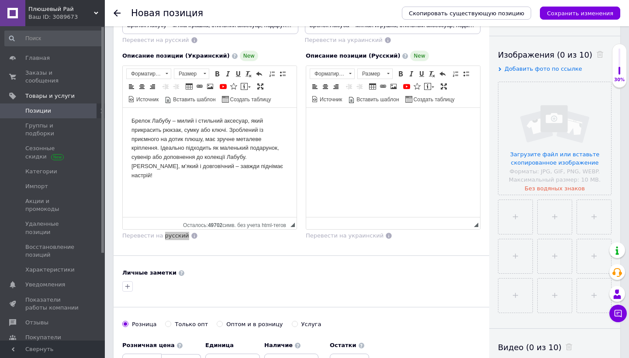
click at [378, 135] on html at bounding box center [393, 121] width 174 height 27
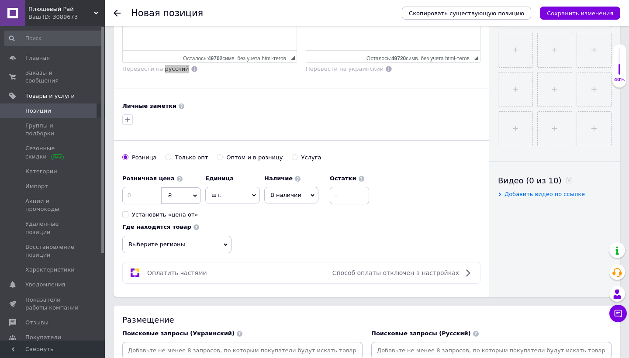
scroll to position [310, 0]
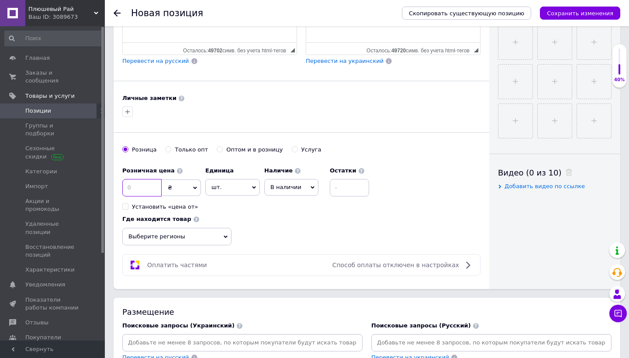
click at [143, 193] on input at bounding box center [141, 187] width 39 height 17
type input "4.6"
click at [183, 194] on span "₴" at bounding box center [181, 188] width 39 height 17
click at [184, 206] on li "$" at bounding box center [181, 206] width 38 height 12
click at [200, 229] on span "Выберите регионы" at bounding box center [176, 236] width 109 height 17
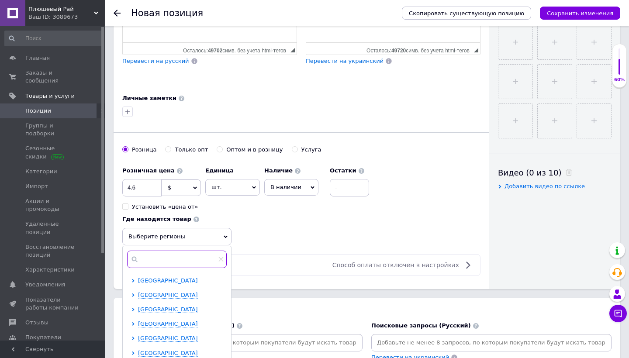
click at [185, 264] on input "text" at bounding box center [177, 259] width 100 height 17
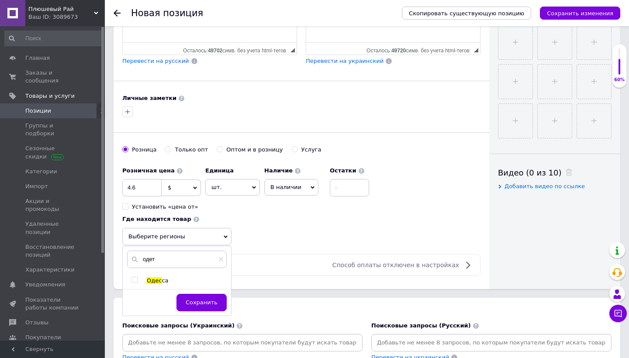
drag, startPoint x: 475, startPoint y: 17, endPoint x: 179, endPoint y: 280, distance: 396.0
click at [179, 280] on div "Одес са" at bounding box center [186, 281] width 79 height 8
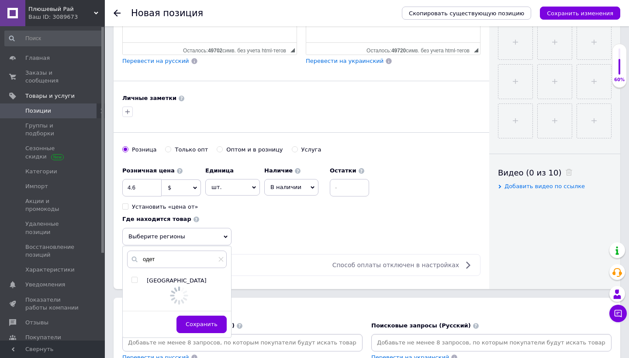
click at [123, 273] on div "одет [GEOGRAPHIC_DATA] Сохранить" at bounding box center [177, 291] width 108 height 91
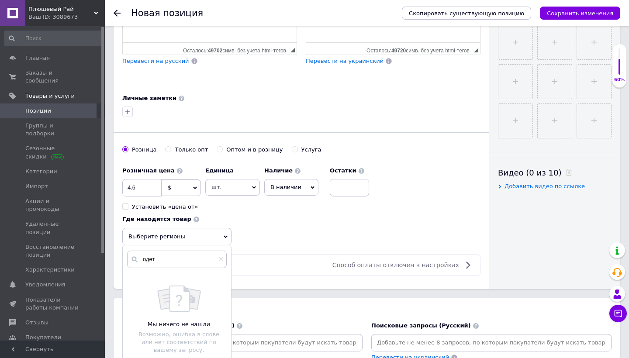
click at [133, 277] on div "Мы ничего не нашли Возможно, ошибка в слове или нет соответствий по вашему запр…" at bounding box center [177, 320] width 108 height 86
click at [160, 261] on input "одет" at bounding box center [177, 259] width 100 height 17
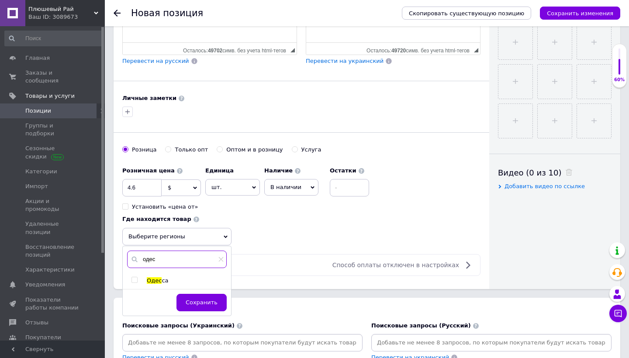
type input "одес"
click at [135, 278] on input "checkbox" at bounding box center [134, 280] width 6 height 6
checkbox input "true"
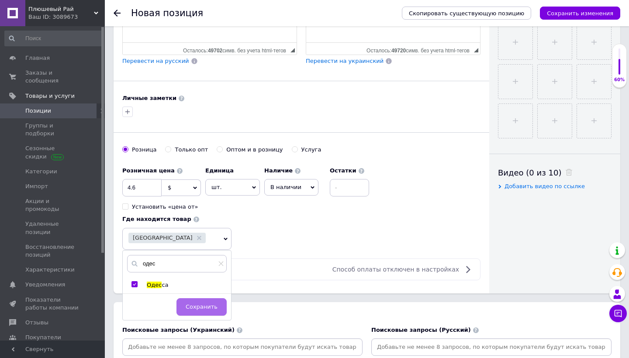
click at [190, 304] on span "Сохранить" at bounding box center [202, 307] width 32 height 7
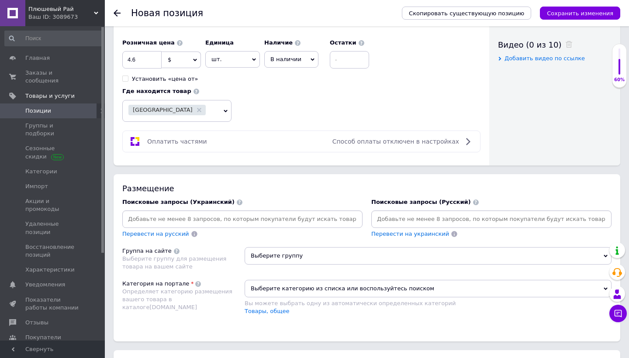
scroll to position [470, 0]
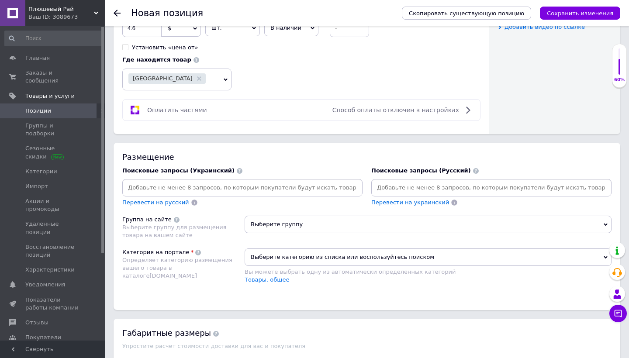
click at [300, 187] on input at bounding box center [242, 187] width 237 height 13
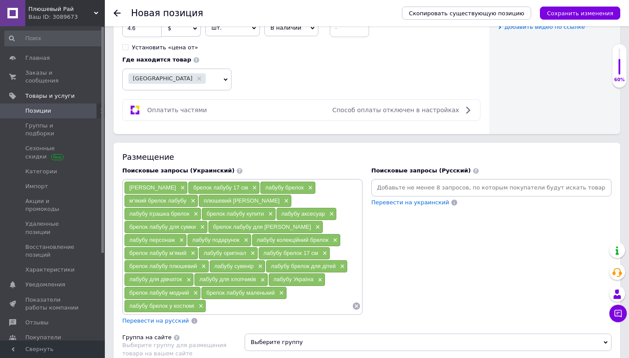
click at [159, 318] on span "Перевести на русский" at bounding box center [155, 321] width 67 height 7
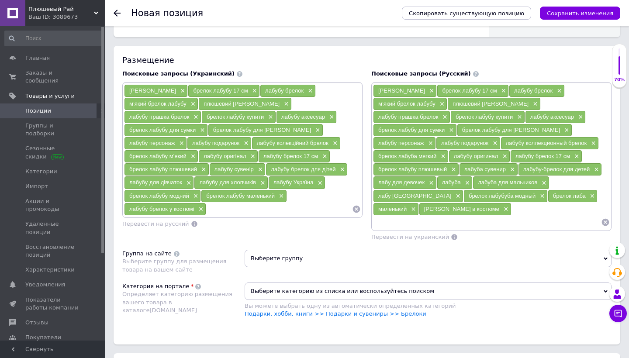
scroll to position [567, 0]
click at [321, 249] on span "Выберите группу" at bounding box center [428, 257] width 367 height 17
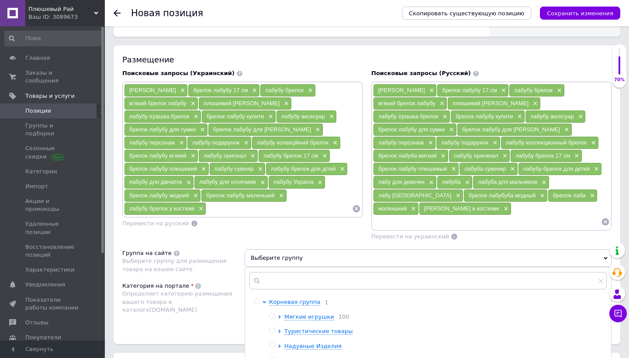
click at [275, 313] on div at bounding box center [272, 316] width 7 height 6
click at [273, 314] on input "radio" at bounding box center [272, 317] width 6 height 6
radio input "true"
click at [197, 290] on span "Определяет категорию размещения вашего товара в каталоге [DOMAIN_NAME]" at bounding box center [177, 301] width 110 height 22
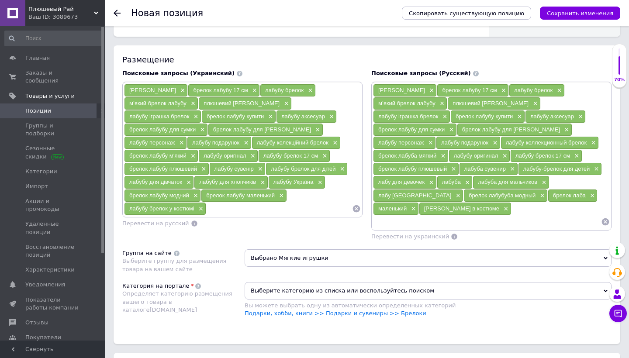
click at [285, 282] on span "Выберите категорию из списка или воспользуйтесь поиском" at bounding box center [428, 290] width 367 height 17
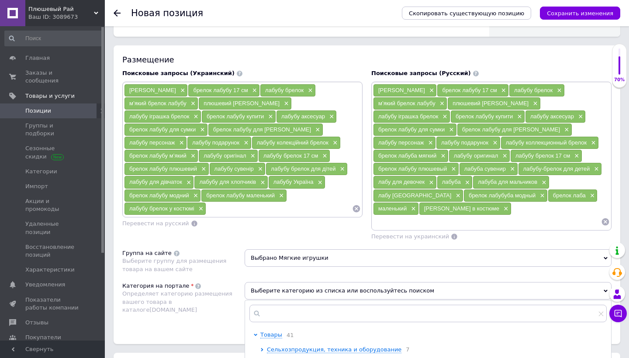
click at [226, 306] on div "Категория на портале Определяет категорию размещения вашего товара в каталоге […" at bounding box center [183, 304] width 122 height 44
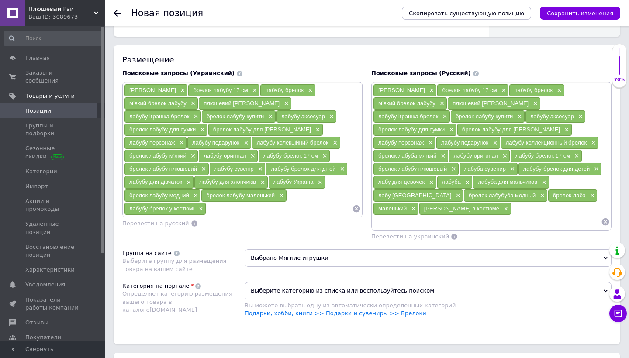
click at [328, 282] on span "Выберите категорию из списка или воспользуйтесь поиском" at bounding box center [428, 290] width 367 height 17
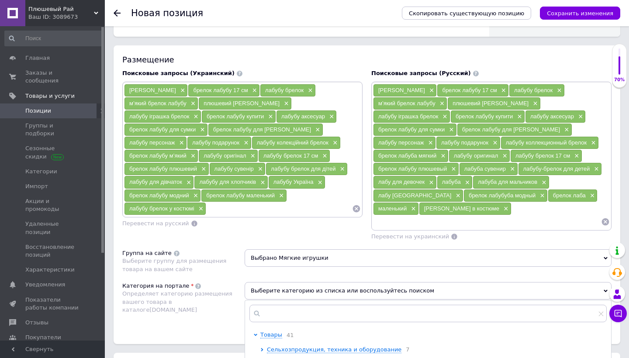
click at [316, 282] on span "Выберите категорию из списка или воспользуйтесь поиском" at bounding box center [428, 290] width 367 height 17
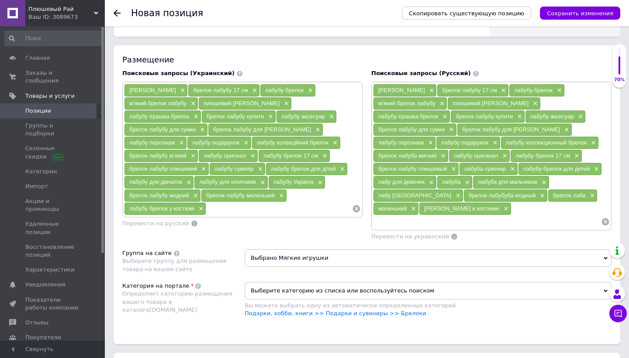
click at [294, 282] on span "Выберите категорию из списка или воспользуйтесь поиском" at bounding box center [428, 290] width 367 height 17
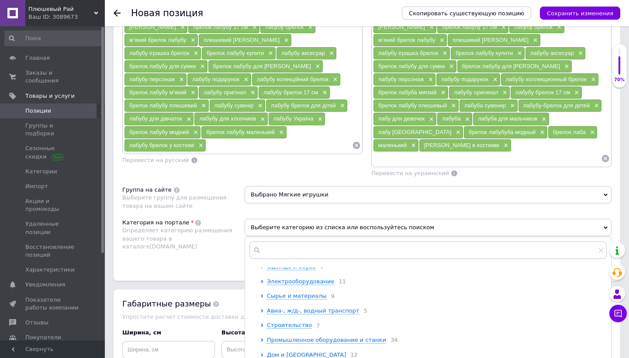
scroll to position [50, 0]
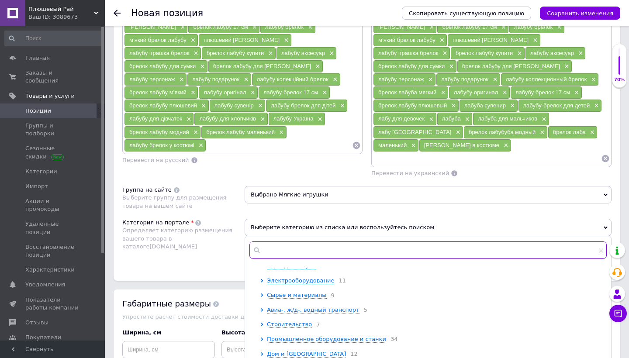
click at [291, 242] on input "text" at bounding box center [427, 250] width 357 height 17
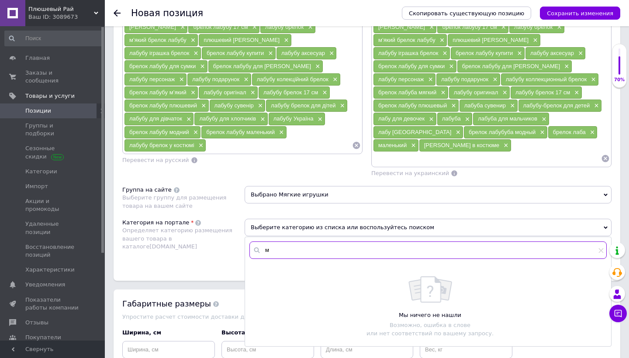
scroll to position [0, 0]
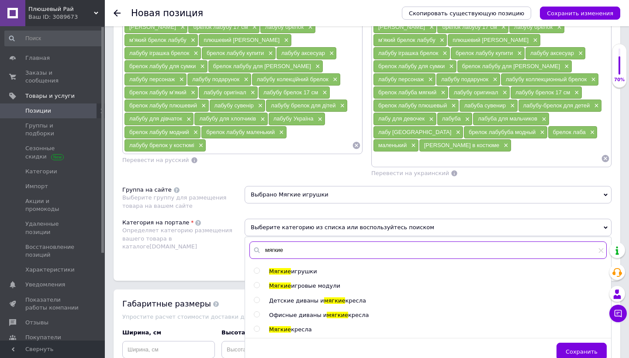
type input "мягкие"
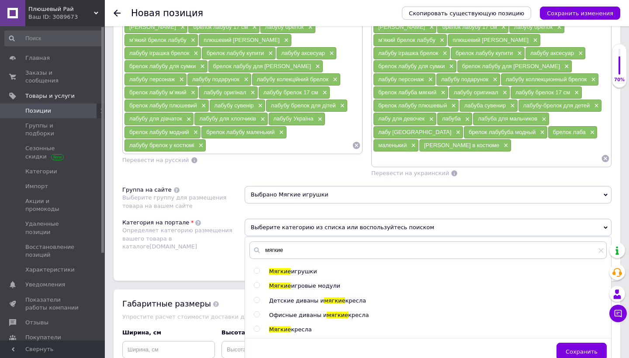
click at [259, 268] on input "radio" at bounding box center [257, 271] width 6 height 6
radio input "true"
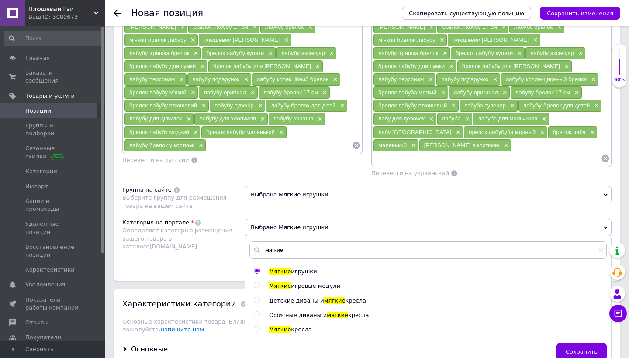
click at [224, 233] on div "Категория на портале Определяет категорию размещения вашего товара в каталоге […" at bounding box center [183, 241] width 122 height 44
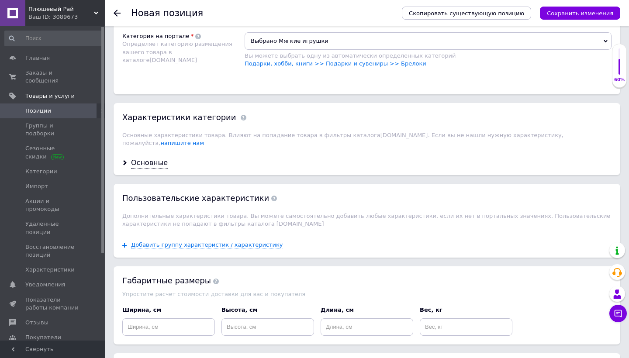
scroll to position [822, 0]
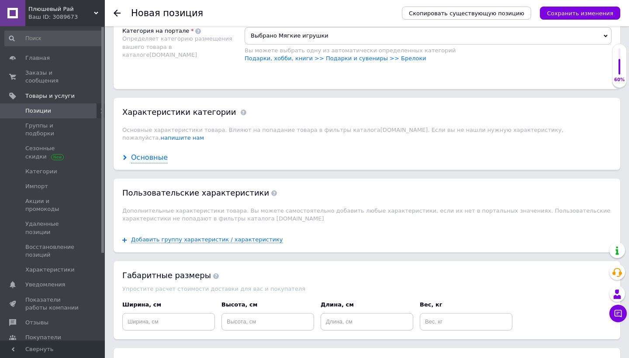
click at [159, 153] on div "Основные" at bounding box center [149, 158] width 37 height 10
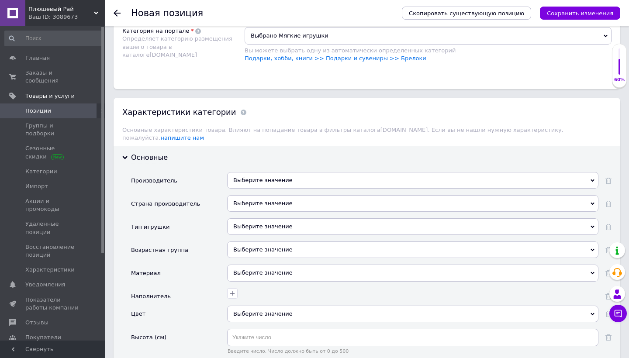
click at [287, 172] on div "Выберите значение" at bounding box center [412, 180] width 371 height 17
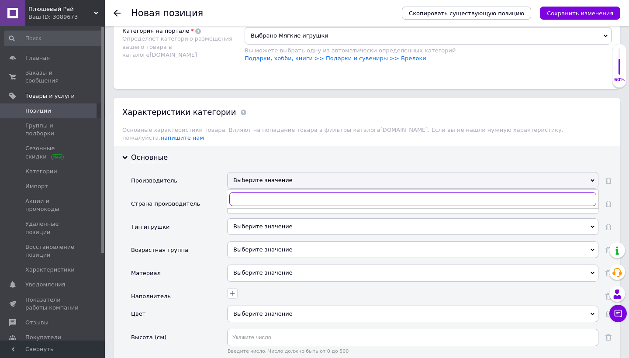
type input "о"
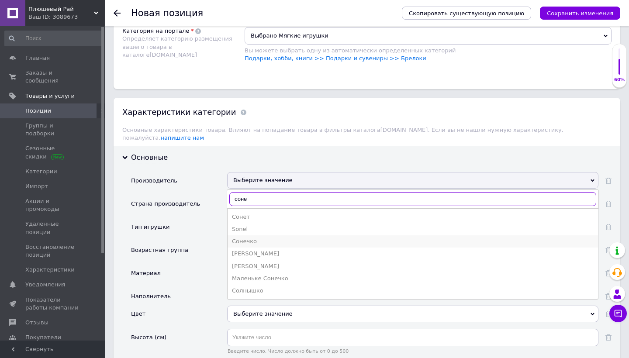
type input "соне"
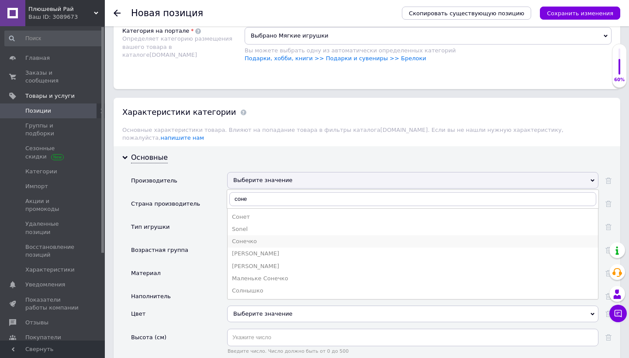
click at [301, 238] on div "Сонечко" at bounding box center [413, 242] width 362 height 8
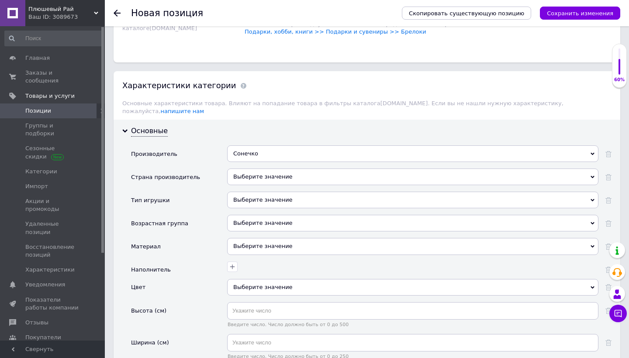
scroll to position [863, 0]
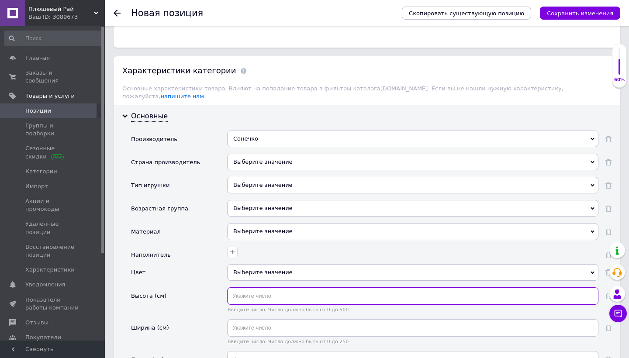
click at [269, 287] on input "text" at bounding box center [412, 295] width 371 height 17
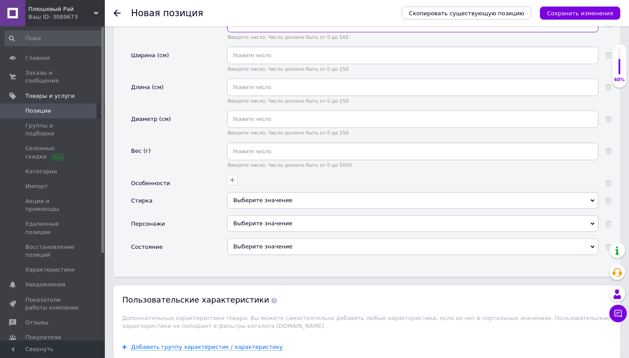
scroll to position [1144, 0]
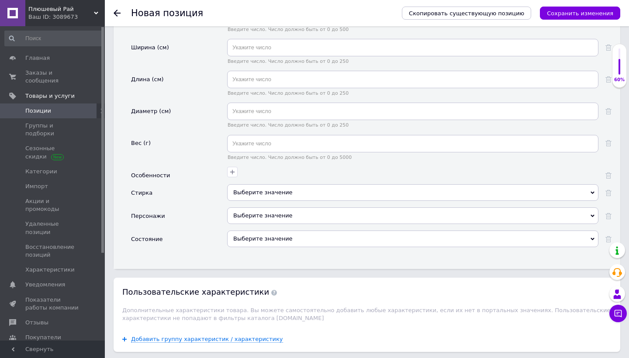
type input "17"
click at [319, 231] on div "Выберите значение" at bounding box center [412, 242] width 371 height 23
click at [334, 231] on div "Выберите значение" at bounding box center [412, 239] width 371 height 17
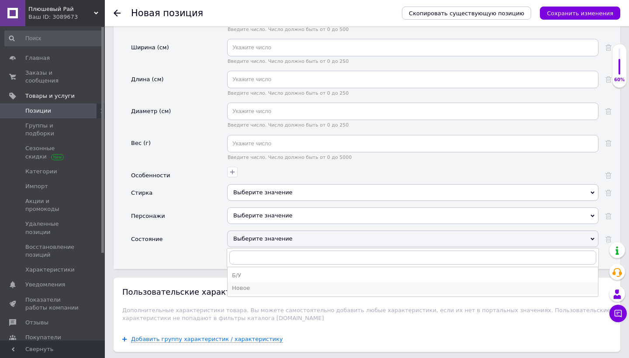
click at [300, 284] on div "Новое" at bounding box center [413, 288] width 362 height 8
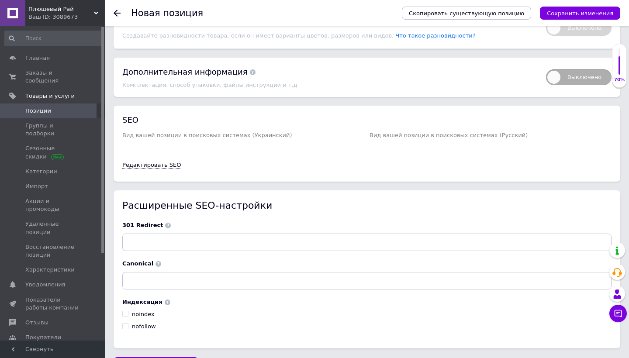
scroll to position [1583, 0]
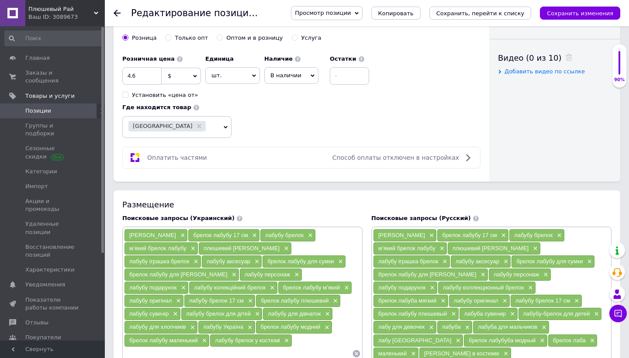
scroll to position [415, 0]
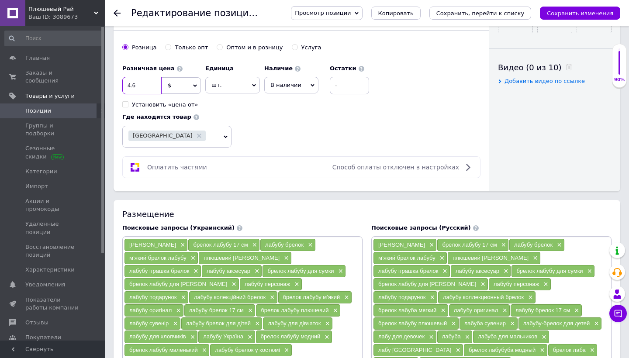
click at [130, 84] on input "4.6" at bounding box center [141, 85] width 39 height 17
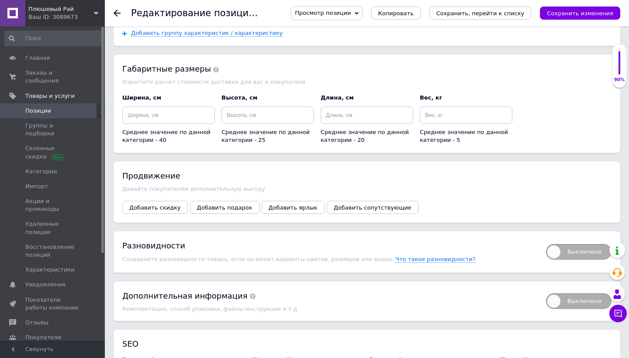
scroll to position [1095, 0]
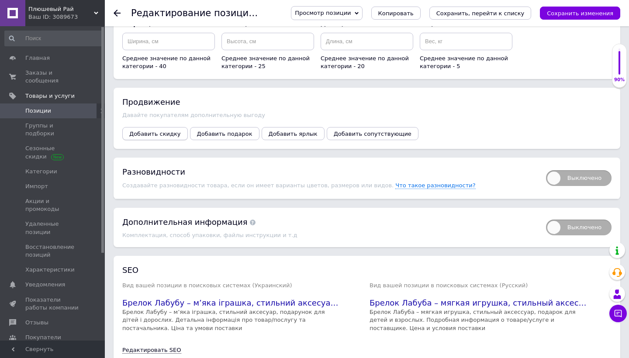
type input "6.6"
click at [149, 127] on button "Добавить скидку" at bounding box center [155, 133] width 66 height 13
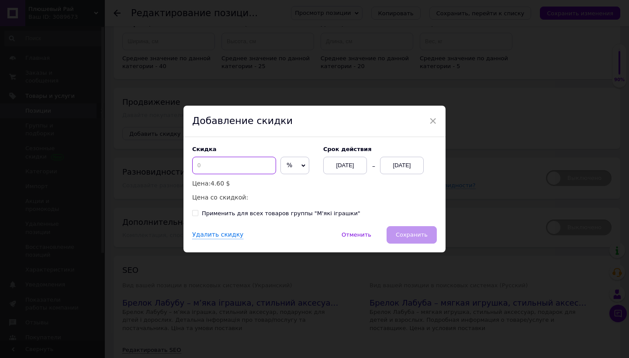
click at [242, 164] on input at bounding box center [234, 165] width 84 height 17
type input "2"
click at [298, 166] on span "%" at bounding box center [294, 165] width 29 height 17
click at [289, 186] on li "$" at bounding box center [295, 184] width 28 height 12
click at [403, 164] on div "[DATE]" at bounding box center [402, 165] width 44 height 17
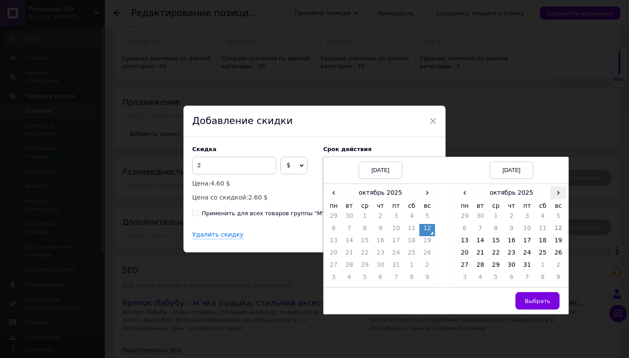
click at [558, 189] on span "›" at bounding box center [558, 192] width 16 height 13
click at [494, 262] on td "26" at bounding box center [496, 267] width 16 height 12
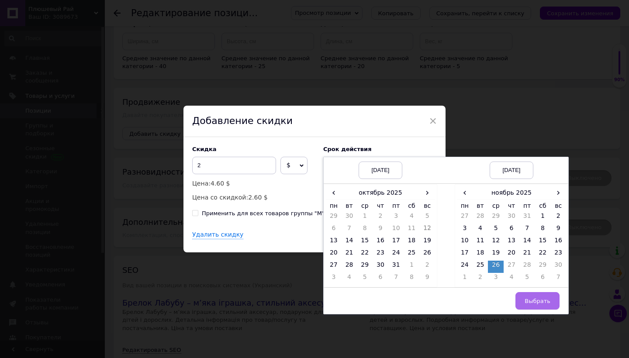
click at [540, 305] on button "Выбрать" at bounding box center [537, 300] width 44 height 17
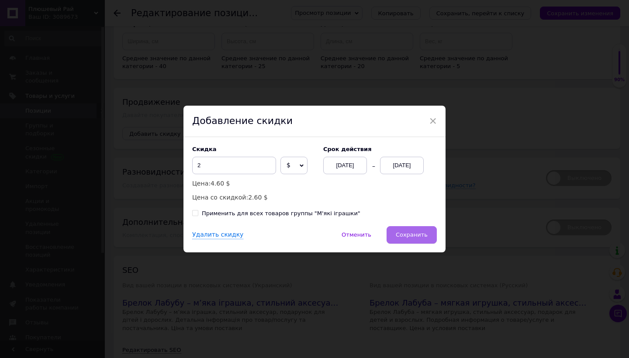
click at [405, 235] on span "Сохранить" at bounding box center [412, 234] width 32 height 7
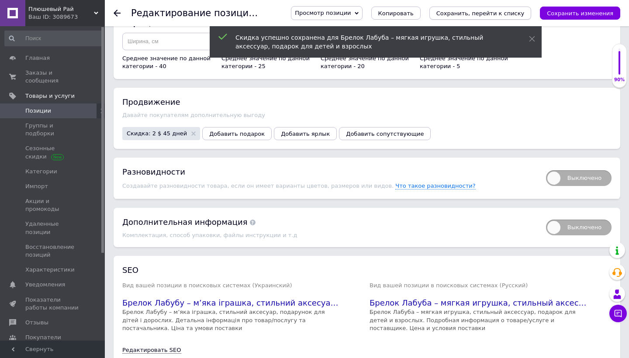
click at [504, 13] on icon "Сохранить, перейти к списку" at bounding box center [480, 13] width 88 height 7
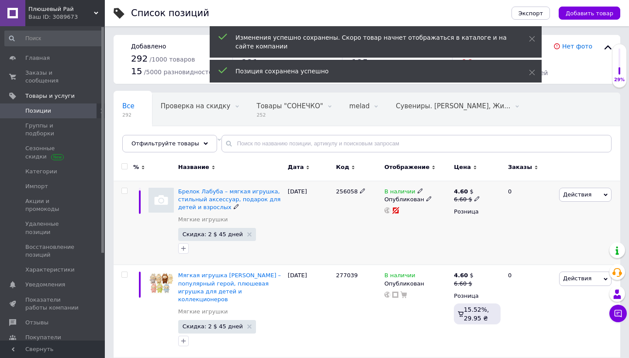
click at [593, 194] on span "Действия" at bounding box center [585, 195] width 52 height 14
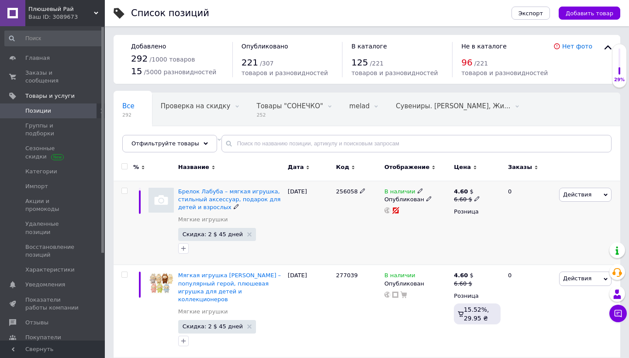
click at [168, 204] on img at bounding box center [161, 200] width 25 height 25
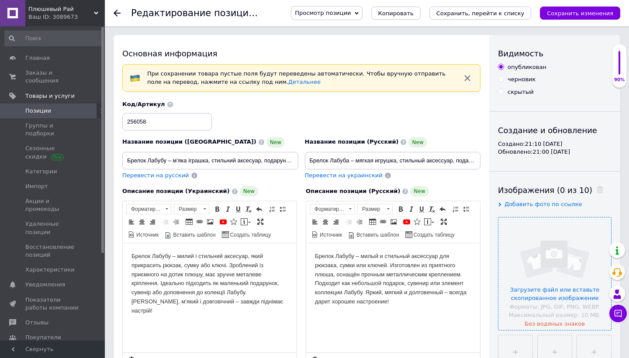
click at [541, 245] on input "file" at bounding box center [554, 274] width 113 height 113
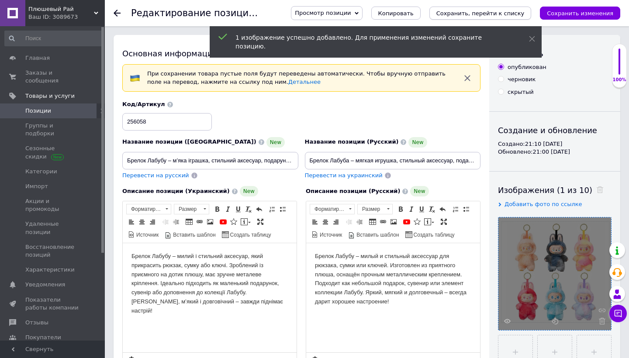
click at [502, 14] on icon "Сохранить, перейти к списку" at bounding box center [480, 13] width 88 height 7
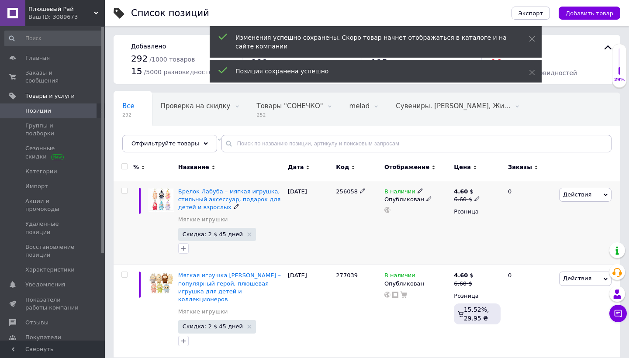
click at [580, 194] on span "Действия" at bounding box center [577, 194] width 28 height 7
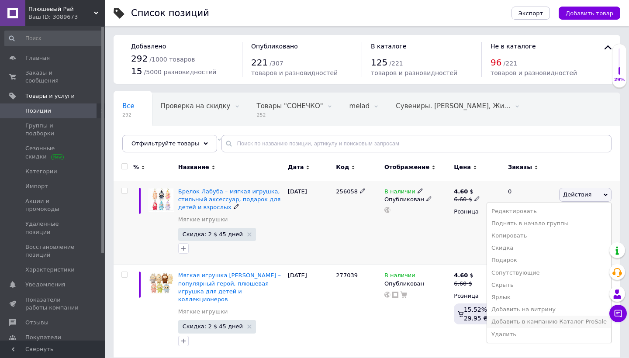
click at [532, 321] on li "Добавить в кампанию Каталог ProSale" at bounding box center [549, 322] width 124 height 12
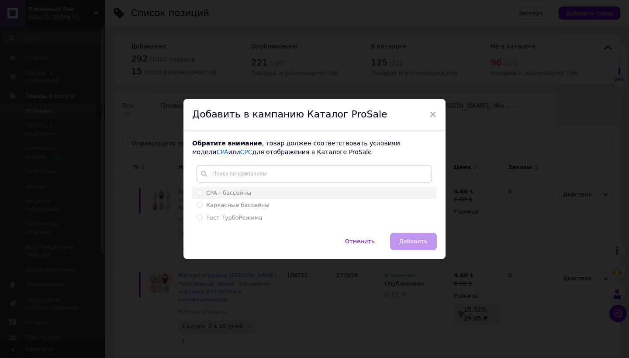
click at [247, 192] on span "CPA - бассейны" at bounding box center [228, 193] width 45 height 7
click at [202, 192] on input "CPA - бассейны" at bounding box center [200, 193] width 6 height 6
radio input "true"
click at [425, 239] on span "Добавить" at bounding box center [413, 241] width 28 height 7
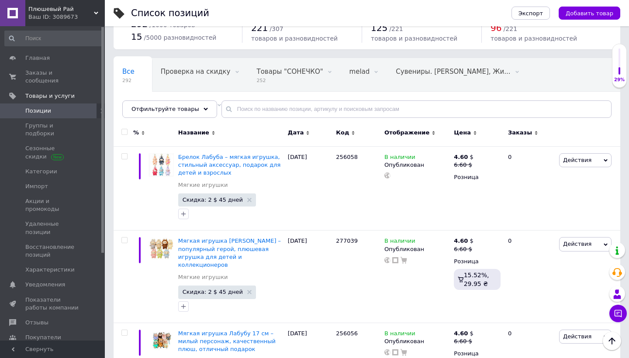
scroll to position [30, 0]
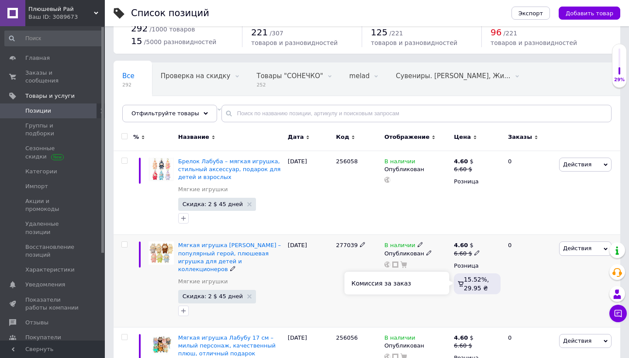
click at [499, 285] on div "15.52%, 29.95 ₴" at bounding box center [477, 283] width 47 height 21
click at [73, 113] on span "Позиции" at bounding box center [52, 111] width 55 height 8
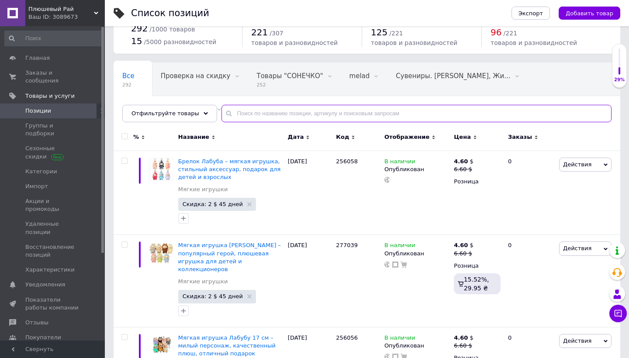
click at [250, 117] on input "text" at bounding box center [416, 113] width 390 height 17
paste input "002185"
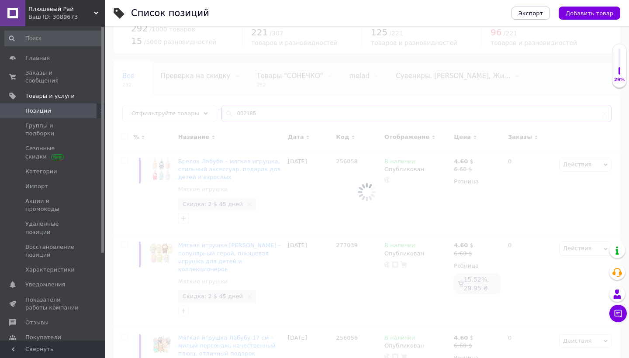
type input "002185"
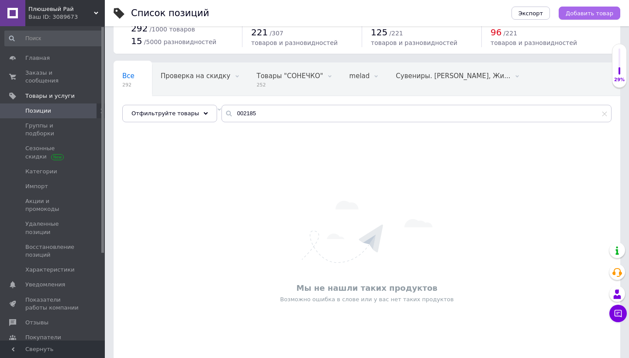
click at [593, 14] on span "Добавить товар" at bounding box center [590, 13] width 48 height 7
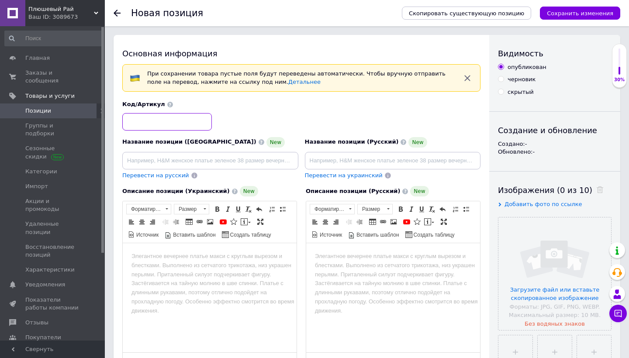
click at [192, 127] on input at bounding box center [167, 121] width 90 height 17
paste input "002185"
type input "002185"
click at [514, 237] on input "file" at bounding box center [554, 274] width 113 height 113
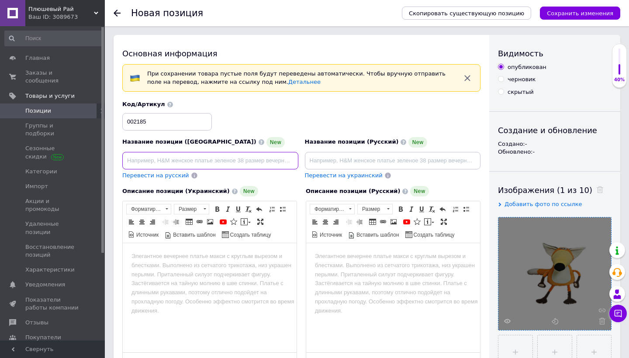
click at [204, 162] on input at bounding box center [210, 160] width 176 height 17
paste input "М’яка іграшка [PERSON_NAME] 24 см – плюшевий [PERSON_NAME] подарунок для дітей"
type input "М’яка іграшка [PERSON_NAME] 24 см – плюшевий [PERSON_NAME] подарунок для дітей"
click at [177, 174] on span "Перевести на русский" at bounding box center [155, 175] width 67 height 7
type input "Мягкая игрушка [PERSON_NAME] 24 см – плюшевый лис, милый подарок для детей"
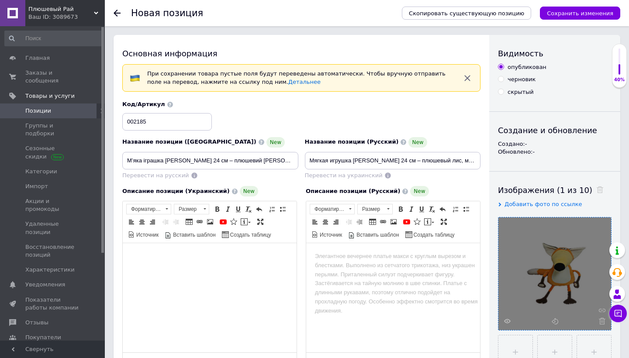
click at [222, 263] on html at bounding box center [210, 256] width 174 height 27
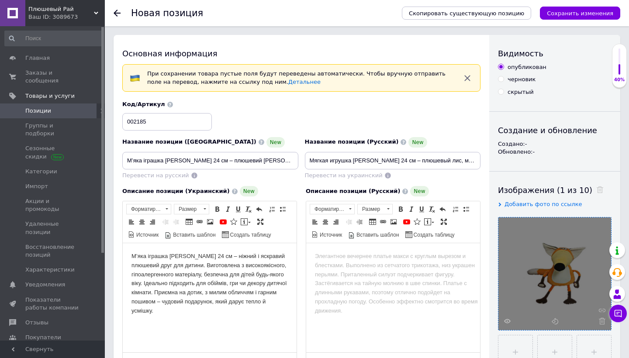
click at [446, 2] on div "Скопировать существующую позицию Сохранить изменения" at bounding box center [506, 13] width 227 height 26
click at [368, 264] on html at bounding box center [393, 256] width 174 height 27
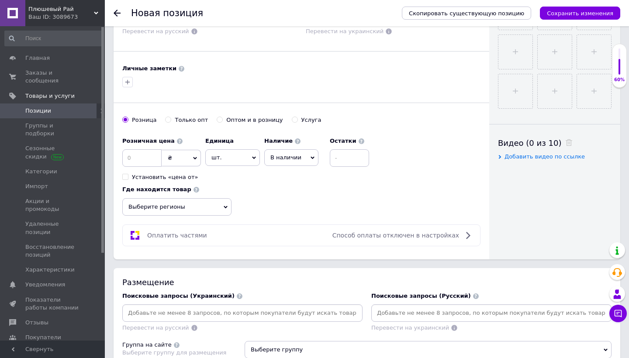
scroll to position [338, 0]
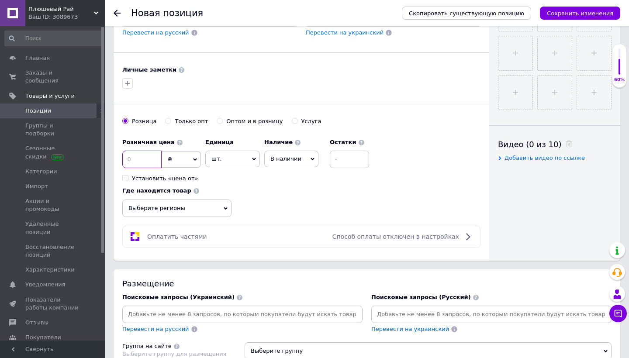
click at [156, 161] on input at bounding box center [141, 159] width 39 height 17
click at [149, 156] on input "7" at bounding box center [141, 159] width 39 height 17
type input "7.7"
click at [187, 152] on span "₴" at bounding box center [181, 159] width 39 height 17
click at [186, 179] on li "$" at bounding box center [181, 177] width 38 height 12
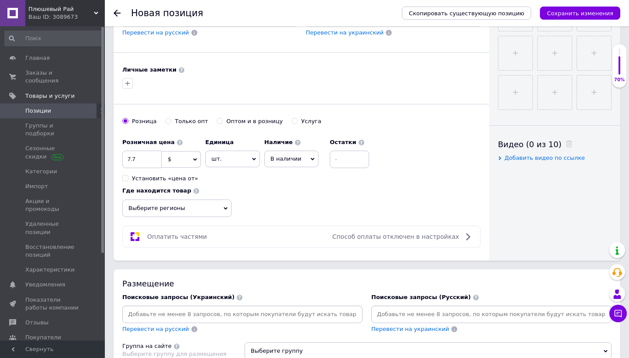
click at [201, 212] on span "Выберите регионы" at bounding box center [176, 208] width 109 height 17
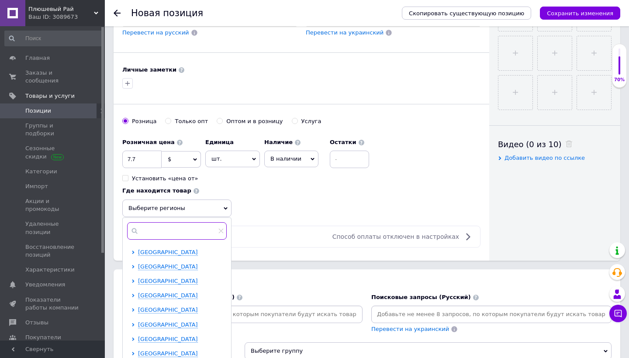
click at [177, 224] on input "text" at bounding box center [177, 230] width 100 height 17
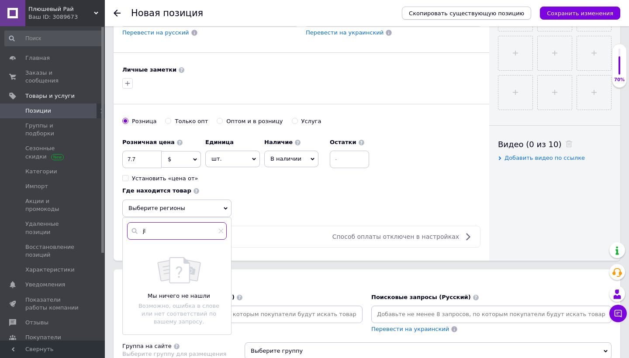
type input "j"
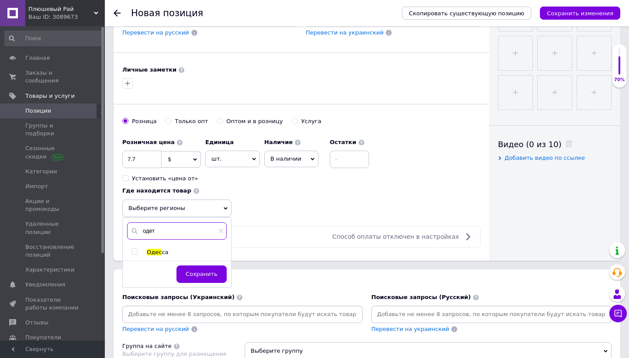
type input "одет"
drag, startPoint x: 144, startPoint y: 243, endPoint x: 138, endPoint y: 251, distance: 9.1
click at [138, 251] on div at bounding box center [135, 253] width 9 height 8
click at [135, 250] on input "checkbox" at bounding box center [134, 252] width 6 height 6
checkbox input "true"
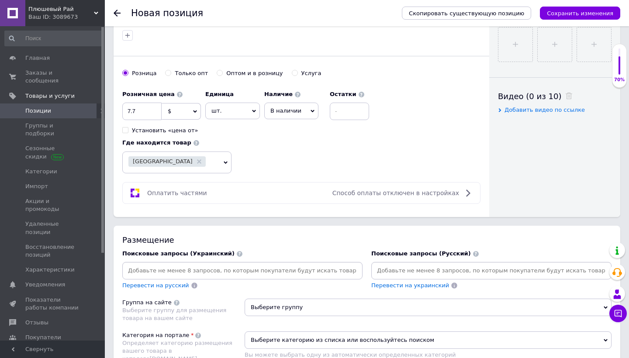
scroll to position [403, 0]
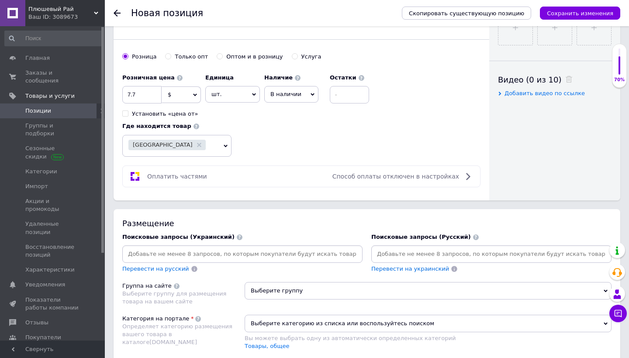
click at [215, 249] on input at bounding box center [242, 254] width 237 height 13
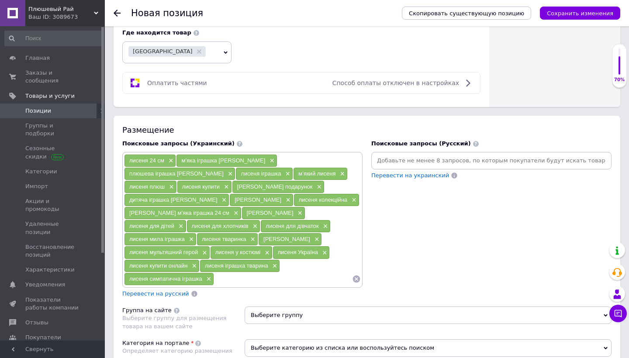
scroll to position [516, 0]
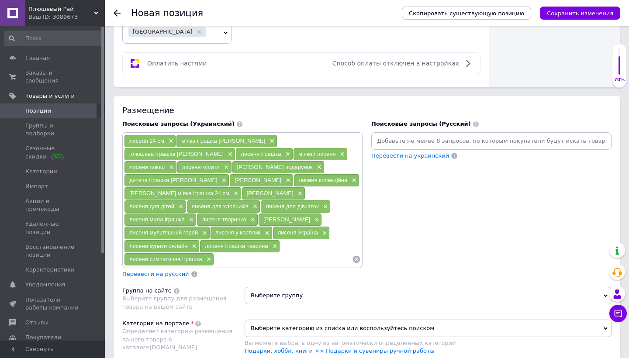
click at [176, 271] on span "Перевести на русский" at bounding box center [155, 274] width 67 height 7
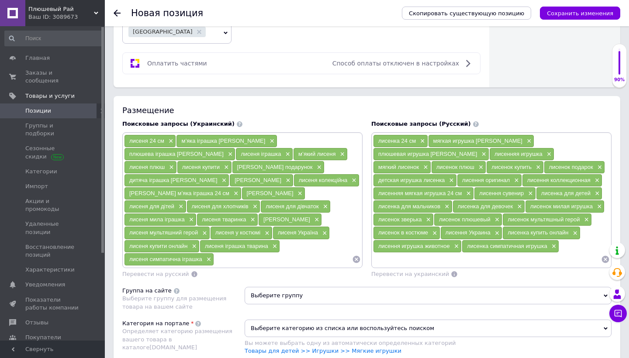
click at [329, 287] on span "Выберите группу" at bounding box center [428, 295] width 367 height 17
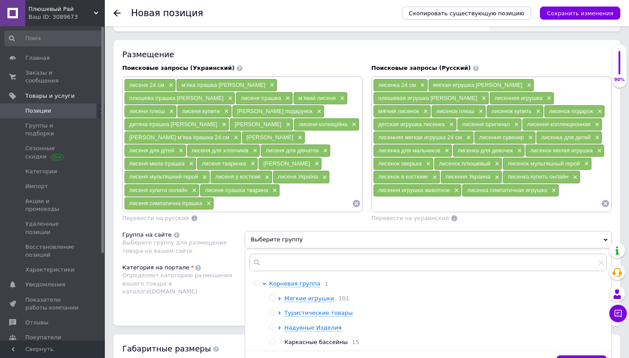
scroll to position [573, 0]
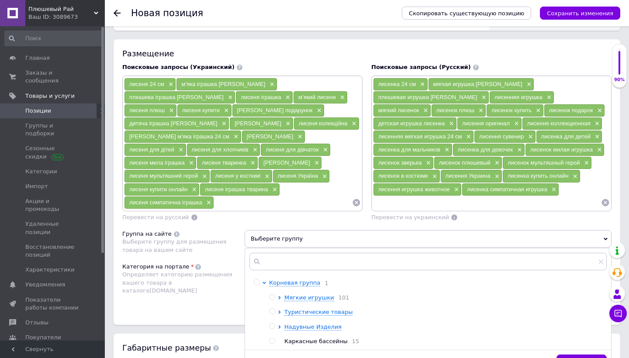
click at [272, 294] on input "radio" at bounding box center [272, 297] width 6 height 6
radio input "true"
click at [222, 274] on div "Категория на портале Определяет категорию размещения вашего товара в каталоге […" at bounding box center [183, 285] width 122 height 44
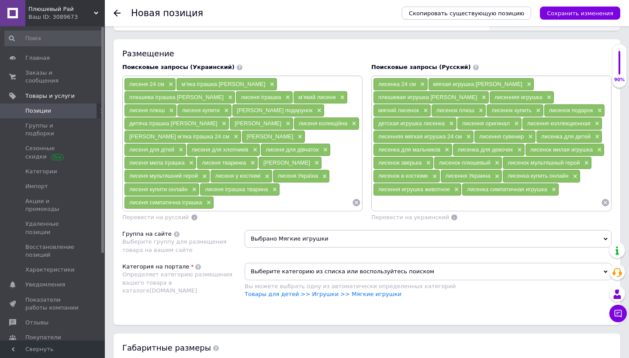
click at [321, 263] on span "Выберите категорию из списка или воспользуйтесь поиском" at bounding box center [428, 271] width 367 height 17
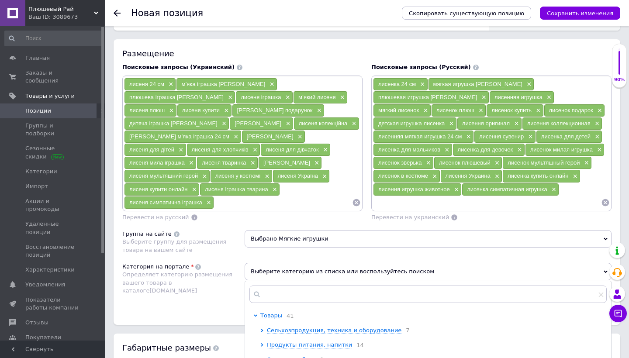
click at [227, 274] on div "Категория на портале Определяет категорию размещения вашего товара в каталоге […" at bounding box center [183, 285] width 122 height 44
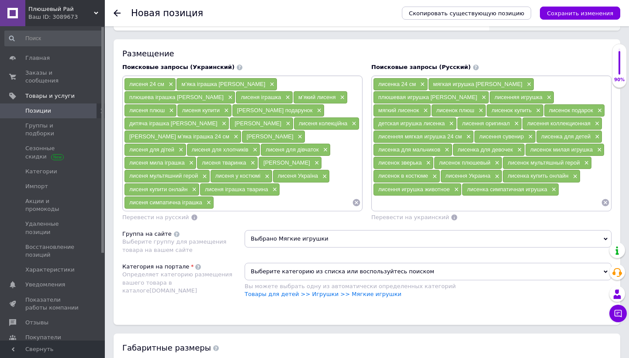
click at [281, 290] on li "Товары для детей >> Игрушки >> Мягкие игрушки" at bounding box center [428, 294] width 367 height 8
click at [280, 291] on link "Товары для детей >> Игрушки >> Мягкие игрушки" at bounding box center [323, 294] width 157 height 7
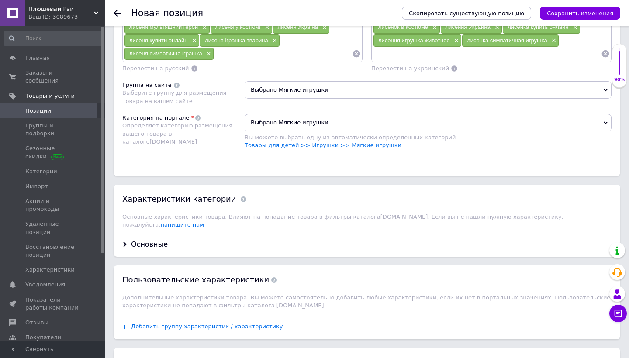
scroll to position [723, 0]
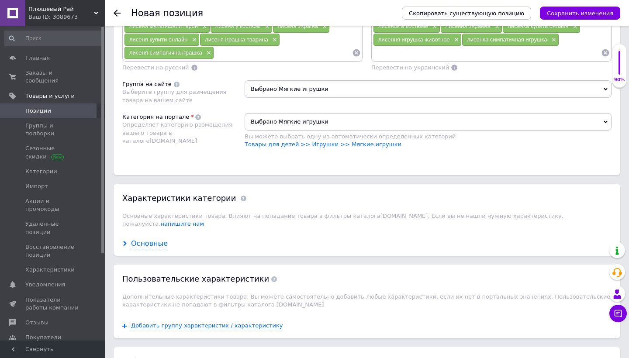
click at [156, 239] on div "Основные" at bounding box center [149, 244] width 37 height 10
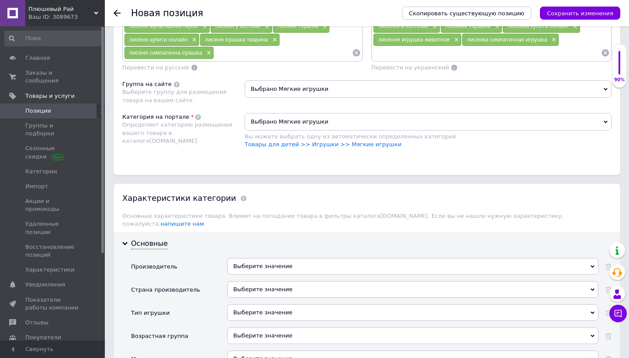
click at [273, 258] on div "Выберите значение" at bounding box center [412, 266] width 371 height 17
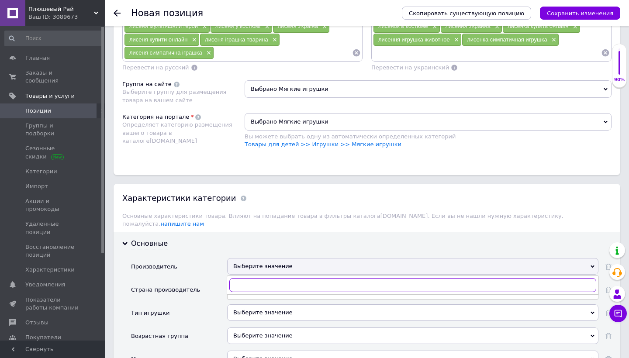
click at [270, 278] on input "text" at bounding box center [412, 285] width 367 height 14
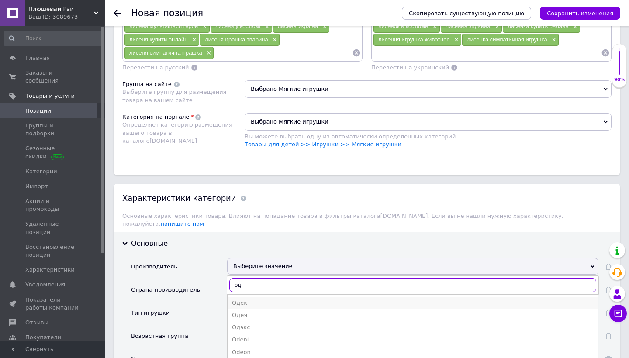
type input "о"
type input "соне"
click at [261, 321] on li "Сонечко" at bounding box center [413, 327] width 370 height 12
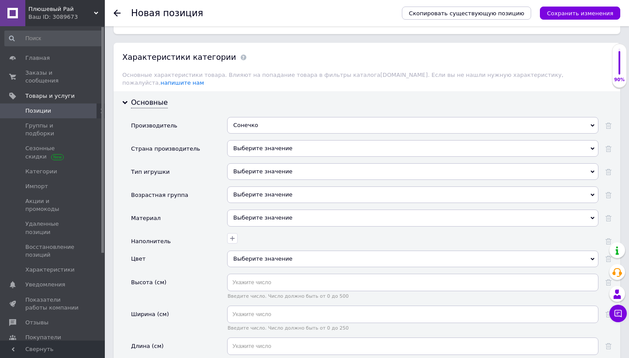
scroll to position [867, 0]
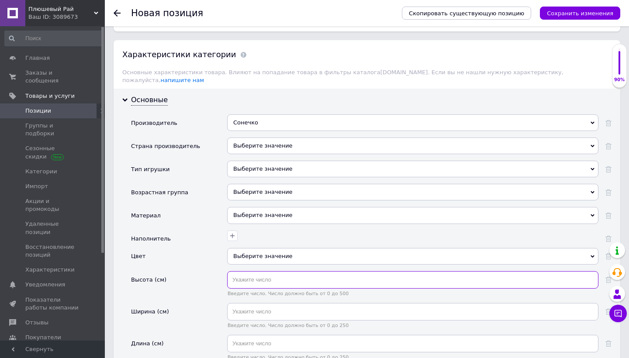
click at [263, 271] on input "text" at bounding box center [412, 279] width 371 height 17
type input "24"
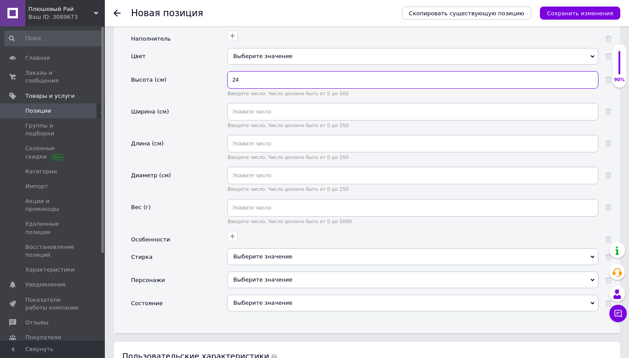
scroll to position [1130, 0]
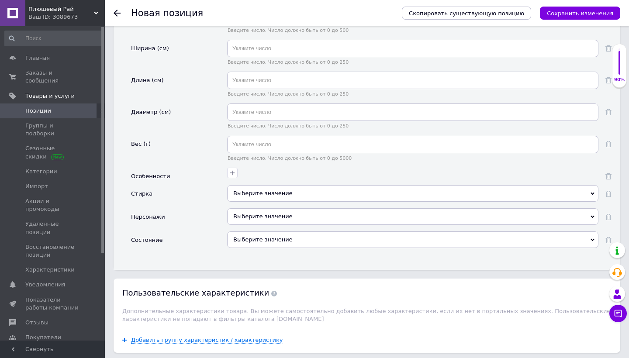
click at [269, 231] on div "Выберите значение" at bounding box center [412, 239] width 371 height 17
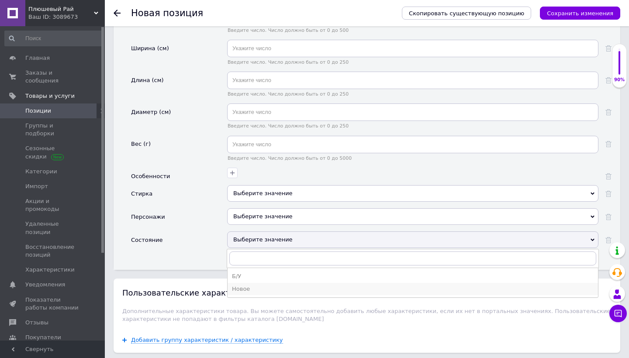
click at [255, 285] on div "Новое" at bounding box center [413, 289] width 362 height 8
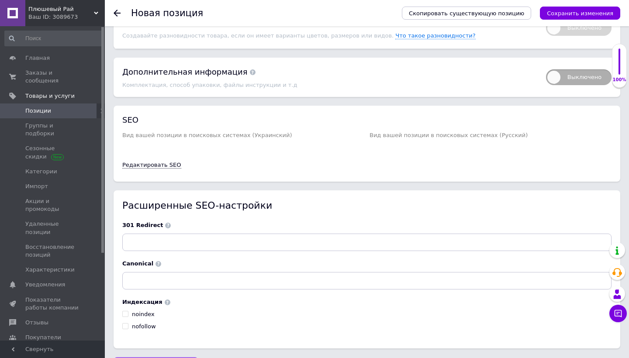
scroll to position [1570, 0]
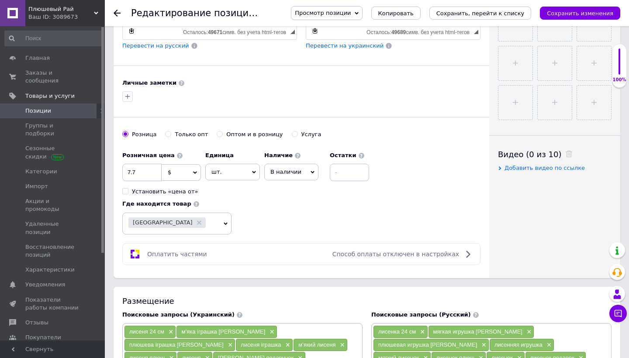
scroll to position [386, 0]
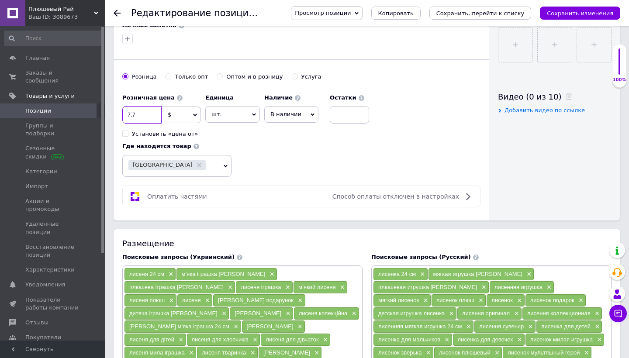
click at [130, 113] on input "7.7" at bounding box center [141, 114] width 39 height 17
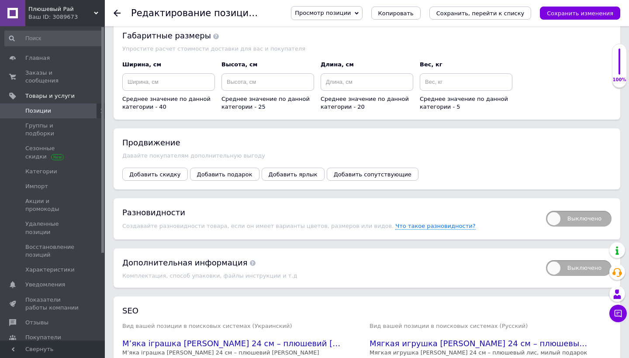
scroll to position [1051, 0]
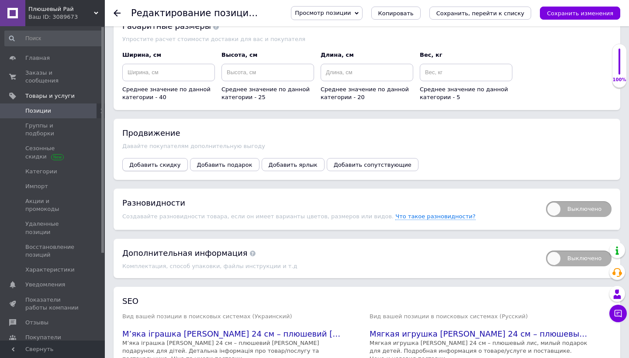
type input "9.7"
click at [168, 162] on span "Добавить скидку" at bounding box center [155, 165] width 52 height 7
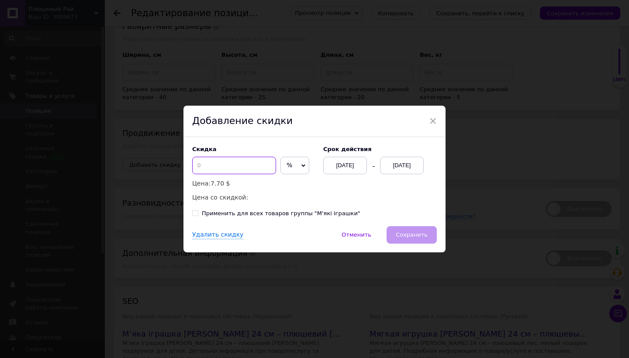
click at [245, 172] on input at bounding box center [234, 165] width 84 height 17
type input "2"
click at [297, 162] on span "%" at bounding box center [294, 165] width 29 height 17
click at [291, 184] on li "$" at bounding box center [295, 184] width 28 height 12
click at [391, 164] on div "[DATE]" at bounding box center [402, 165] width 44 height 17
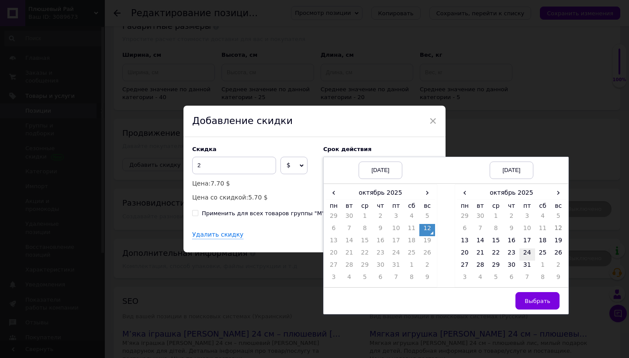
click at [527, 261] on td "24" at bounding box center [527, 255] width 16 height 12
click at [541, 300] on span "Выбрать" at bounding box center [538, 301] width 26 height 7
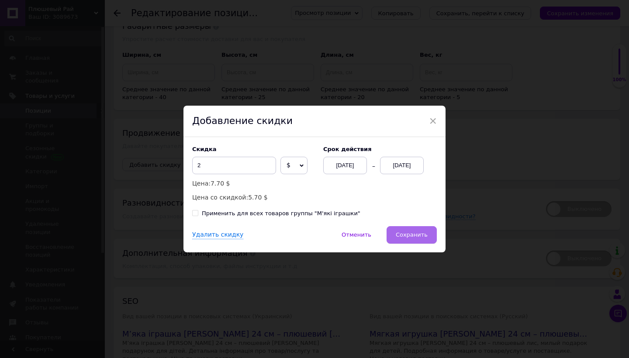
click at [418, 237] on span "Сохранить" at bounding box center [412, 234] width 32 height 7
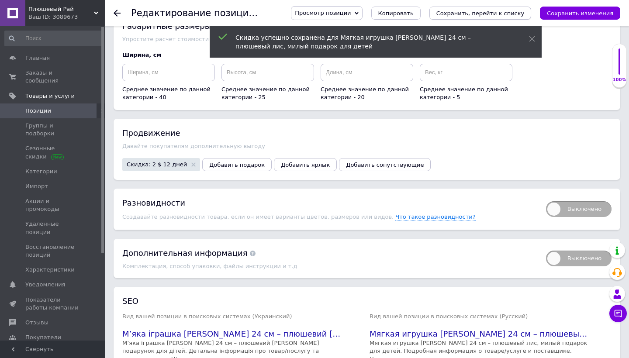
click at [517, 13] on icon "Сохранить, перейти к списку" at bounding box center [480, 13] width 88 height 7
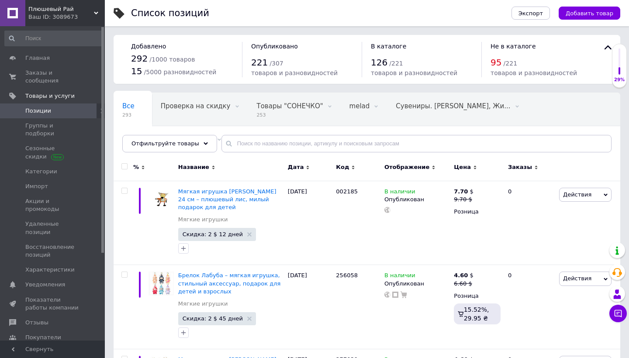
click at [602, 24] on div "Экспорт Добавить товар" at bounding box center [557, 13] width 126 height 26
click at [600, 17] on button "Добавить товар" at bounding box center [590, 13] width 62 height 13
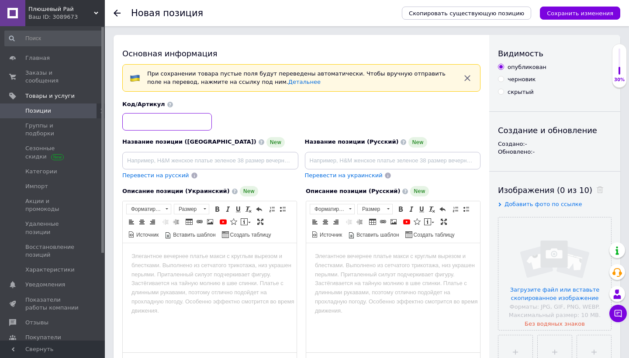
click at [191, 129] on input at bounding box center [167, 121] width 90 height 17
paste input "лисеня 24 см, м’яка іграш"
type input "лисеня 24 см, м’яка іграш"
drag, startPoint x: 203, startPoint y: 124, endPoint x: 121, endPoint y: 120, distance: 81.3
click at [121, 120] on div "Код/Артикул" at bounding box center [301, 115] width 365 height 36
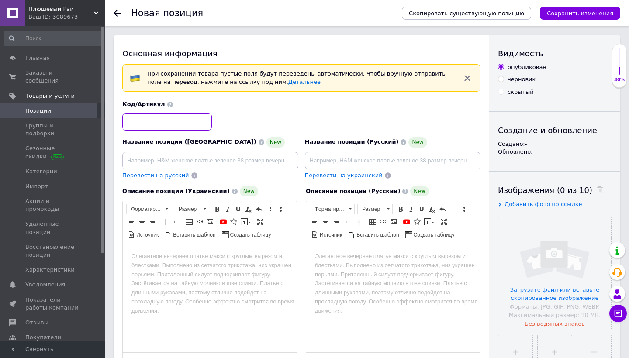
paste input "283051"
type input "283051"
click at [183, 161] on input at bounding box center [210, 160] width 176 height 17
paste input "М’яка іграшка [PERSON_NAME] 17 см – милий персонаж, якісний плюш, чудовий подар…"
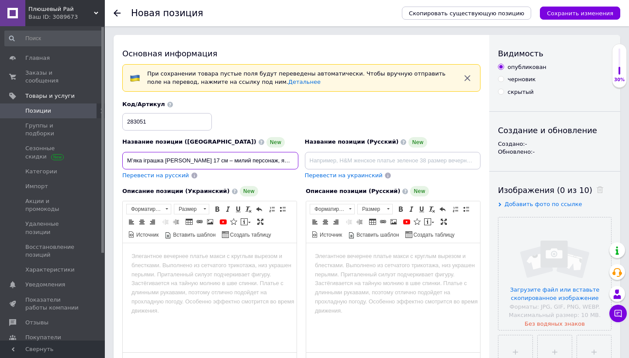
type input "М’яка іграшка [PERSON_NAME] 17 см – милий персонаж, якісний плюш, чудовий подар…"
click at [382, 159] on input at bounding box center [393, 160] width 176 height 17
paste input "Мягкая игрушка [PERSON_NAME] 17 см – милый персонаж, качественный плюш, отличны…"
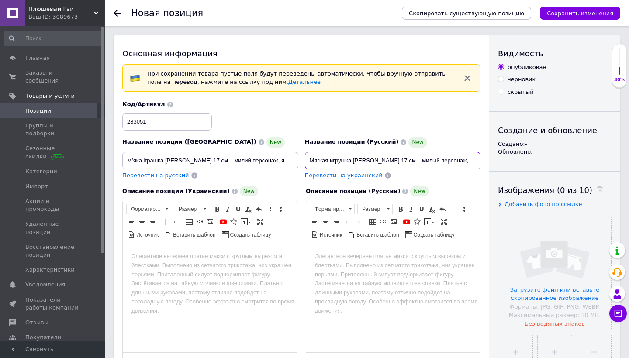
type input "Мягкая игрушка [PERSON_NAME] 17 см – милый персонаж, качественный плюш, отличны…"
click at [231, 267] on html at bounding box center [210, 256] width 174 height 27
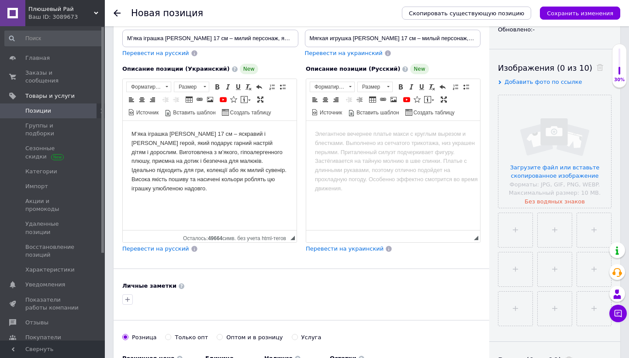
scroll to position [122, 0]
click at [165, 249] on span "Перевести на русский" at bounding box center [155, 248] width 67 height 7
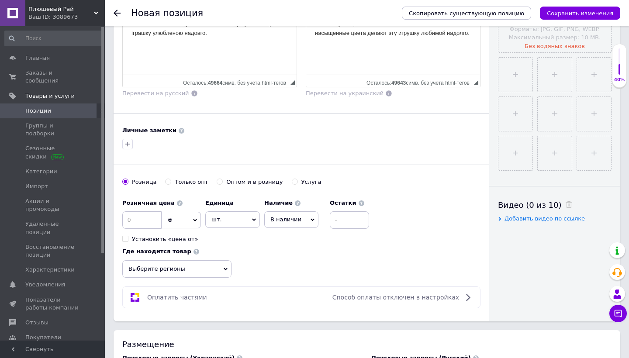
scroll to position [279, 0]
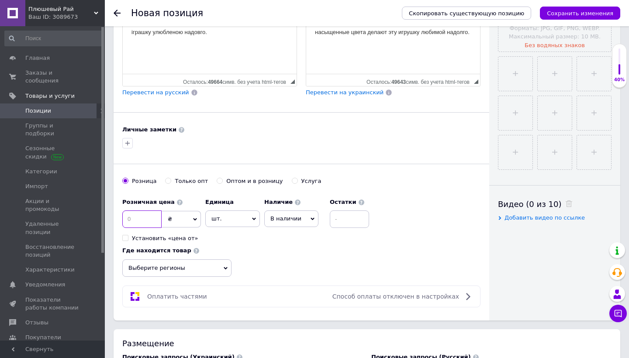
click at [155, 220] on input at bounding box center [141, 219] width 39 height 17
type input "7.4"
click at [197, 216] on span "₴" at bounding box center [181, 219] width 39 height 17
click at [186, 236] on li "$" at bounding box center [181, 237] width 38 height 12
click at [206, 268] on span "Выберите регионы" at bounding box center [176, 267] width 109 height 17
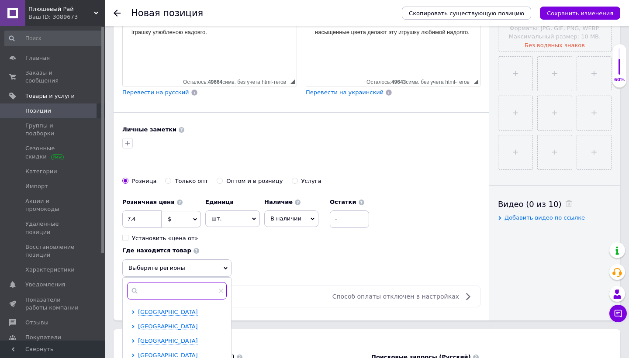
click at [174, 284] on input "text" at bounding box center [177, 290] width 100 height 17
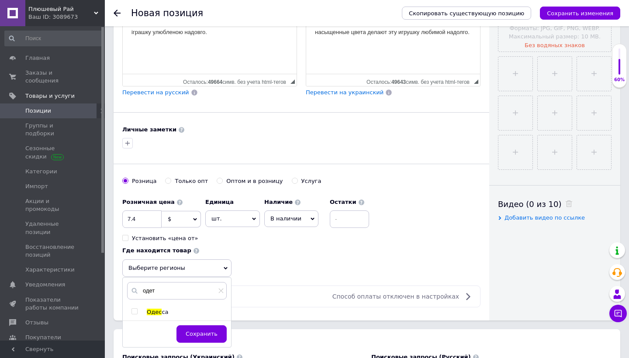
drag, startPoint x: 174, startPoint y: 284, endPoint x: 149, endPoint y: 306, distance: 32.8
click at [149, 306] on div "одет Одес са Сохранить" at bounding box center [177, 312] width 108 height 69
click at [140, 306] on div "одет [GEOGRAPHIC_DATA] Сохранить" at bounding box center [177, 312] width 108 height 69
click at [131, 316] on div "Мы ничего не нашли Возможно, ошибка в слове или нет соответствий по вашему запр…" at bounding box center [177, 351] width 108 height 86
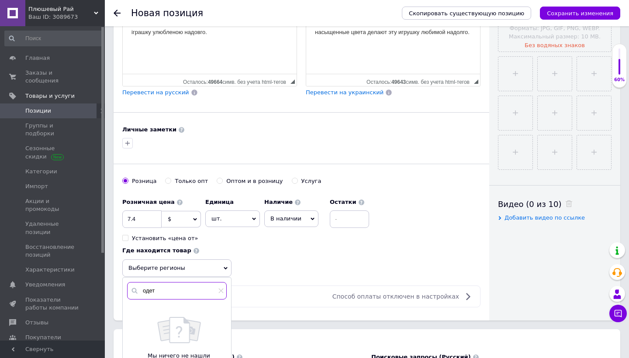
click at [178, 294] on input "одет" at bounding box center [177, 290] width 100 height 17
type input "одес"
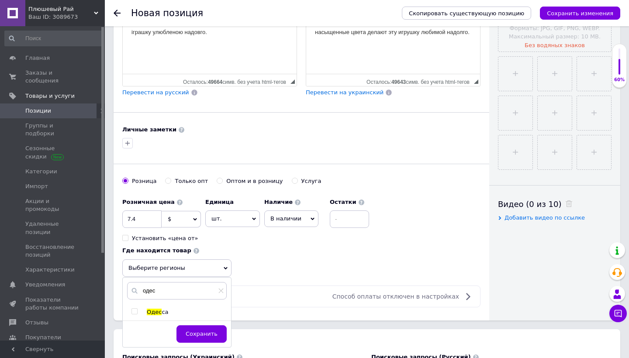
click at [136, 311] on input "checkbox" at bounding box center [134, 312] width 6 height 6
checkbox input "true"
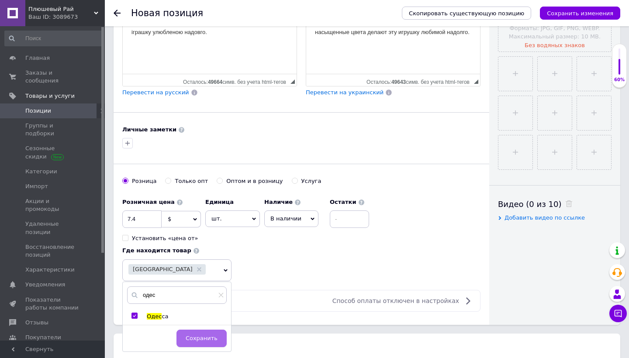
click at [209, 337] on span "Сохранить" at bounding box center [202, 338] width 32 height 7
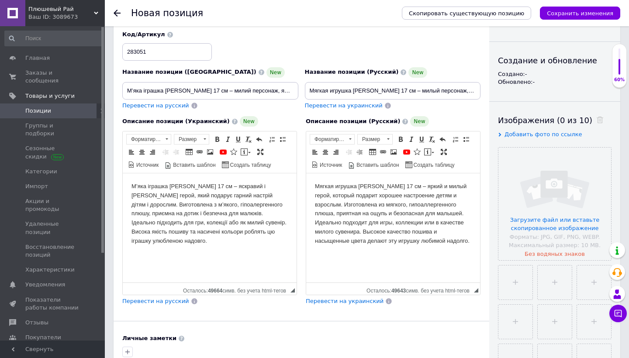
scroll to position [56, 0]
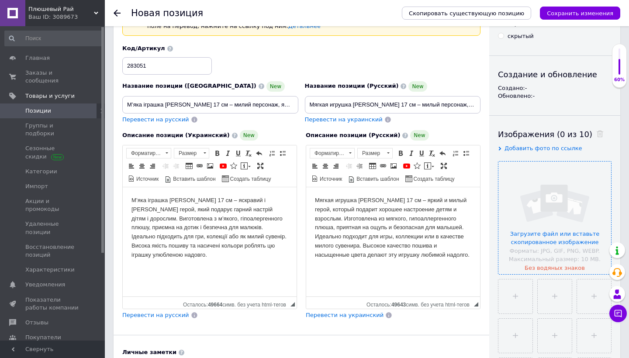
click at [558, 214] on input "file" at bounding box center [554, 218] width 113 height 113
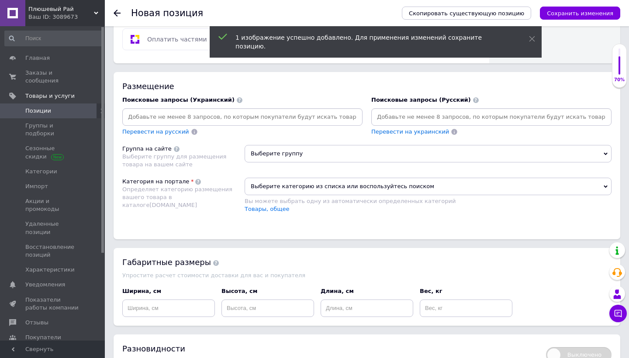
scroll to position [542, 0]
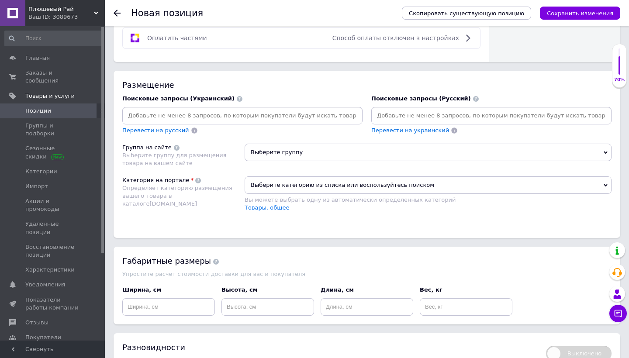
click at [257, 112] on input at bounding box center [242, 115] width 237 height 13
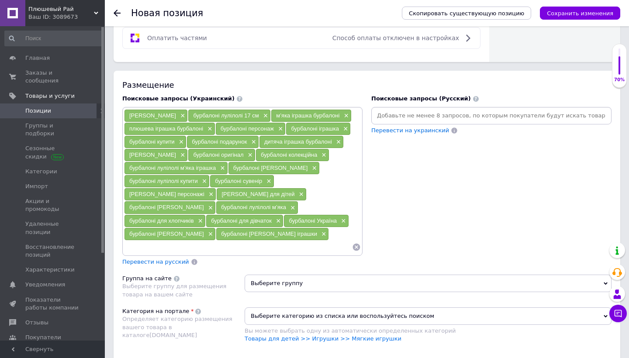
click at [156, 263] on div "Перевести на русский" at bounding box center [155, 262] width 69 height 10
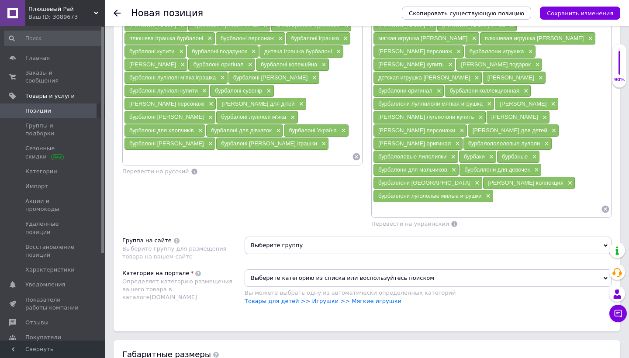
scroll to position [635, 0]
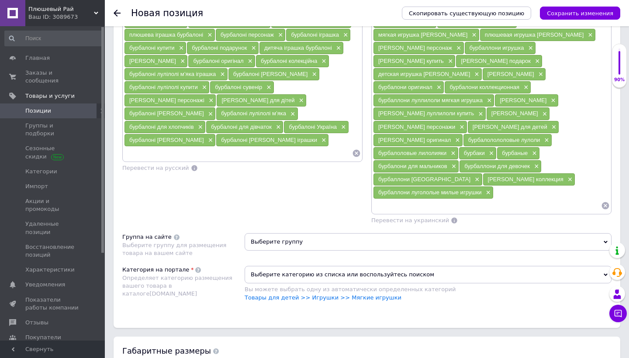
click at [293, 233] on span "Выберите группу" at bounding box center [428, 241] width 367 height 17
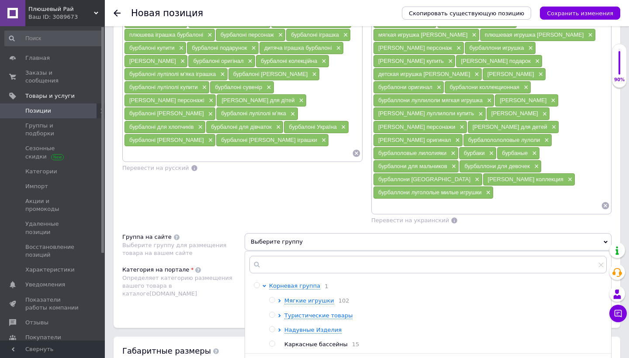
click at [273, 297] on input "radio" at bounding box center [272, 300] width 6 height 6
radio input "true"
click at [206, 274] on div "Определяет категорию размещения вашего товара в каталоге [DOMAIN_NAME]" at bounding box center [181, 286] width 118 height 24
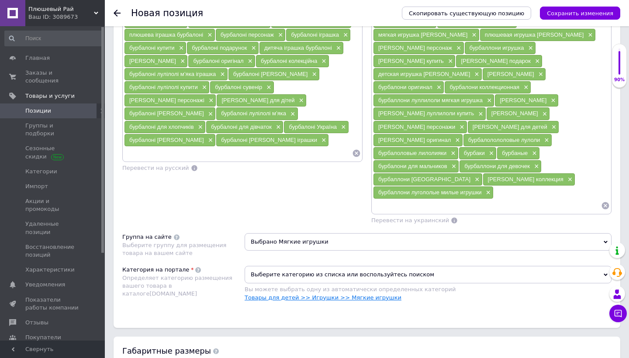
click at [310, 294] on link "Товары для детей >> Игрушки >> Мягкие игрушки" at bounding box center [323, 297] width 157 height 7
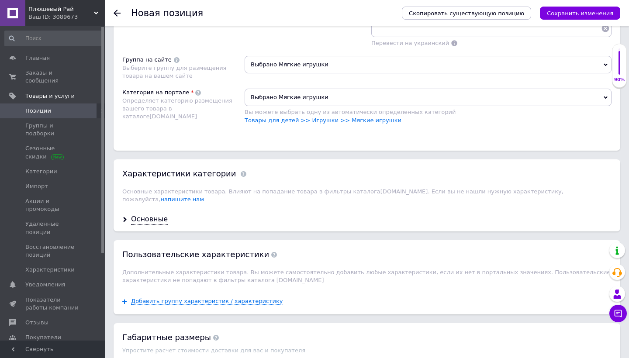
scroll to position [838, 0]
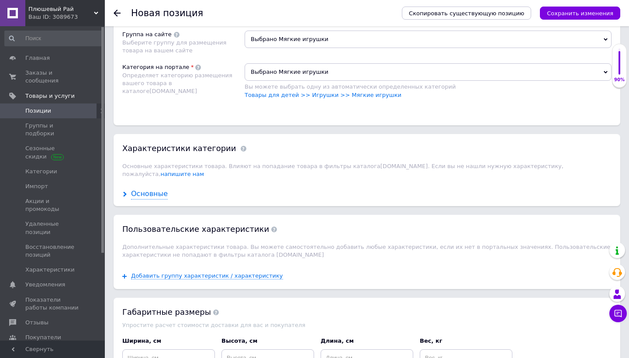
click at [144, 189] on div "Основные" at bounding box center [149, 194] width 37 height 10
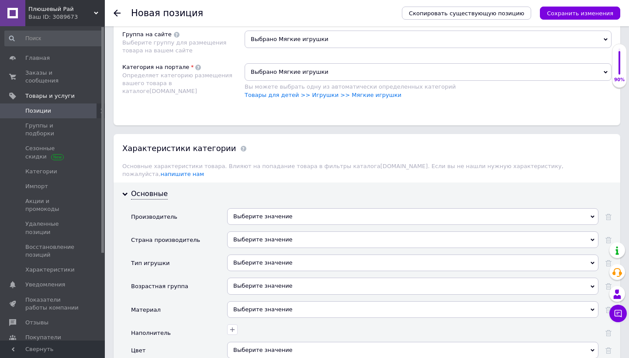
click at [273, 208] on div "Выберите значение" at bounding box center [412, 216] width 371 height 17
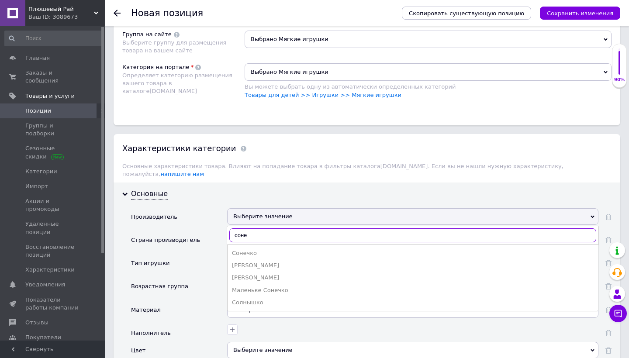
type input "соне"
drag, startPoint x: 388, startPoint y: 201, endPoint x: 249, endPoint y: 254, distance: 148.2
click at [249, 274] on div "[PERSON_NAME]" at bounding box center [413, 278] width 362 height 8
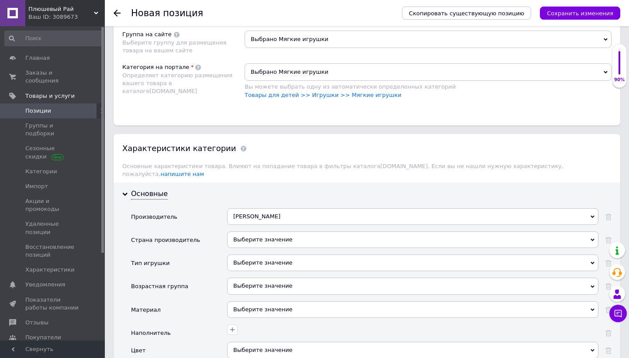
click at [294, 208] on div "[PERSON_NAME]" at bounding box center [412, 216] width 371 height 17
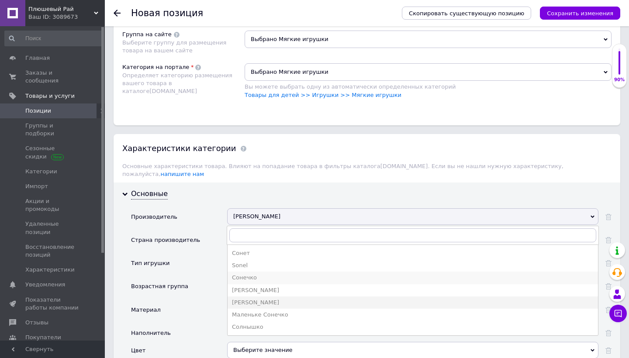
click at [264, 272] on li "Сонечко" at bounding box center [413, 278] width 370 height 12
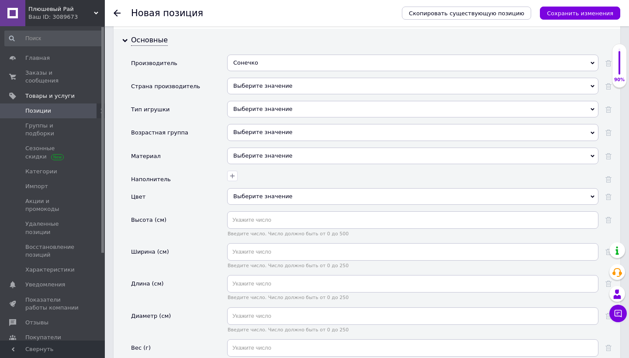
scroll to position [993, 0]
click at [287, 210] on input "text" at bounding box center [412, 218] width 371 height 17
type input "2"
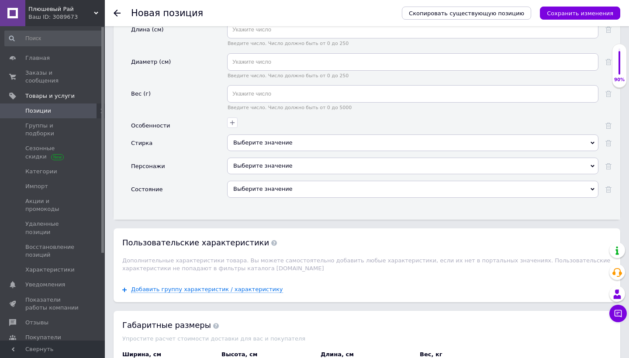
scroll to position [1252, 0]
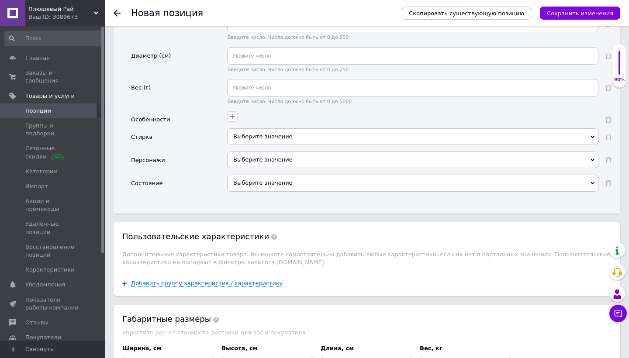
type input "17"
click at [307, 152] on div "Выберите значение" at bounding box center [412, 163] width 371 height 23
click at [307, 175] on div "Выберите значение" at bounding box center [412, 183] width 371 height 17
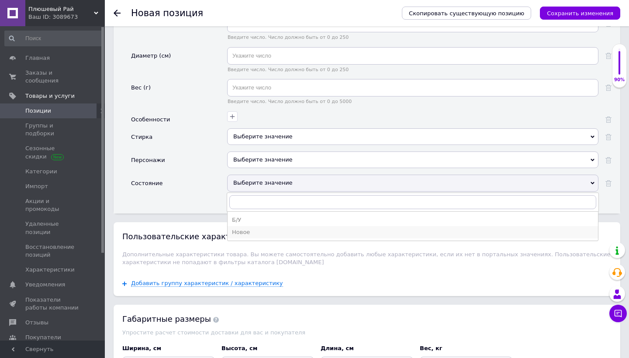
click at [276, 226] on li "Новое" at bounding box center [413, 232] width 370 height 12
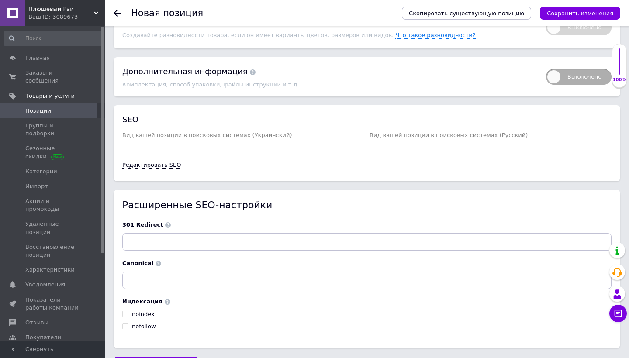
scroll to position [1636, 0]
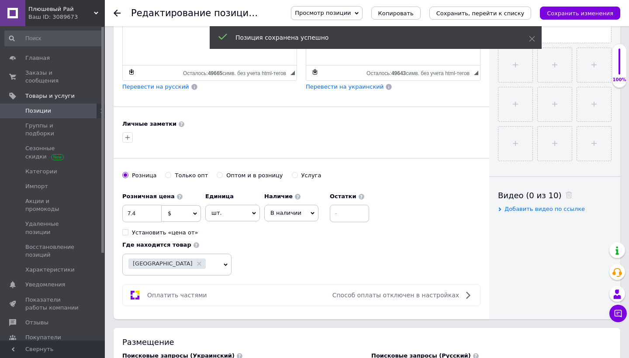
scroll to position [289, 0]
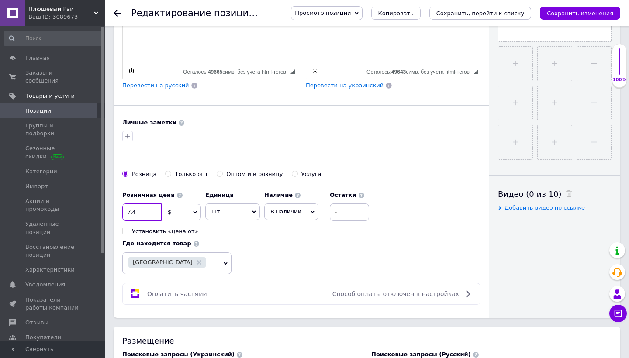
click at [131, 211] on input "7.4" at bounding box center [141, 212] width 39 height 17
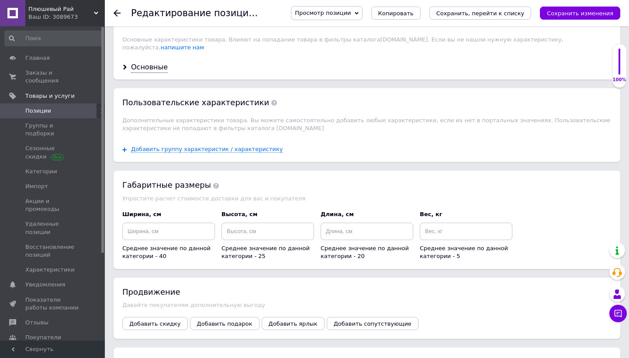
scroll to position [987, 0]
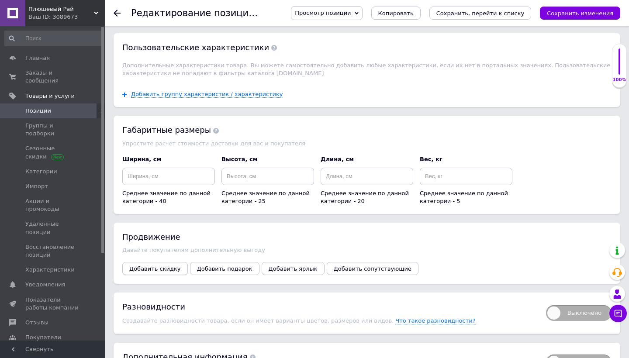
type input "9.4"
click at [139, 275] on button "Добавить скидку" at bounding box center [155, 268] width 66 height 13
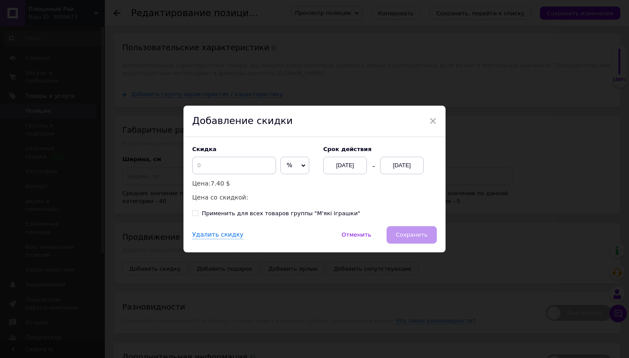
click at [233, 175] on div "Скидка % $ Цена: 7.40 $ Цена со скидкой:" at bounding box center [253, 174] width 122 height 57
click at [233, 169] on input at bounding box center [234, 165] width 84 height 17
type input "2"
click at [283, 169] on span "%" at bounding box center [294, 165] width 29 height 17
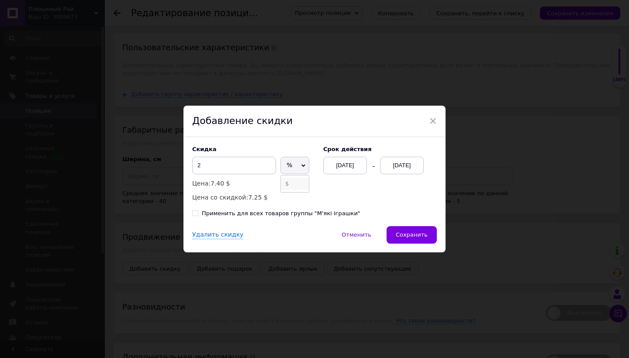
click at [283, 185] on li "$" at bounding box center [295, 184] width 28 height 12
click at [388, 169] on div "[DATE]" at bounding box center [402, 165] width 44 height 17
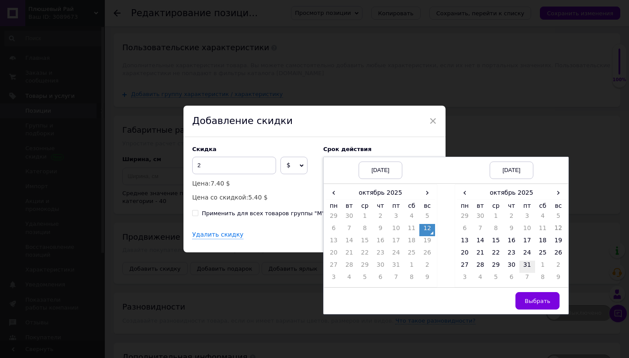
click at [528, 267] on td "31" at bounding box center [527, 267] width 16 height 12
click at [538, 298] on span "Выбрать" at bounding box center [538, 301] width 26 height 7
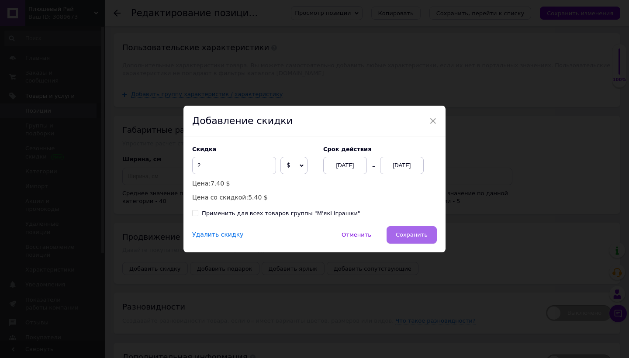
click at [419, 234] on span "Сохранить" at bounding box center [412, 234] width 32 height 7
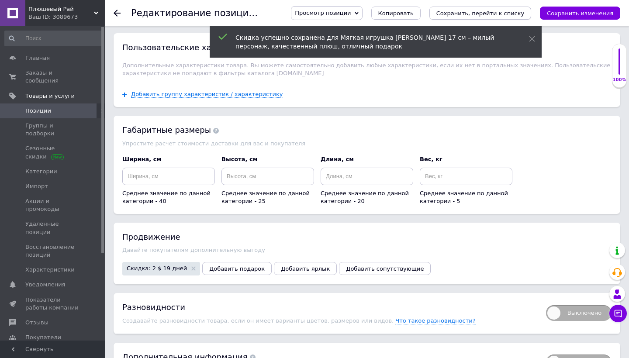
click at [521, 14] on icon "Сохранить, перейти к списку" at bounding box center [480, 13] width 88 height 7
